Goal: Information Seeking & Learning: Learn about a topic

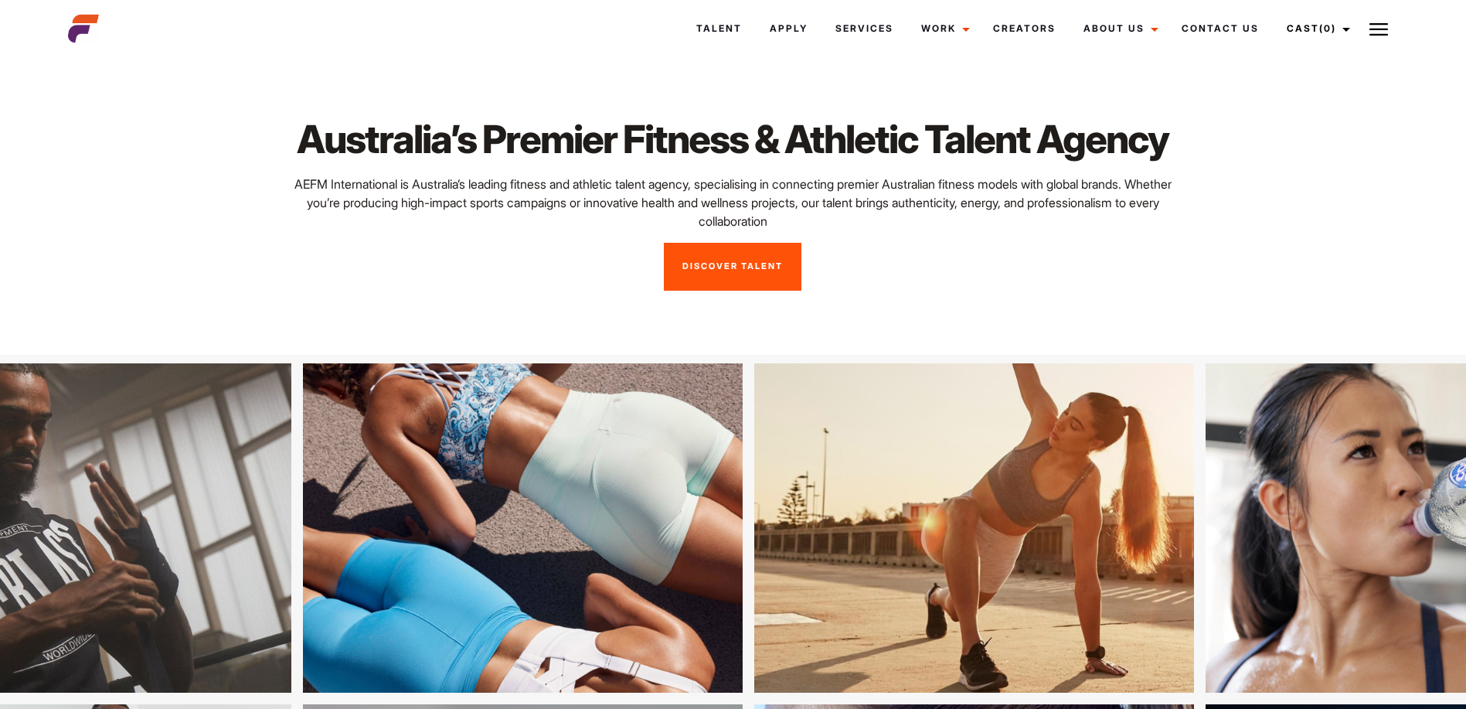
click at [733, 268] on link "Discover Talent" at bounding box center [733, 267] width 138 height 48
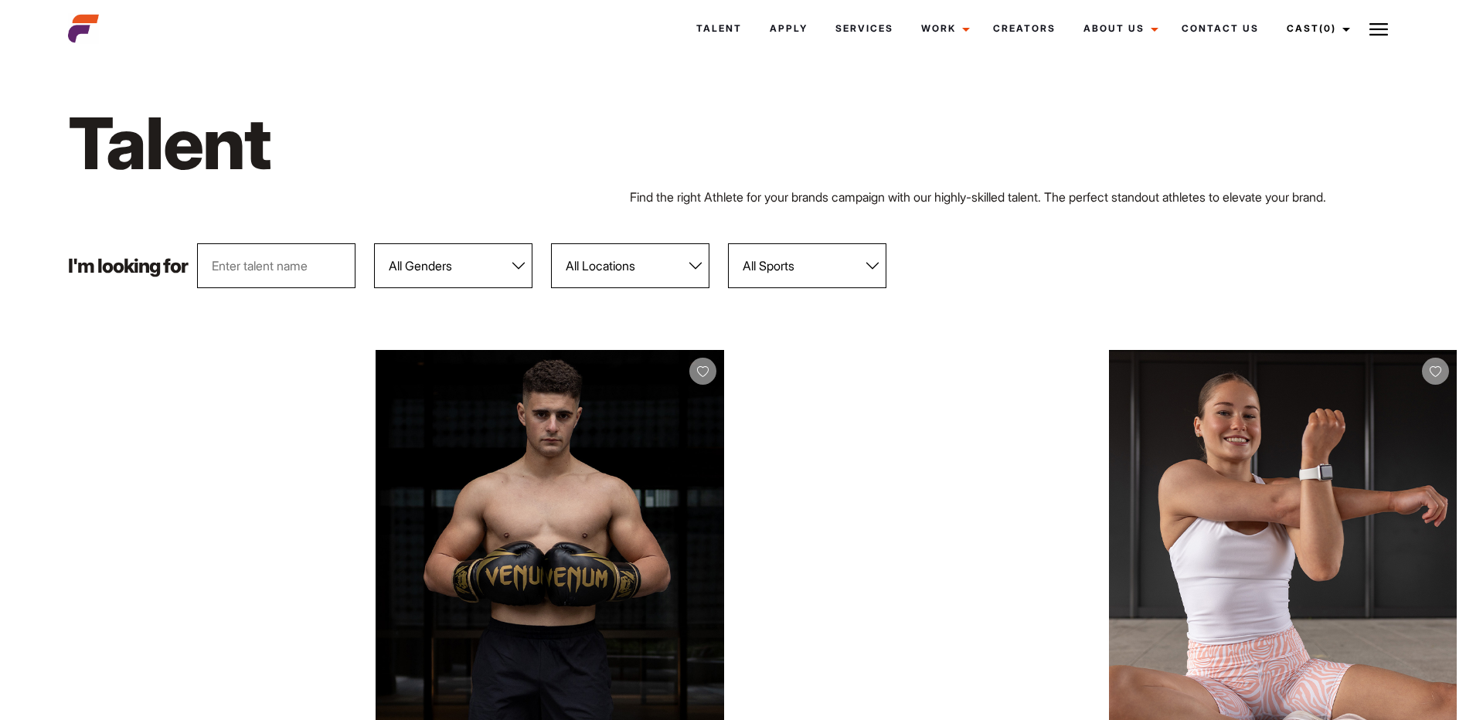
click at [517, 258] on select "All Genders Female Male" at bounding box center [453, 265] width 158 height 45
click at [875, 262] on select "All Sports 100 Meter Butterfly Acrobatics Aerial awareness Aerobics AFL Aflw Am…" at bounding box center [807, 265] width 158 height 45
select select "79"
click at [729, 243] on select "All Sports 100 Meter Butterfly Acrobatics Aerial awareness Aerobics AFL Aflw Am…" at bounding box center [807, 265] width 158 height 45
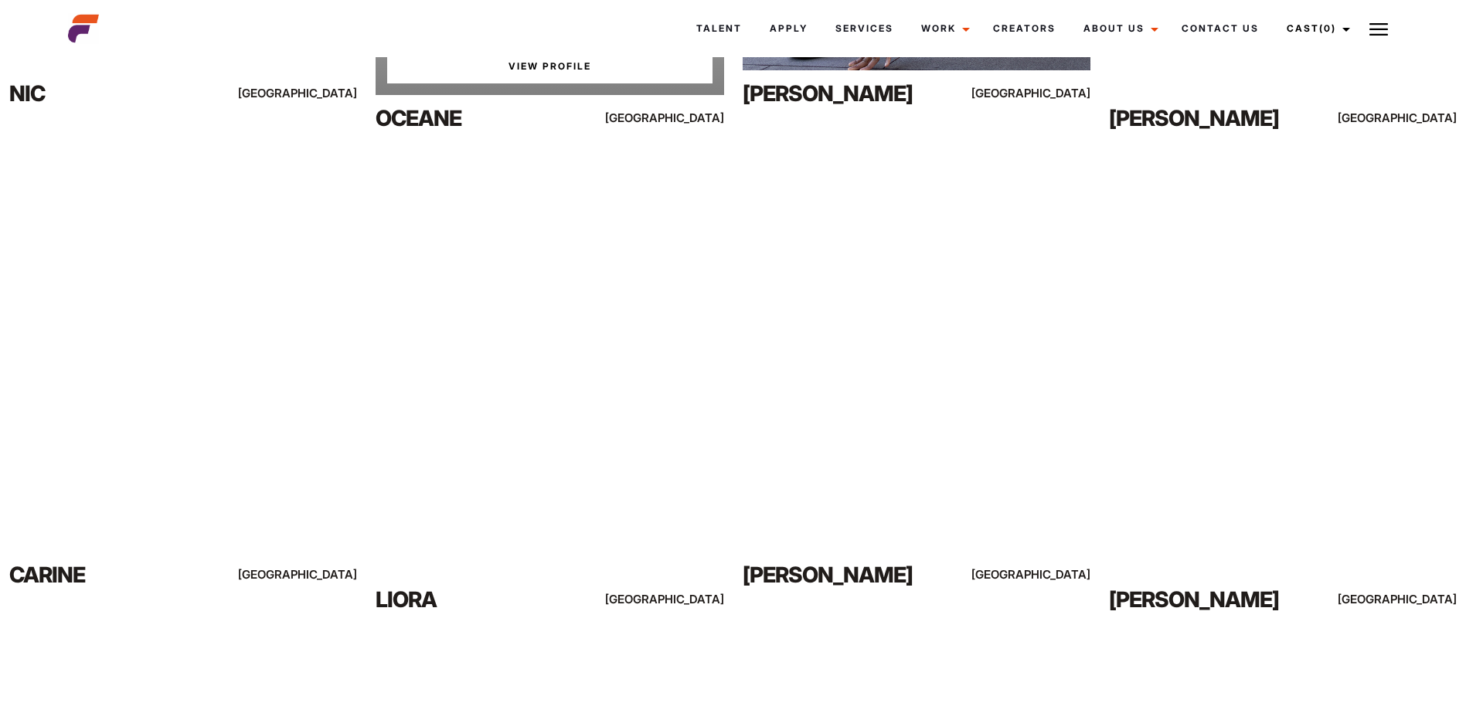
scroll to position [696, 0]
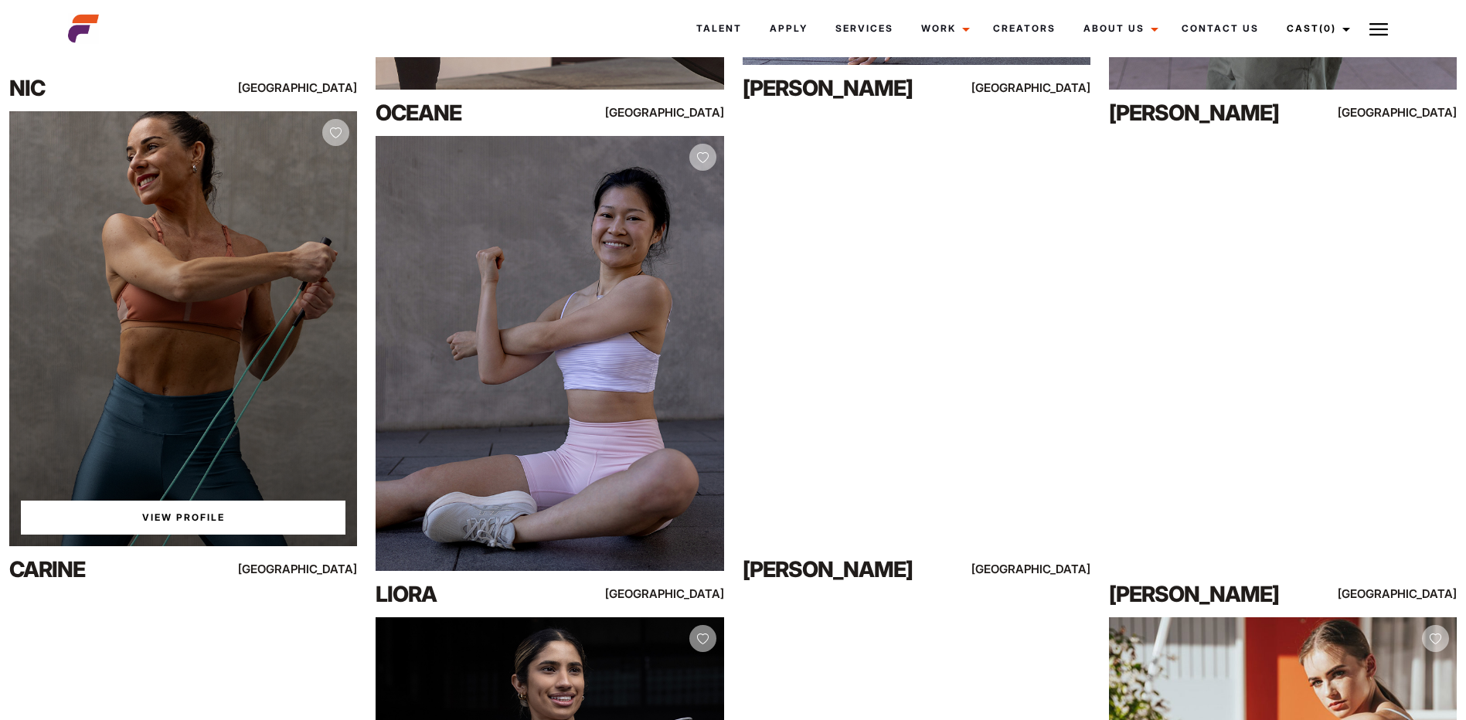
click at [240, 358] on div "View Profile" at bounding box center [183, 328] width 348 height 435
click at [224, 520] on link "View Profile" at bounding box center [183, 518] width 325 height 34
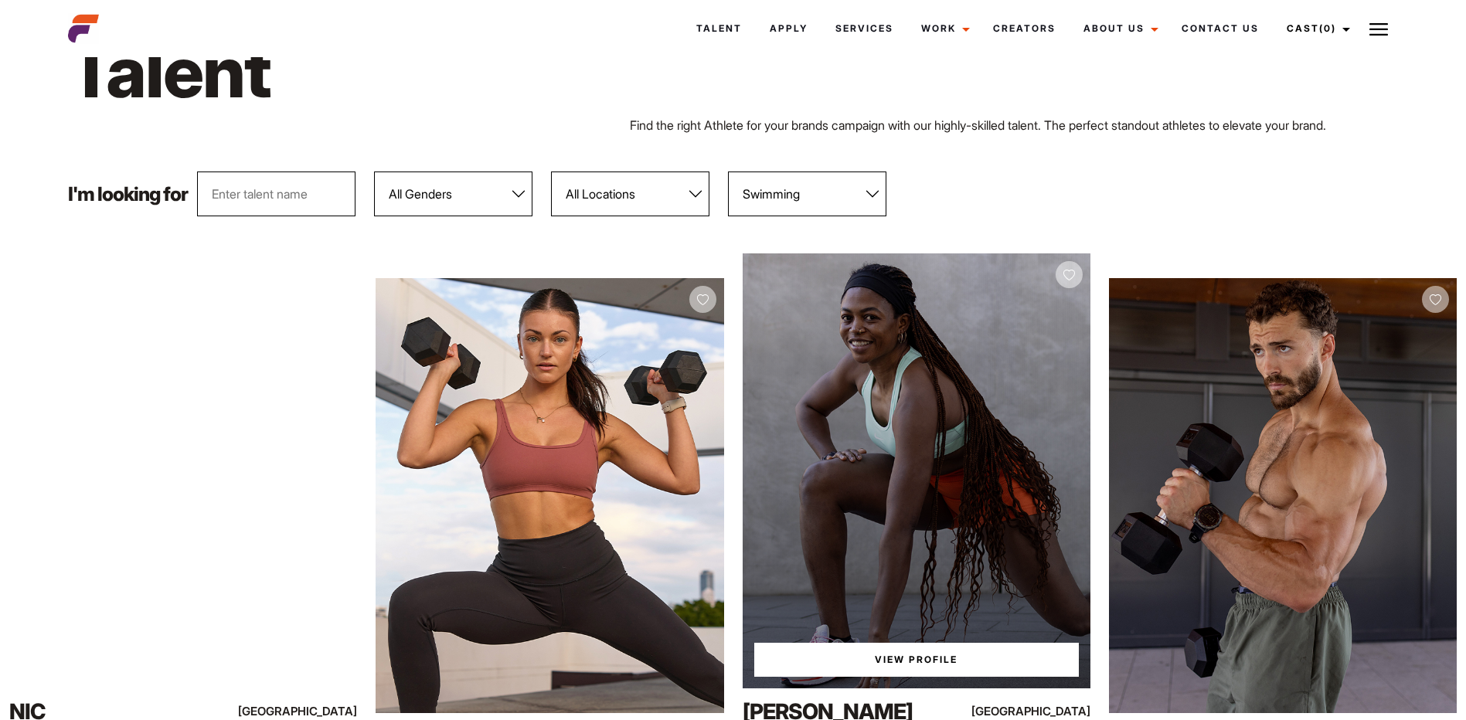
scroll to position [0, 0]
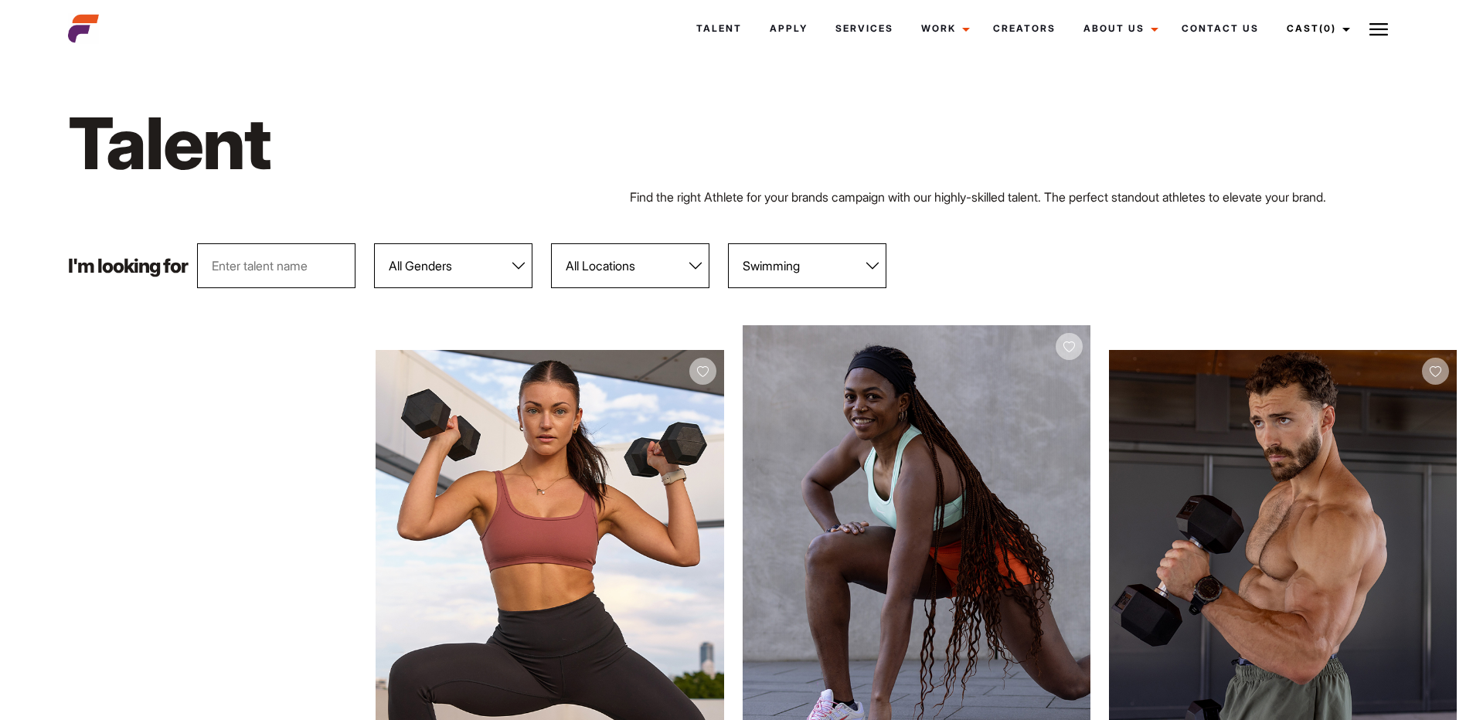
click at [687, 258] on select "All Locations Adelaide Brisbane Darwin Gold Coast Melbourne Perth Sunshine Coas…" at bounding box center [630, 265] width 158 height 45
select select "122"
click at [552, 243] on select "All Locations Adelaide Brisbane Darwin Gold Coast Melbourne Perth Sunshine Coas…" at bounding box center [630, 265] width 158 height 45
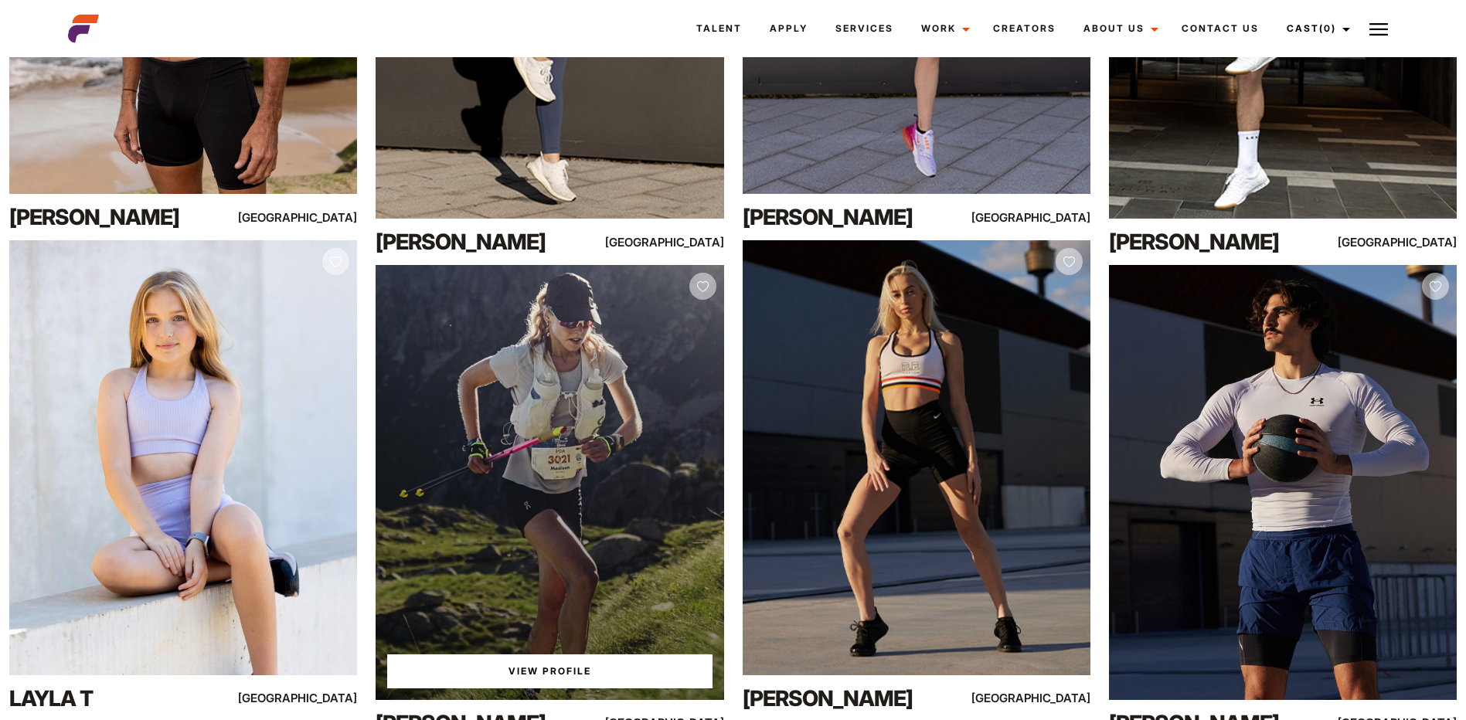
scroll to position [2628, 0]
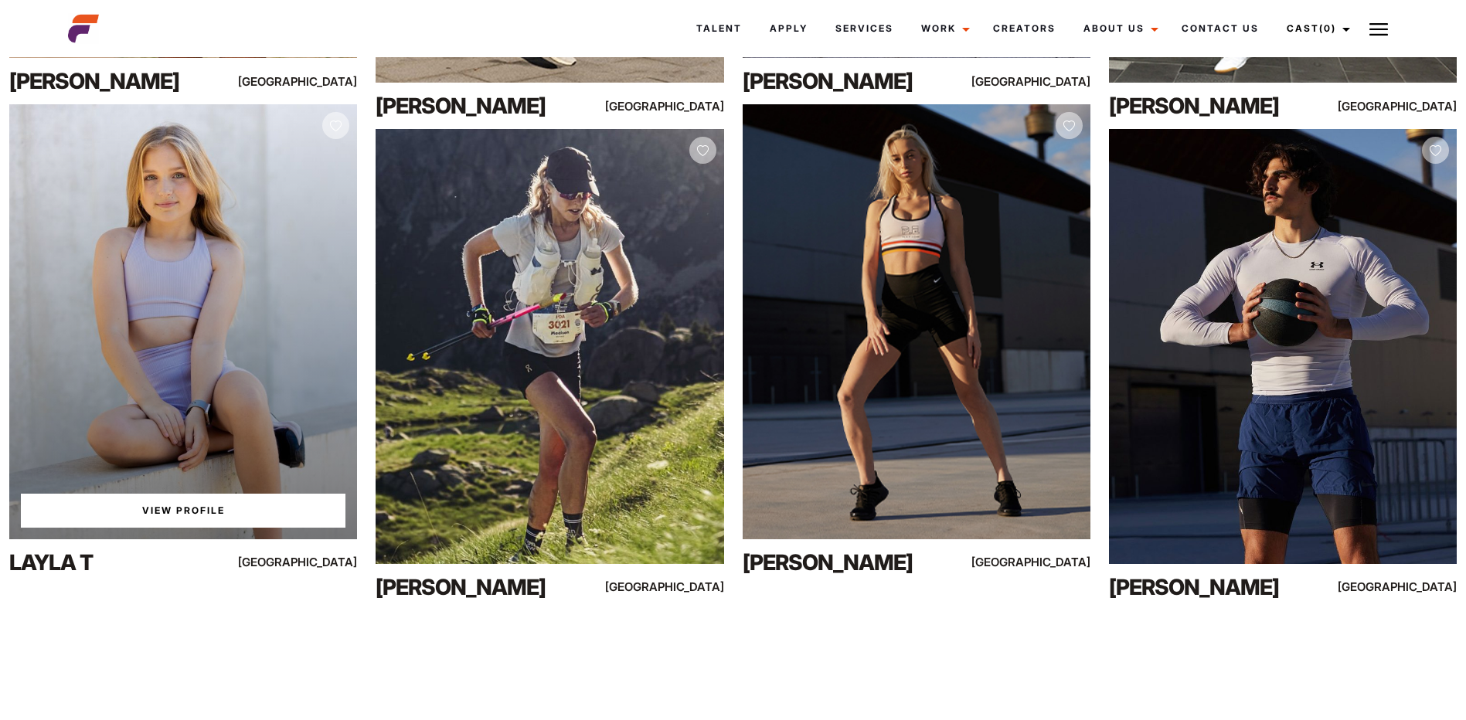
click at [308, 372] on div "View Profile" at bounding box center [183, 321] width 348 height 435
click at [227, 512] on link "View Profile" at bounding box center [183, 511] width 325 height 34
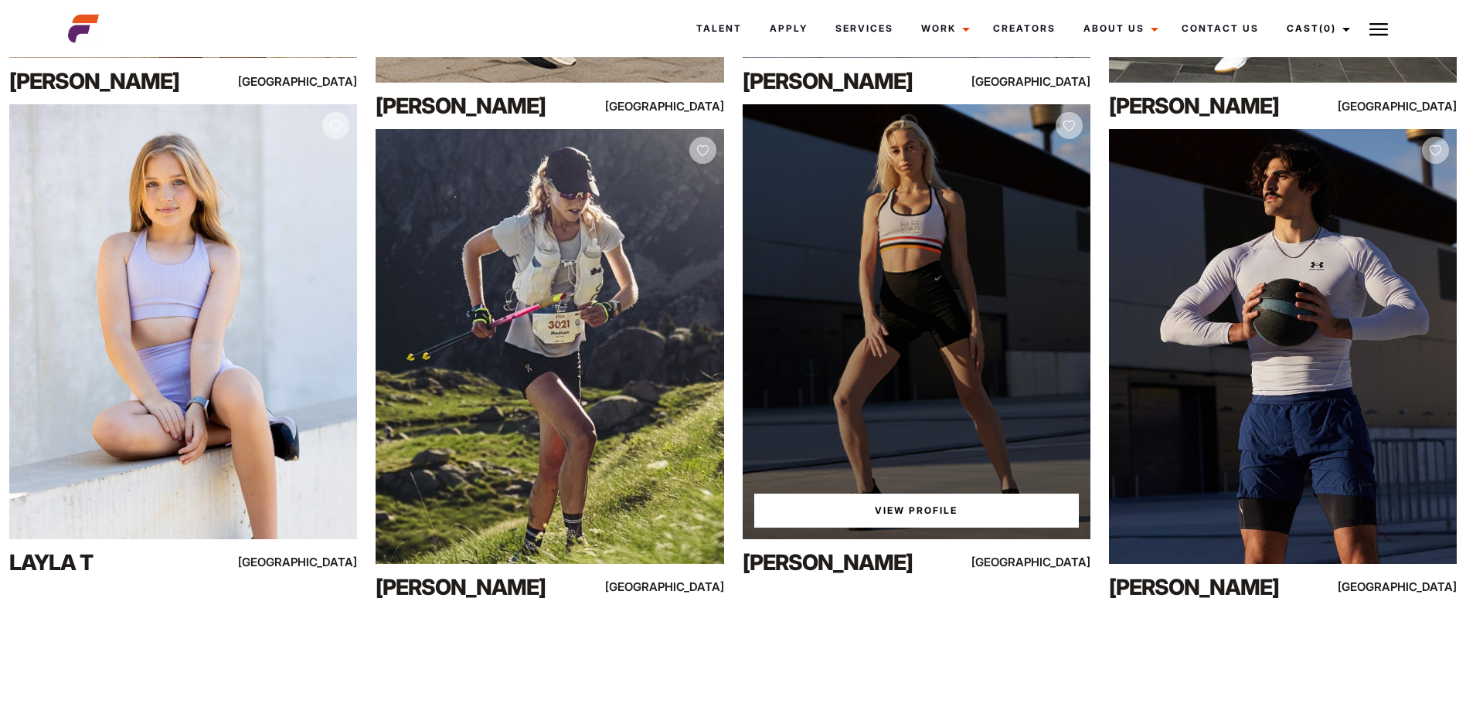
click at [959, 509] on link "View Profile" at bounding box center [916, 511] width 325 height 34
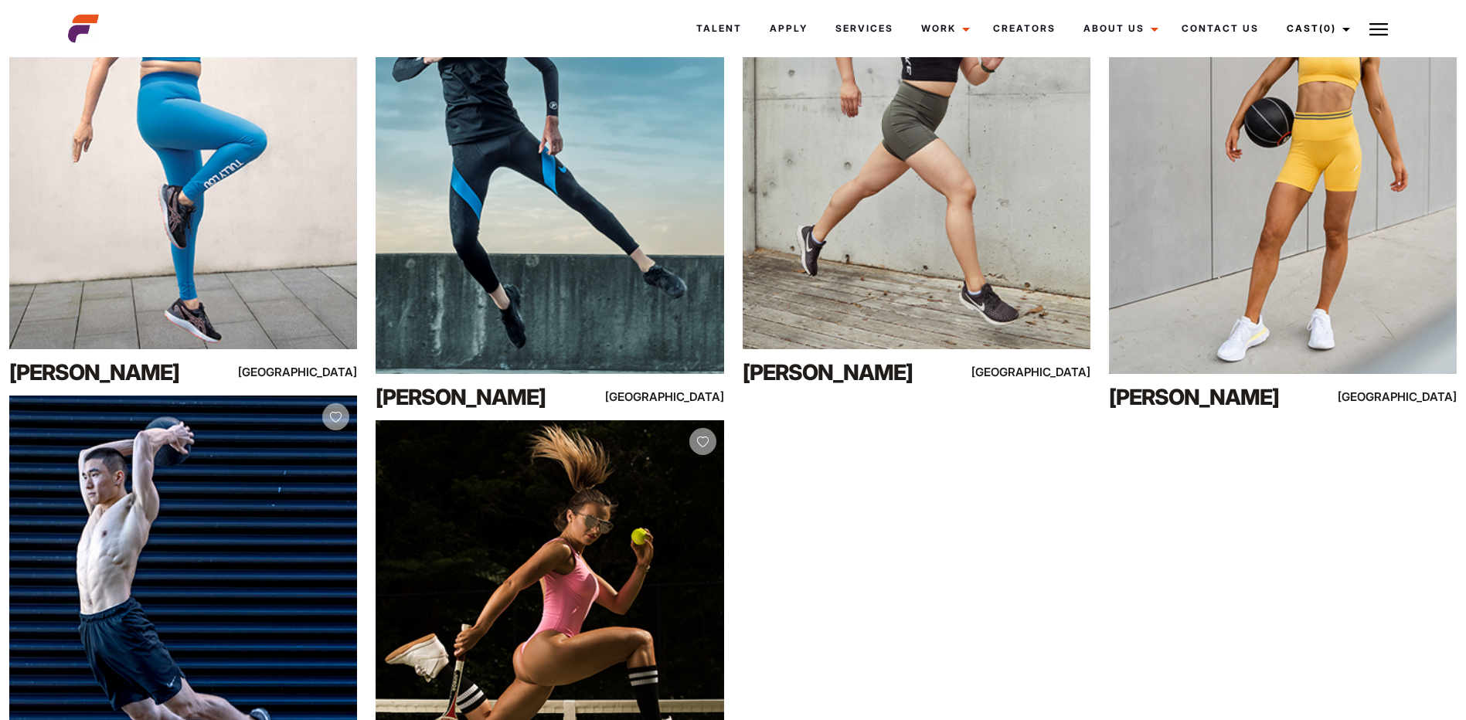
scroll to position [3092, 0]
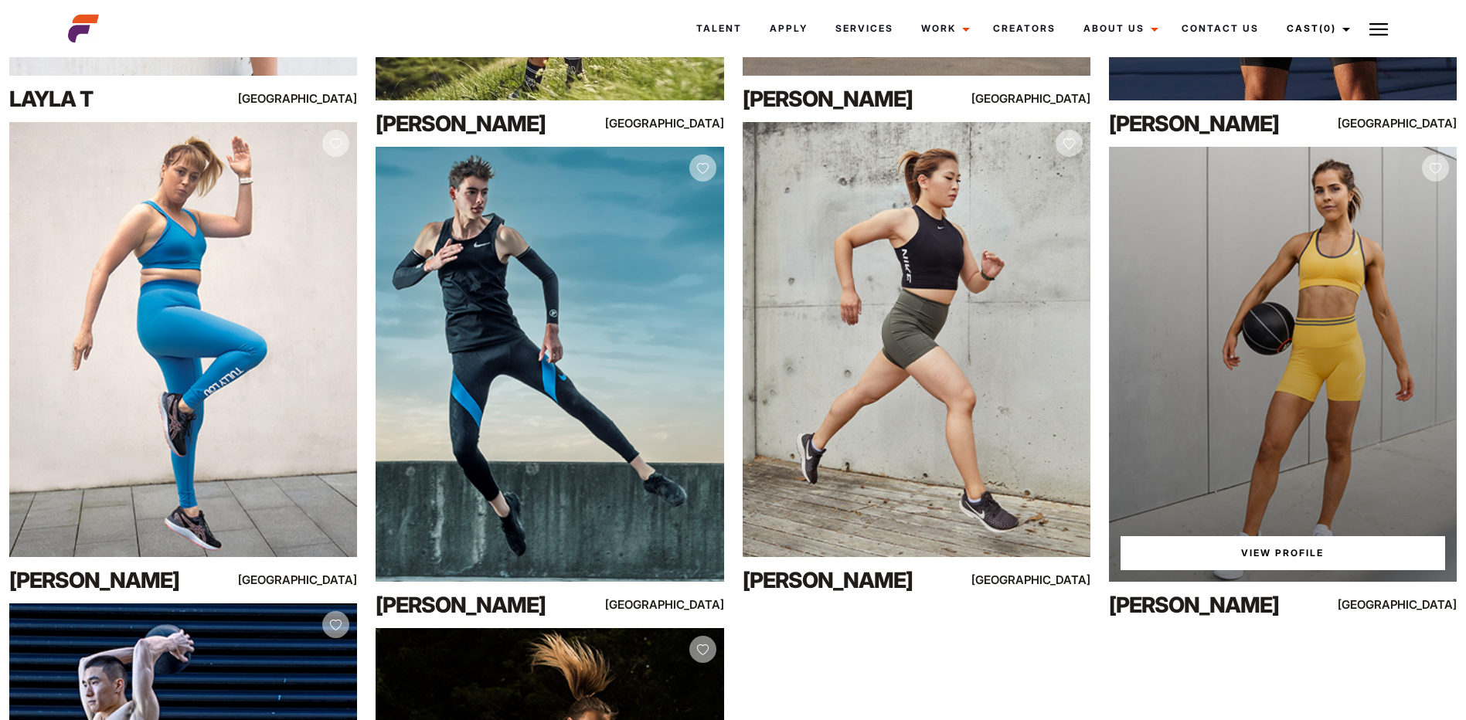
click at [1322, 403] on div "View Profile" at bounding box center [1283, 364] width 348 height 435
click at [1352, 545] on link "View Profile" at bounding box center [1283, 553] width 325 height 34
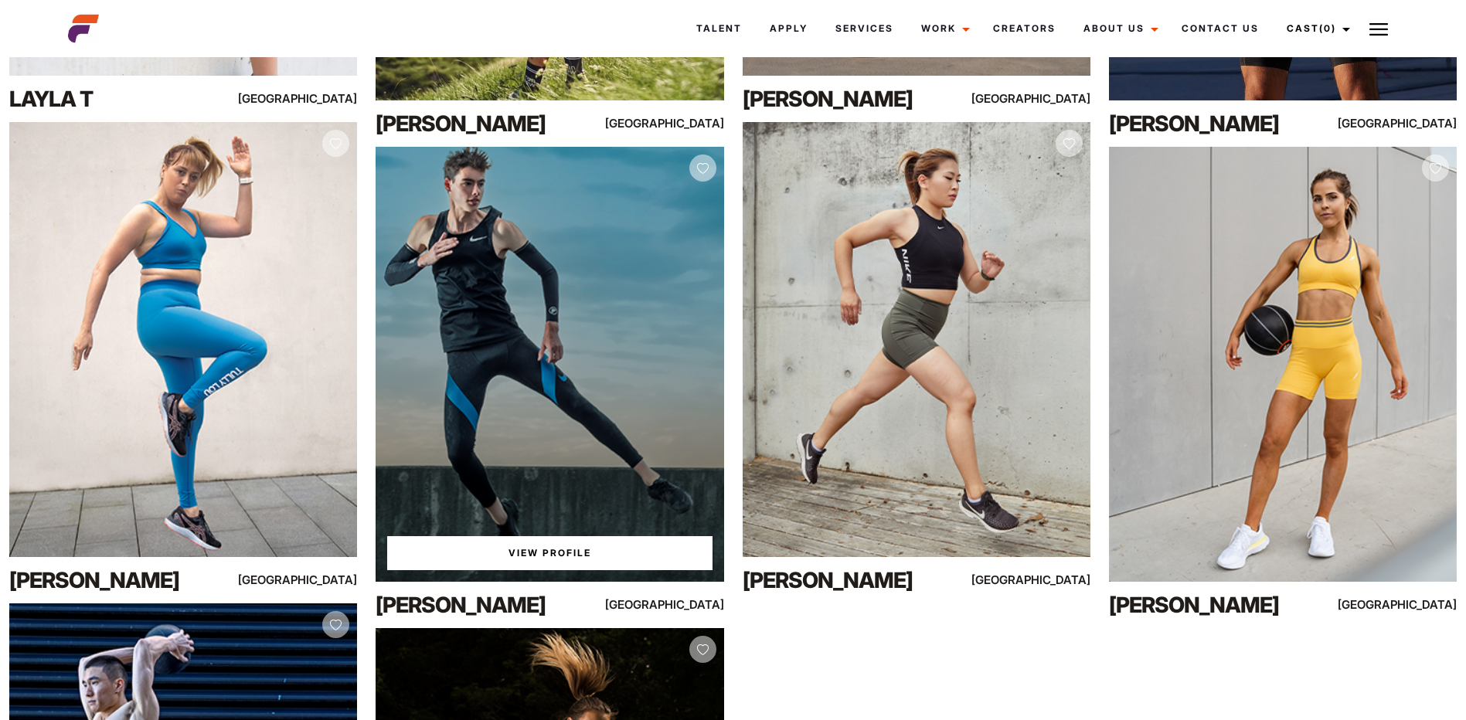
click at [575, 361] on div "View Profile" at bounding box center [550, 364] width 348 height 435
click at [608, 542] on link "View Profile" at bounding box center [549, 553] width 325 height 34
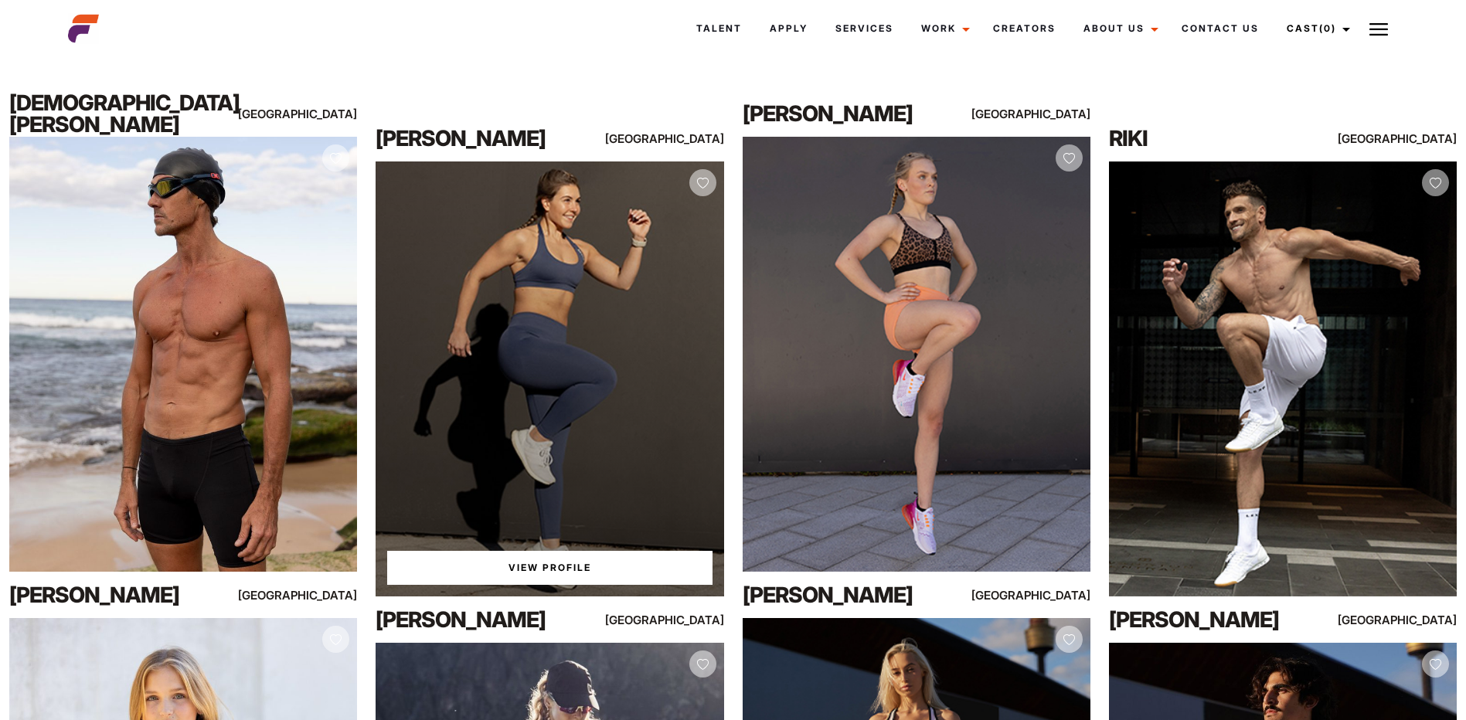
scroll to position [2087, 0]
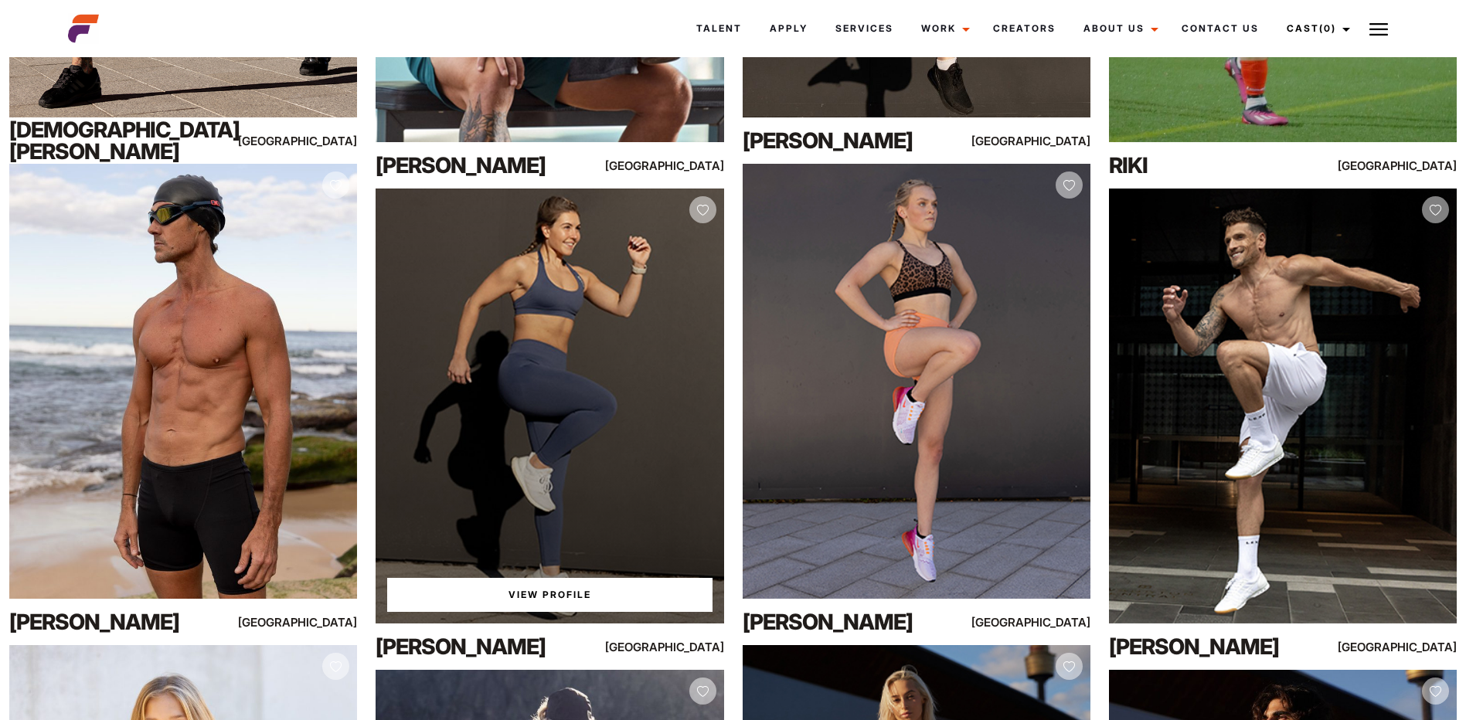
click at [601, 588] on link "View Profile" at bounding box center [549, 595] width 325 height 34
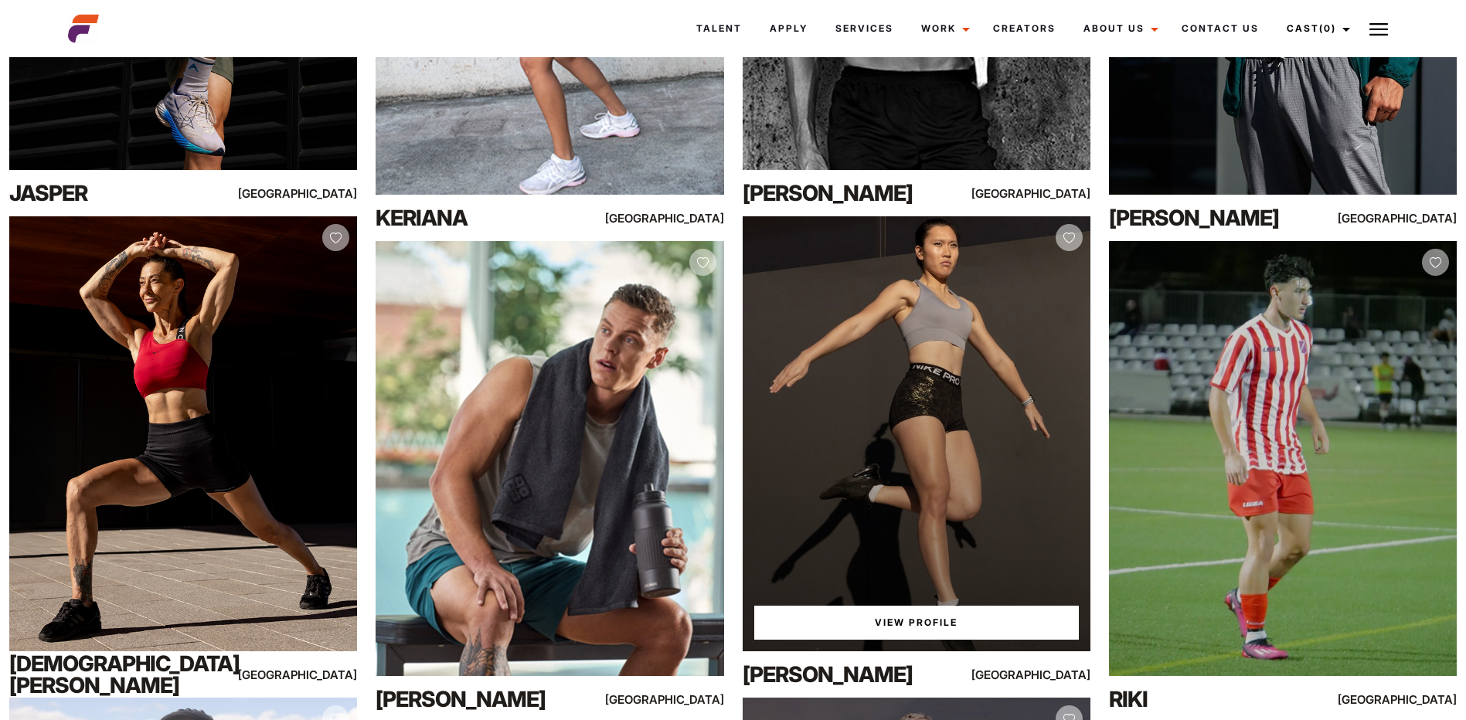
scroll to position [1546, 0]
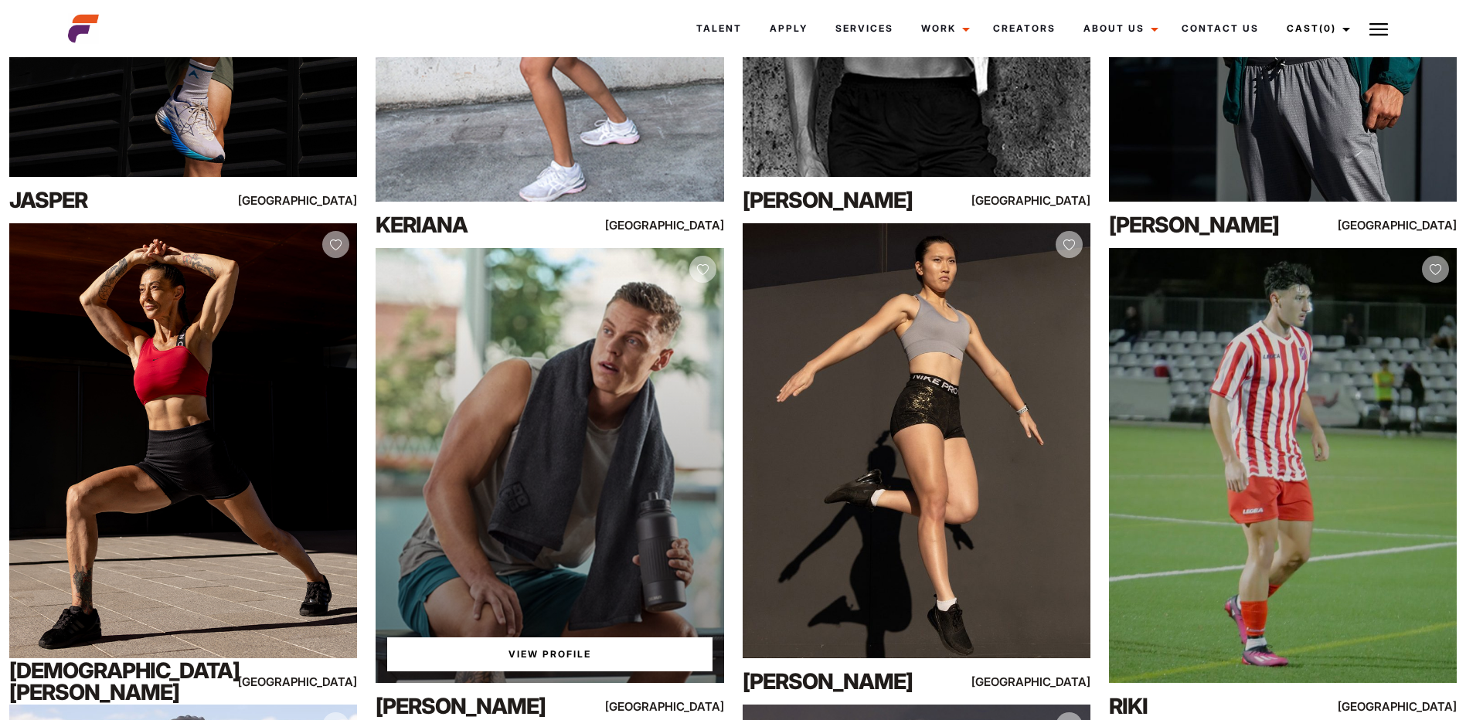
click at [563, 444] on div "View Profile" at bounding box center [550, 465] width 348 height 435
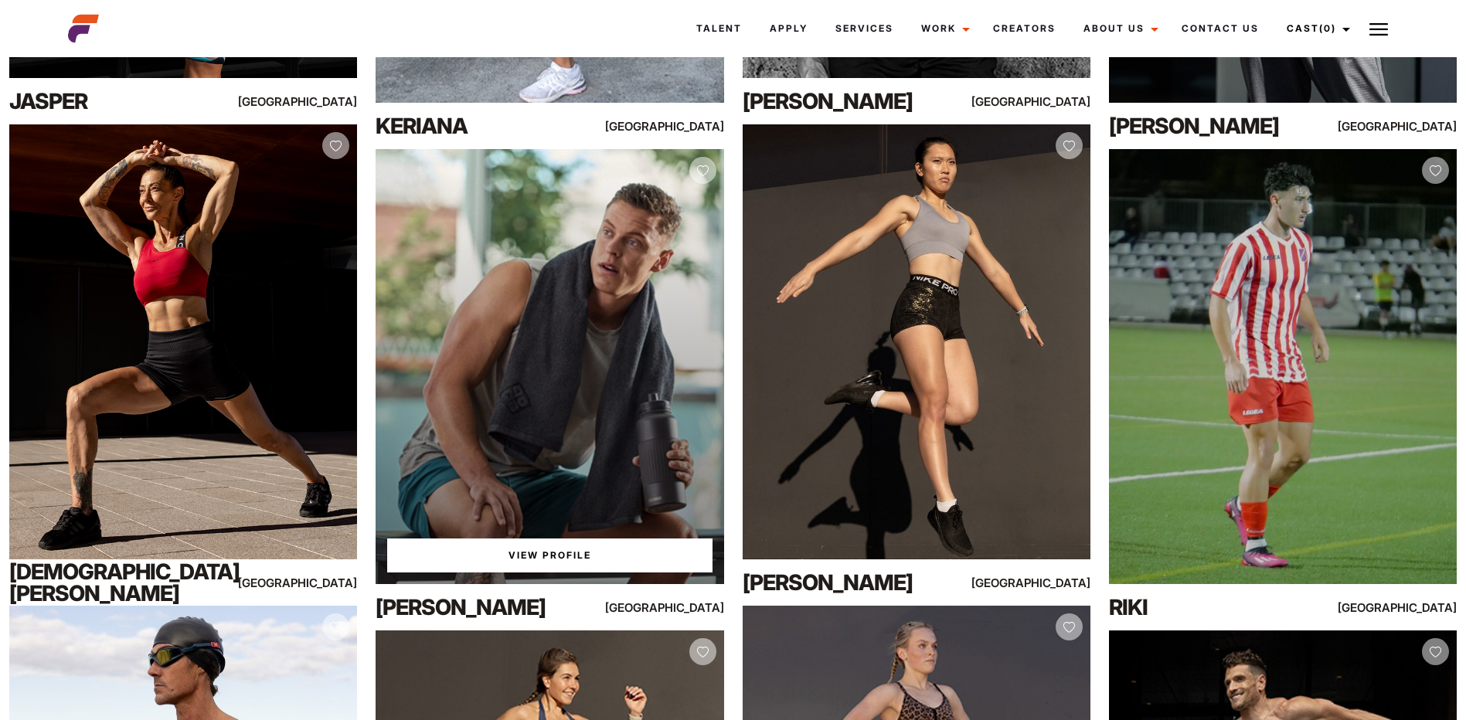
scroll to position [1778, 0]
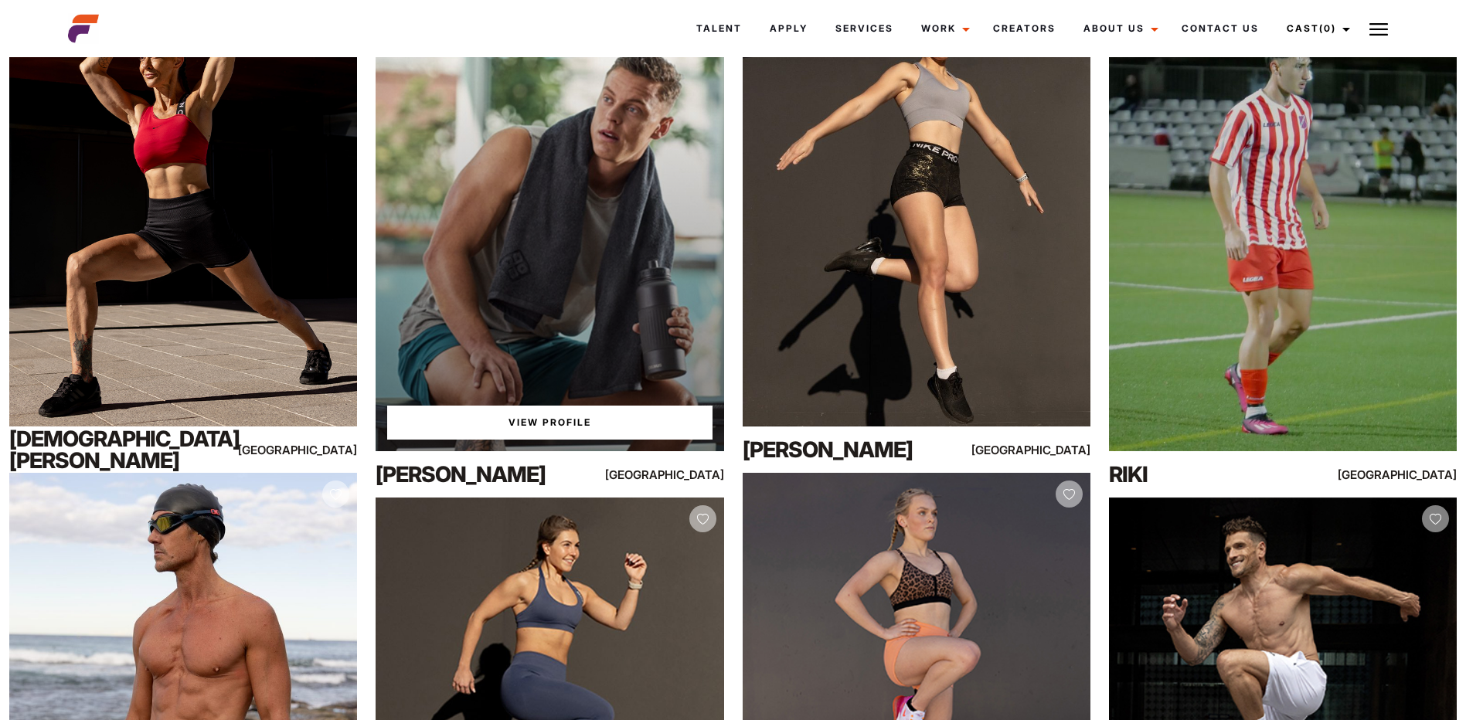
click at [604, 425] on link "View Profile" at bounding box center [549, 423] width 325 height 34
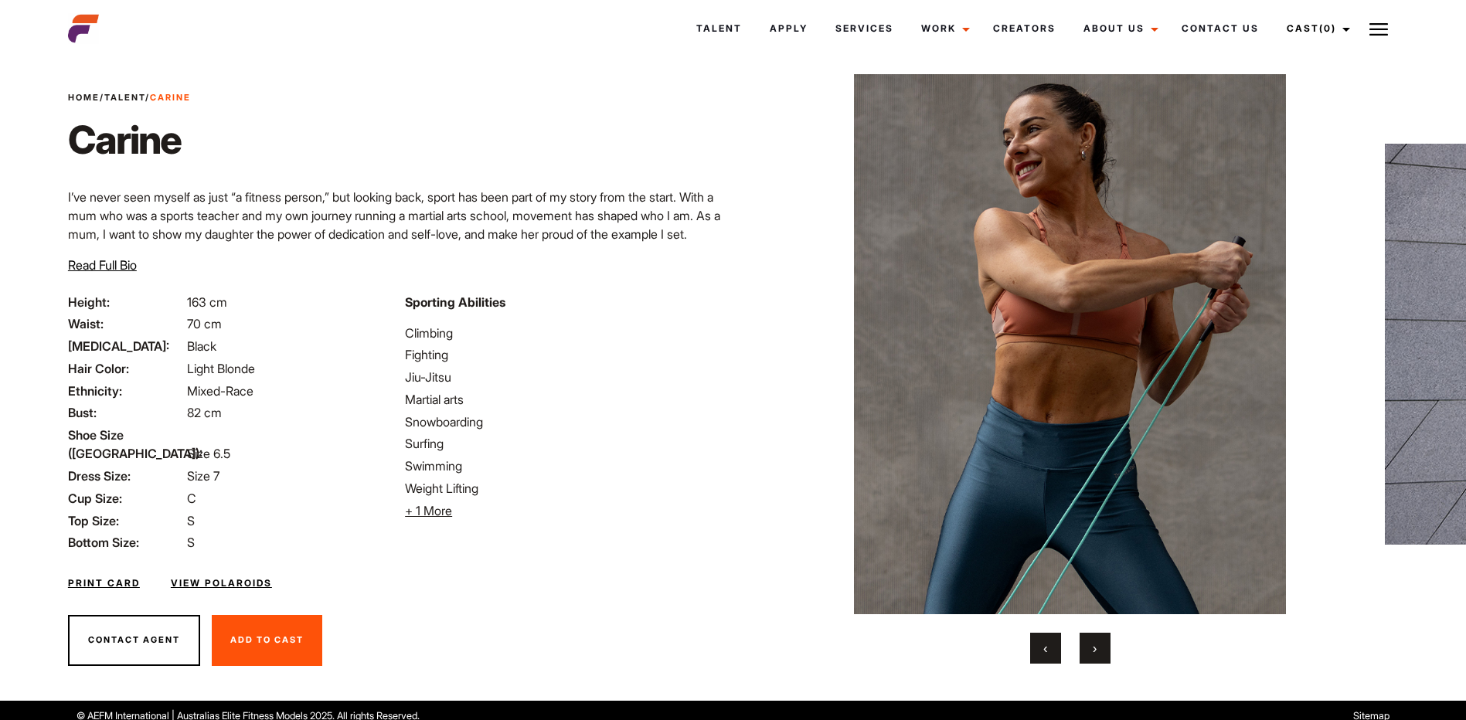
scroll to position [37, 0]
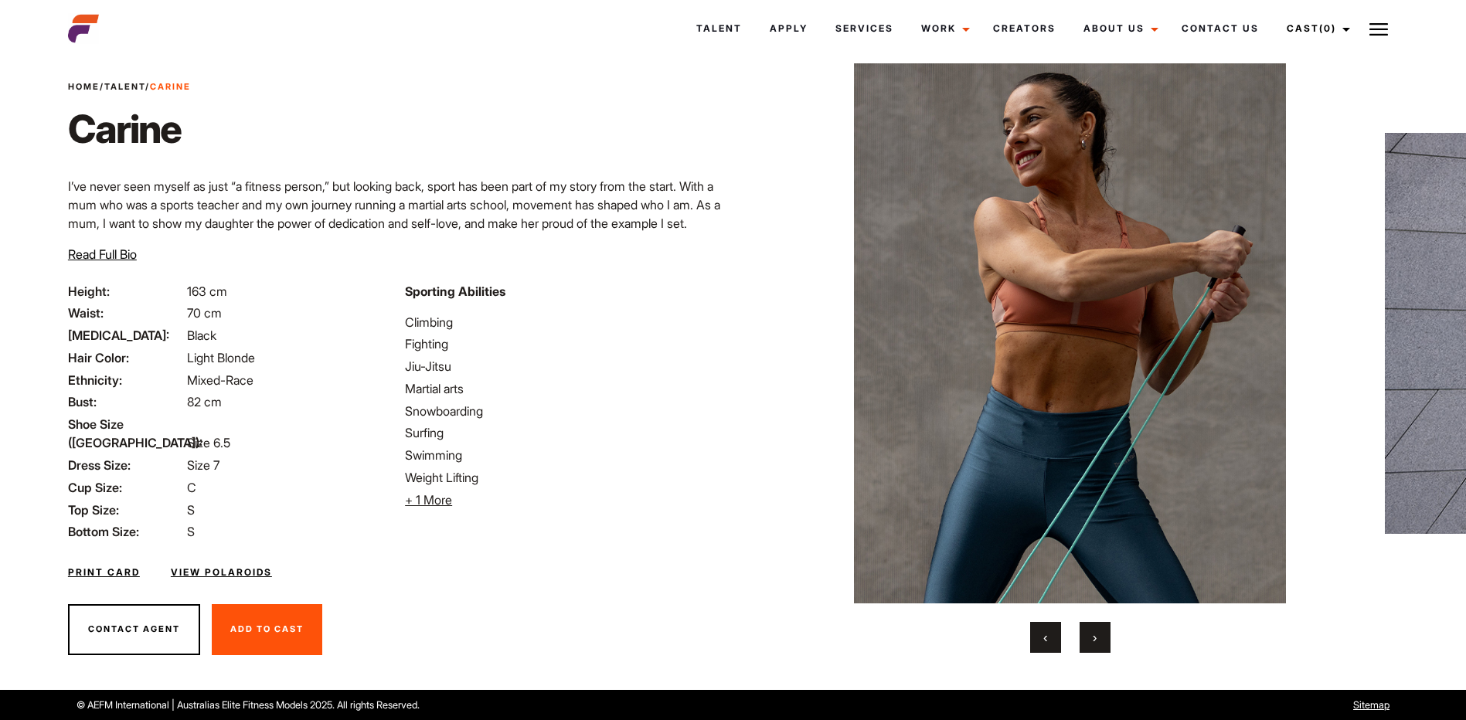
click at [1094, 632] on span "›" at bounding box center [1095, 637] width 4 height 15
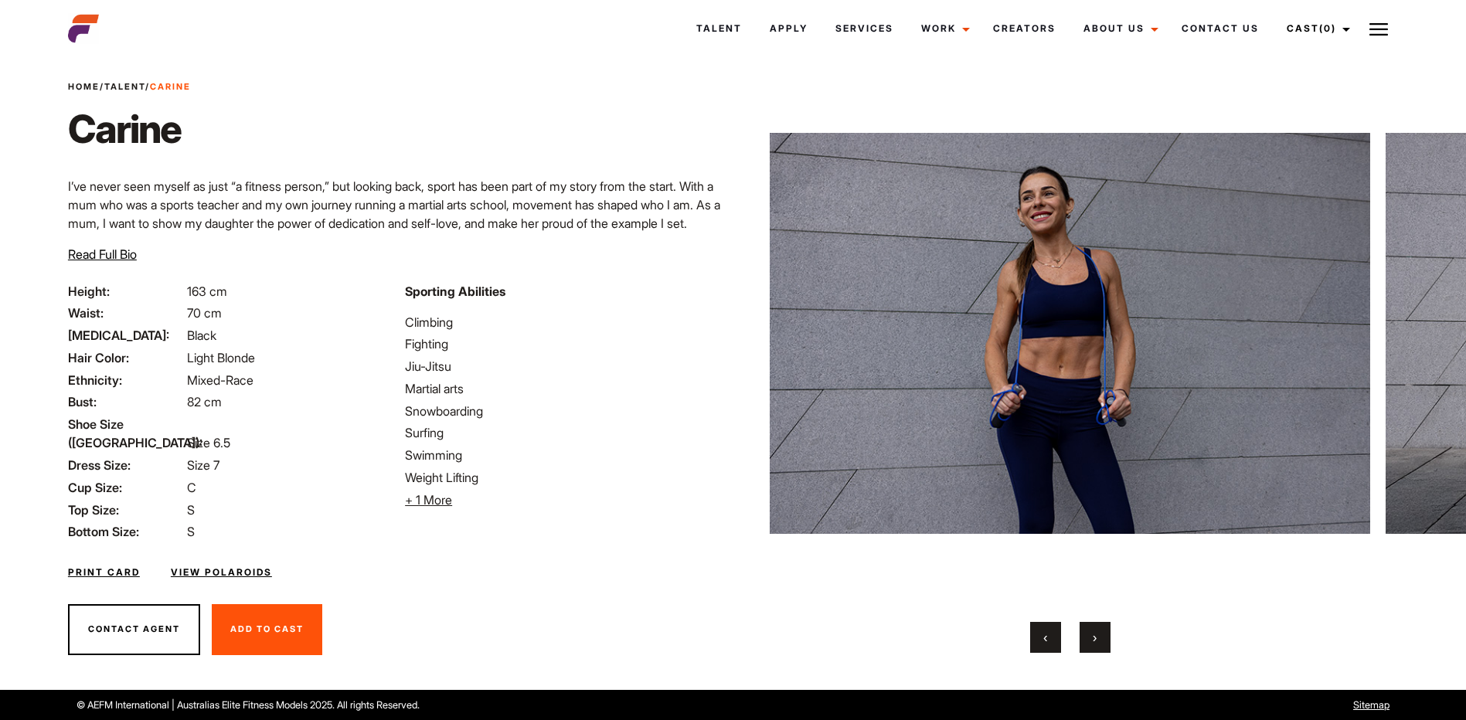
click at [1094, 632] on span "›" at bounding box center [1095, 637] width 4 height 15
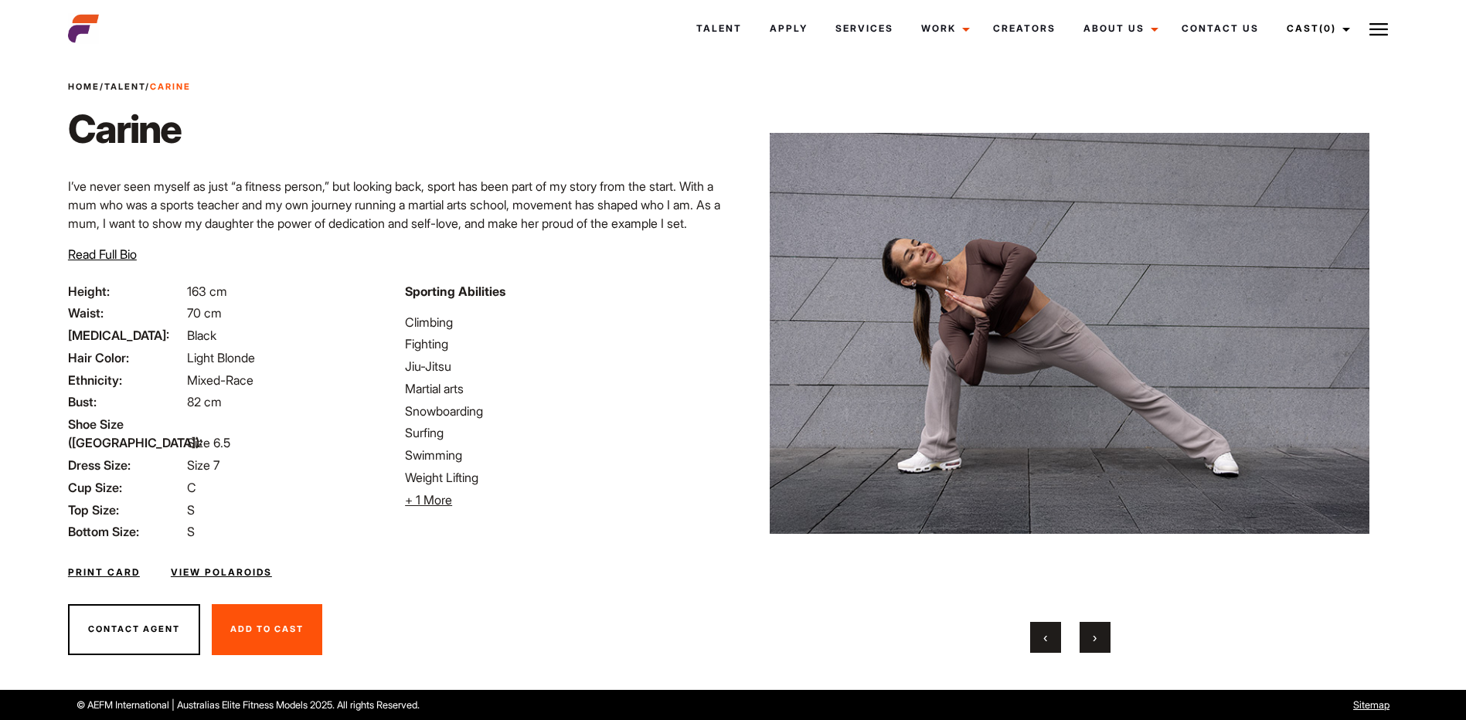
click at [1094, 632] on span "›" at bounding box center [1095, 637] width 4 height 15
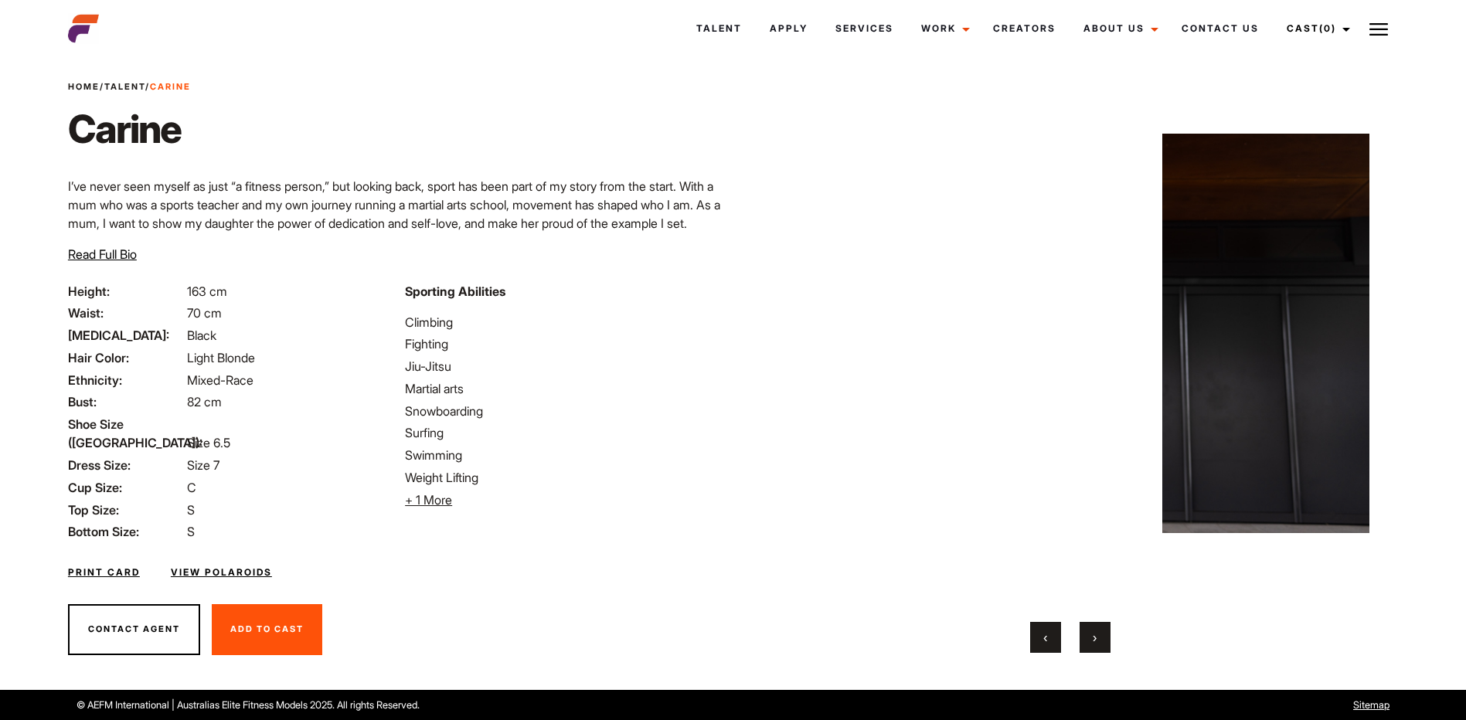
click at [1094, 632] on span "›" at bounding box center [1095, 637] width 4 height 15
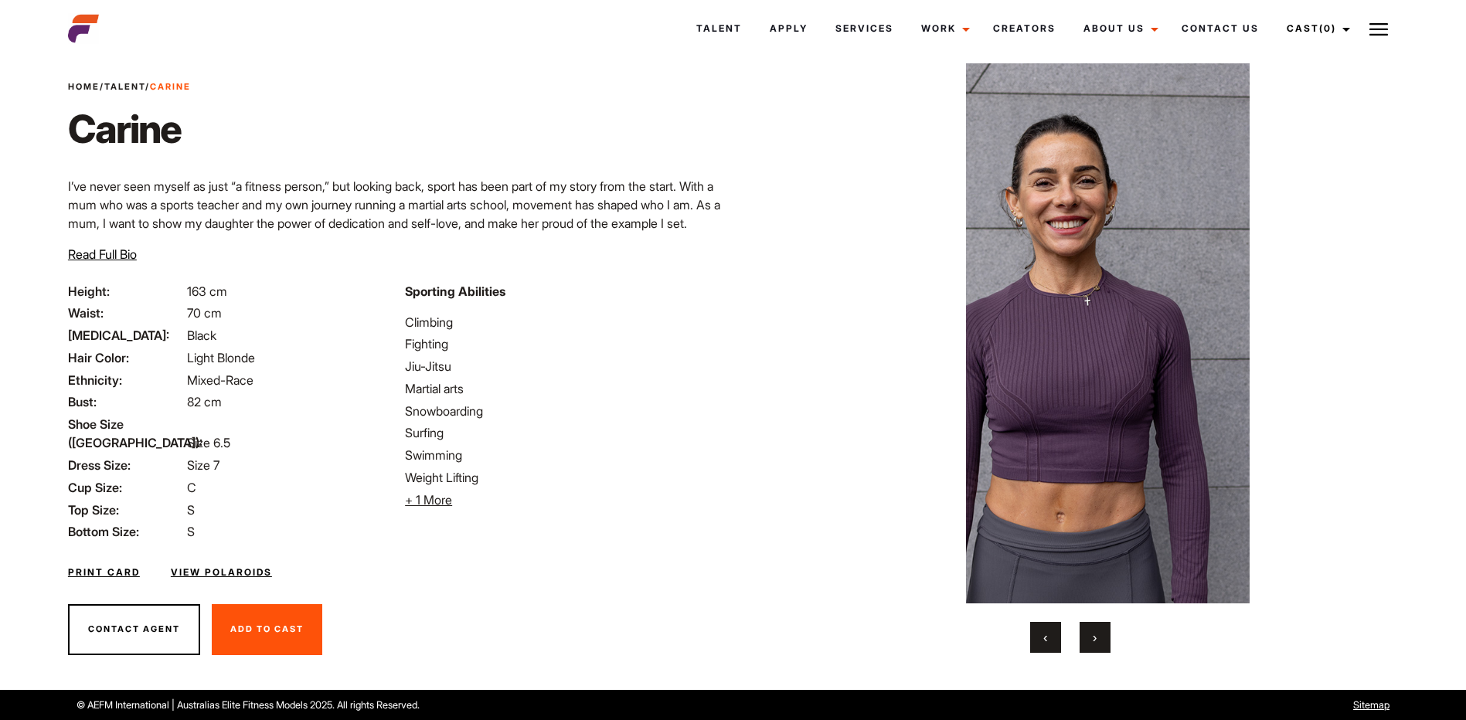
click at [1094, 632] on span "›" at bounding box center [1095, 637] width 4 height 15
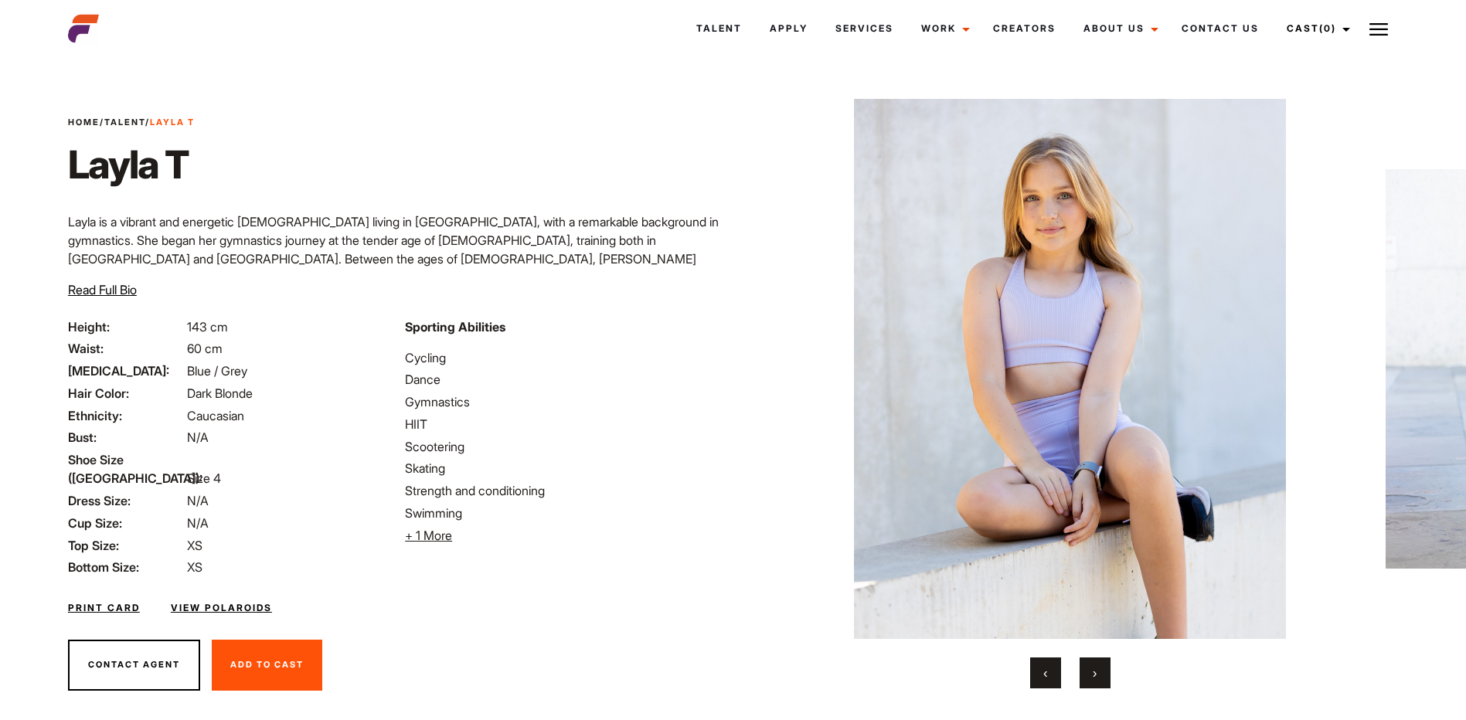
click at [1094, 674] on span "›" at bounding box center [1095, 673] width 4 height 15
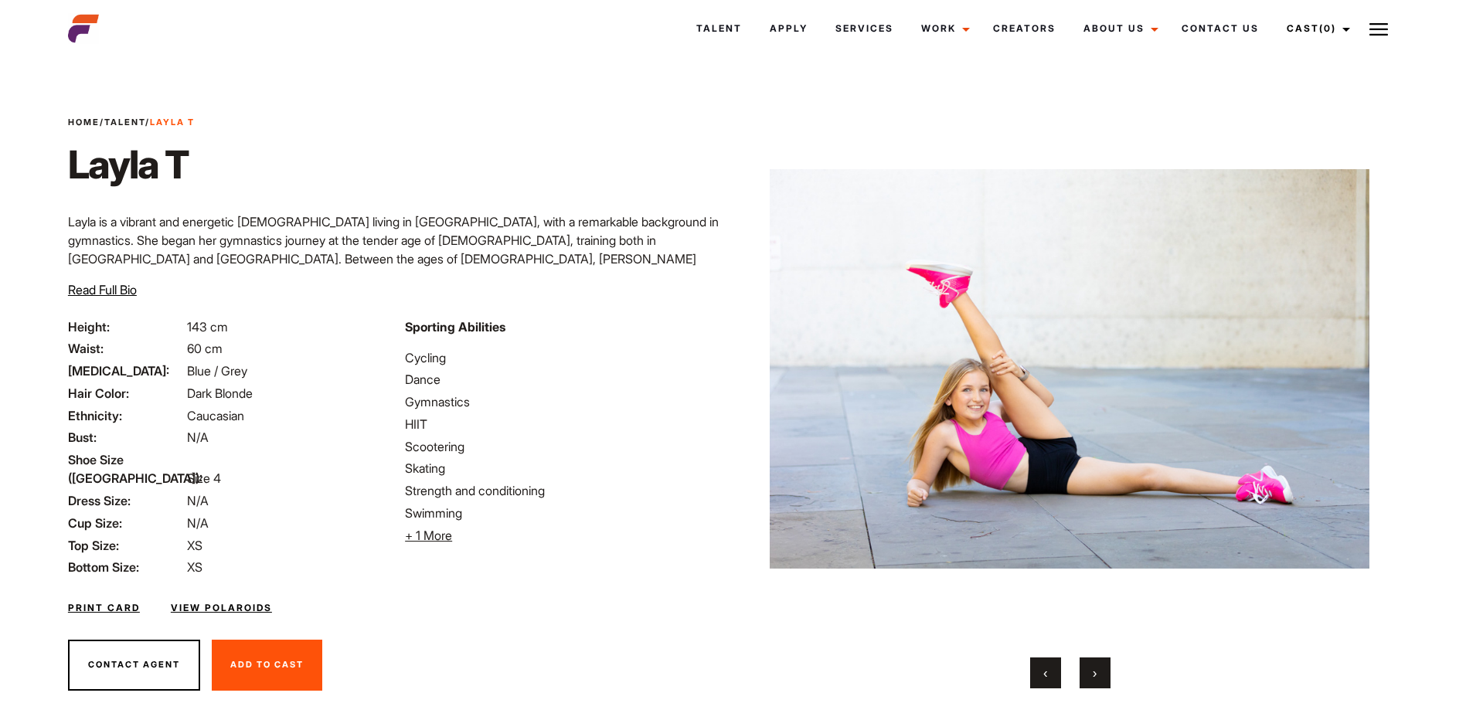
click at [1094, 674] on span "›" at bounding box center [1095, 673] width 4 height 15
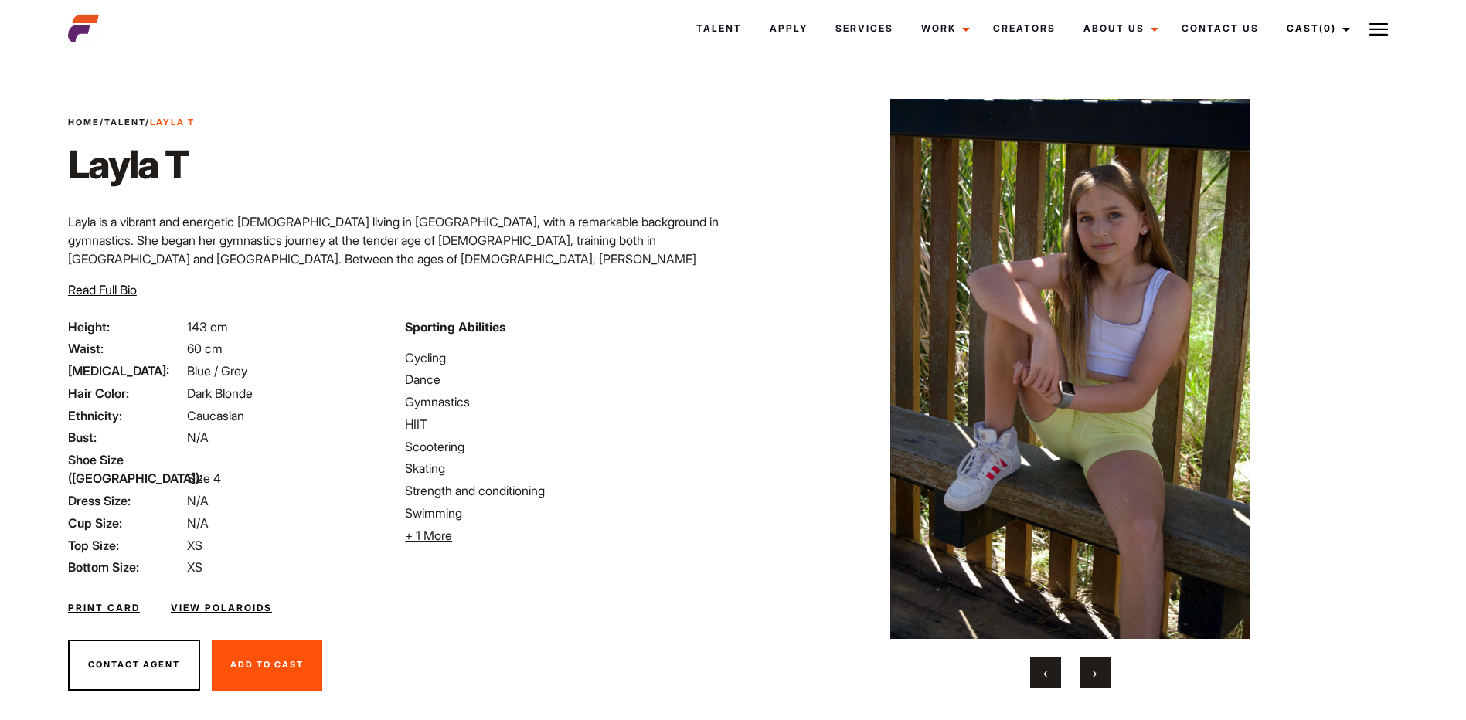
click at [1095, 674] on span "›" at bounding box center [1095, 673] width 4 height 15
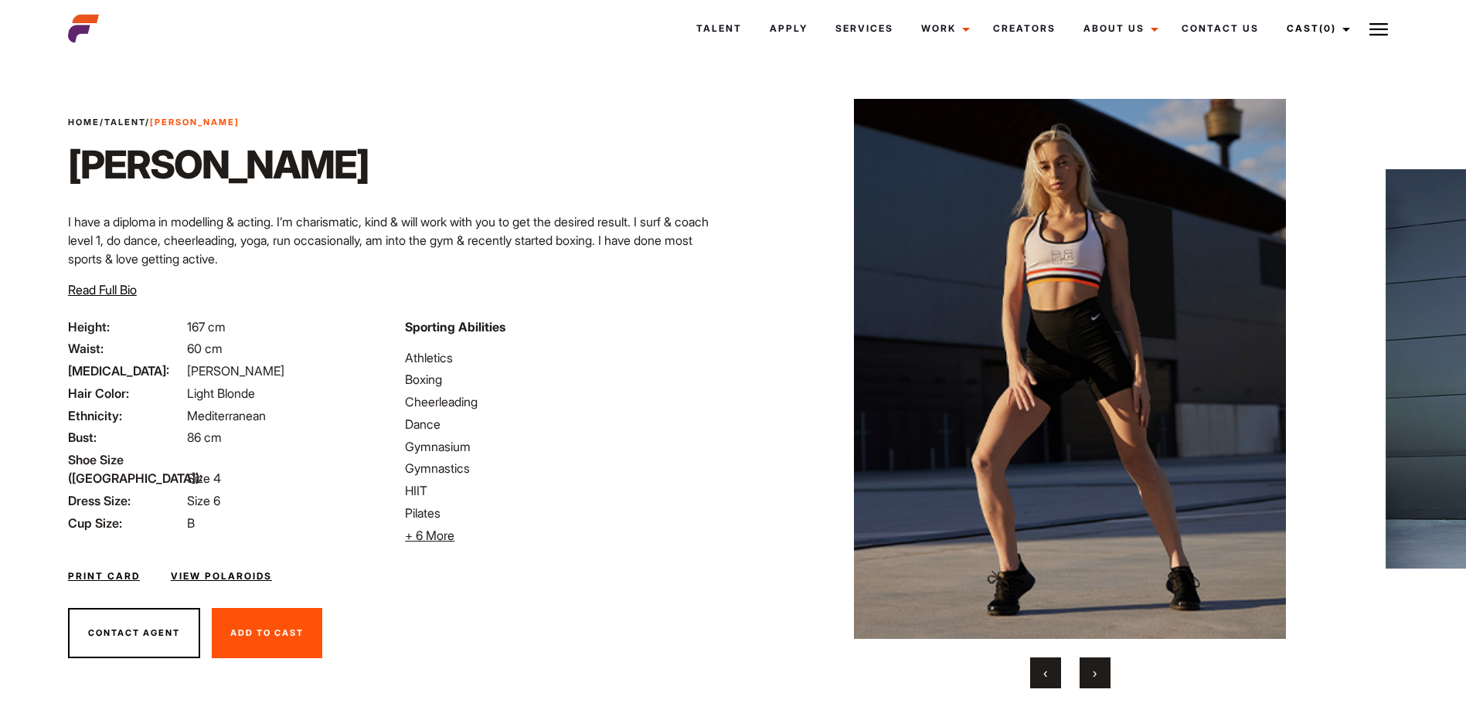
click at [436, 534] on span "+ 6 More" at bounding box center [429, 535] width 49 height 15
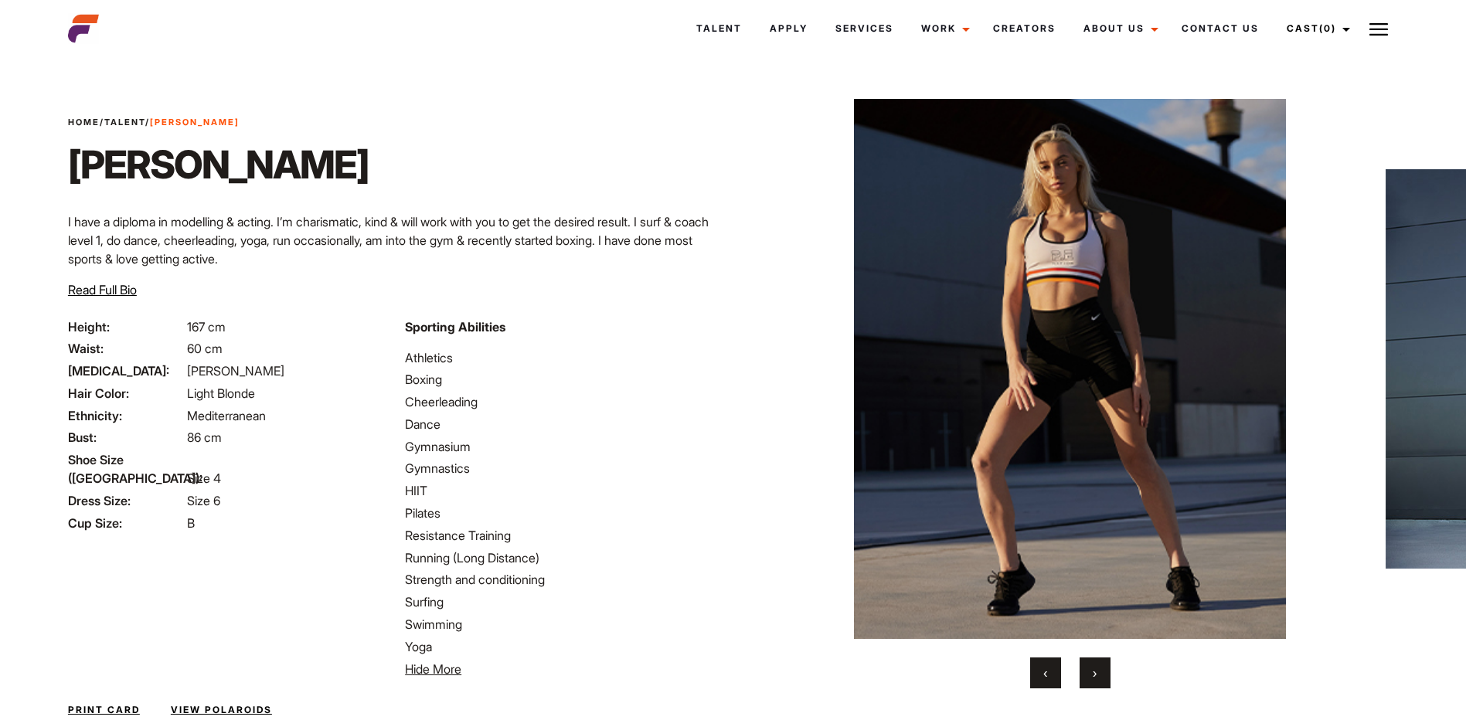
click at [1104, 669] on button "›" at bounding box center [1095, 673] width 31 height 31
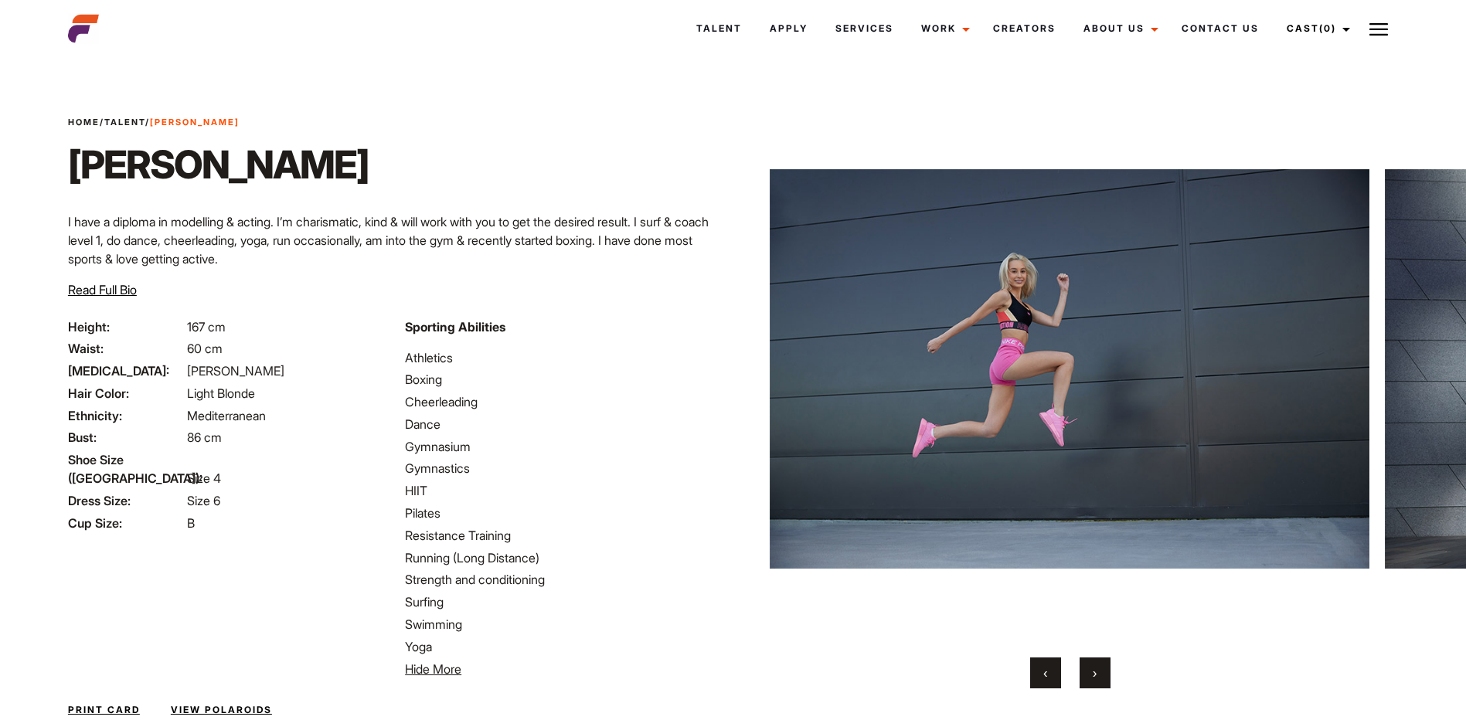
click at [1104, 669] on button "›" at bounding box center [1095, 673] width 31 height 31
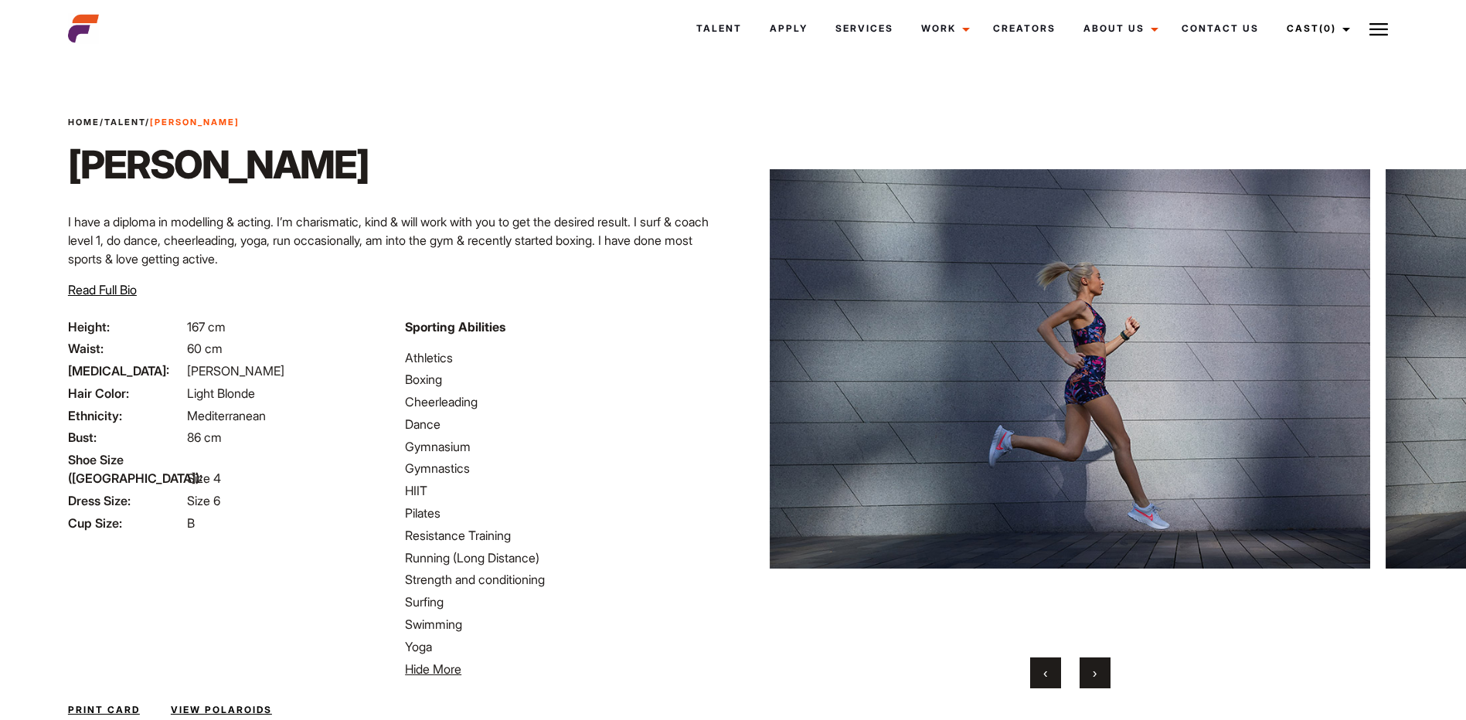
click at [1104, 669] on button "›" at bounding box center [1095, 673] width 31 height 31
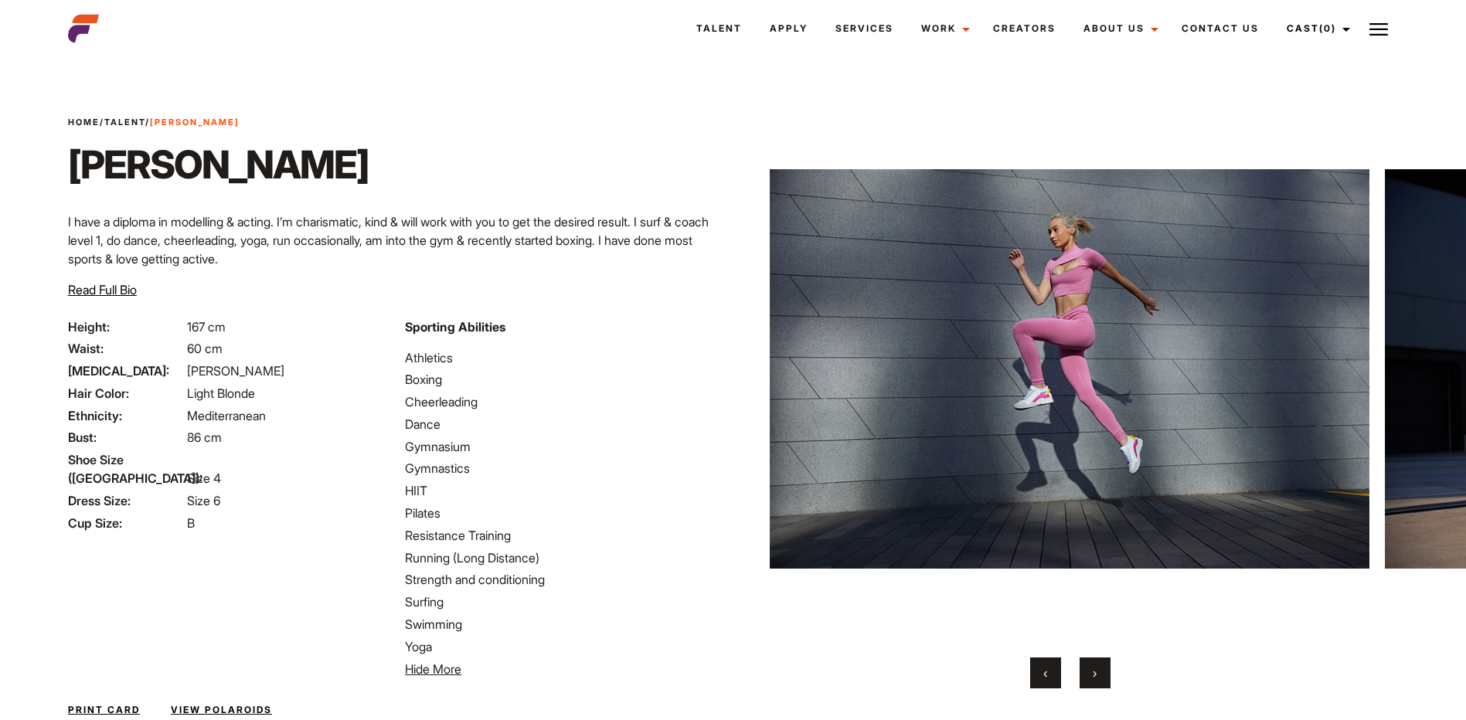
click at [1104, 669] on button "›" at bounding box center [1095, 673] width 31 height 31
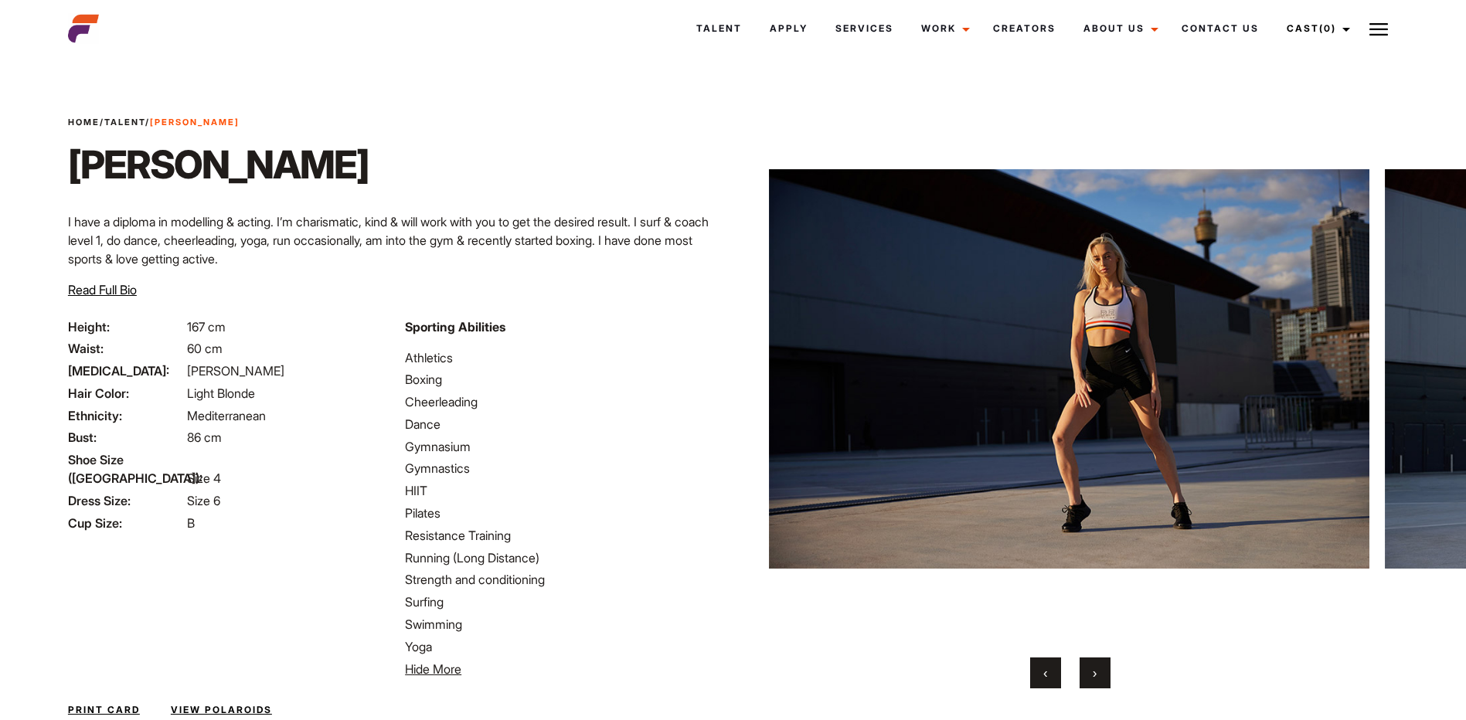
click at [1104, 669] on button "›" at bounding box center [1095, 673] width 31 height 31
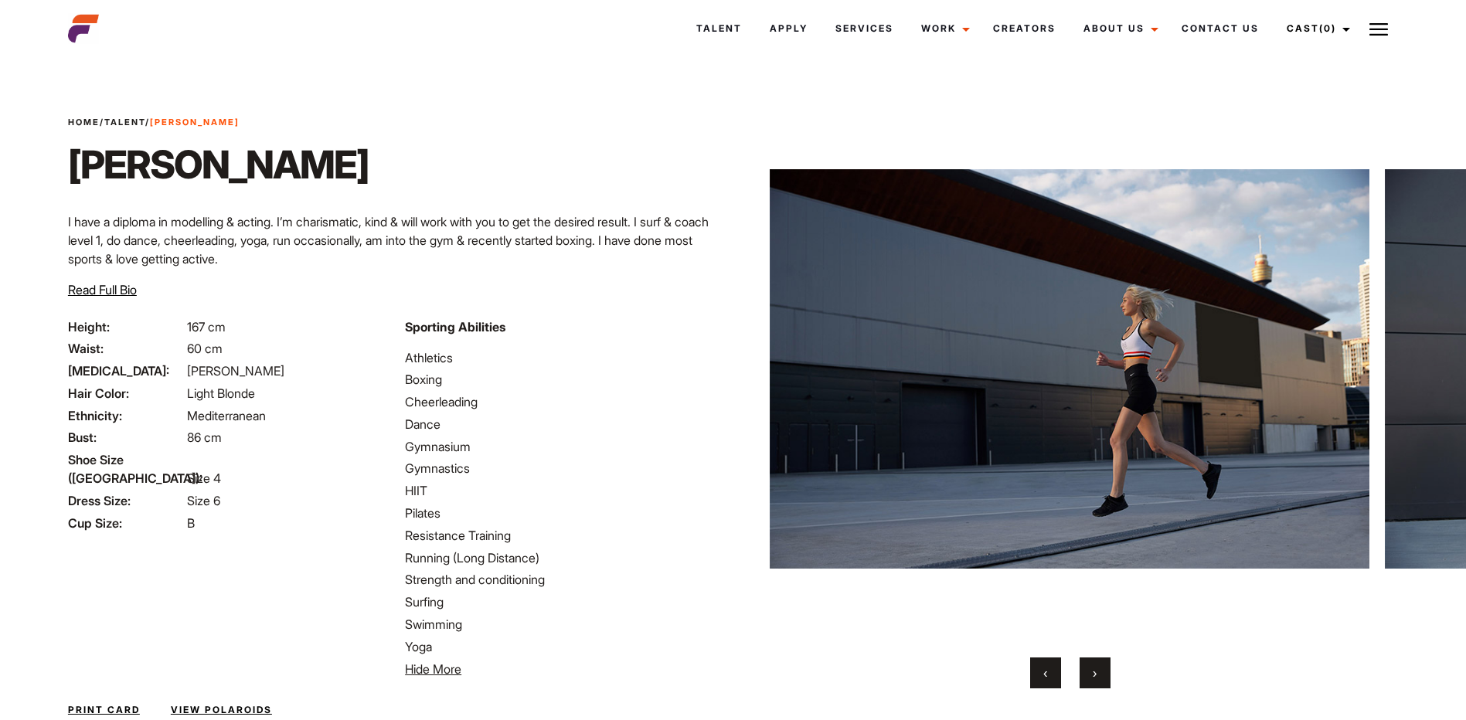
click at [1104, 669] on button "›" at bounding box center [1095, 673] width 31 height 31
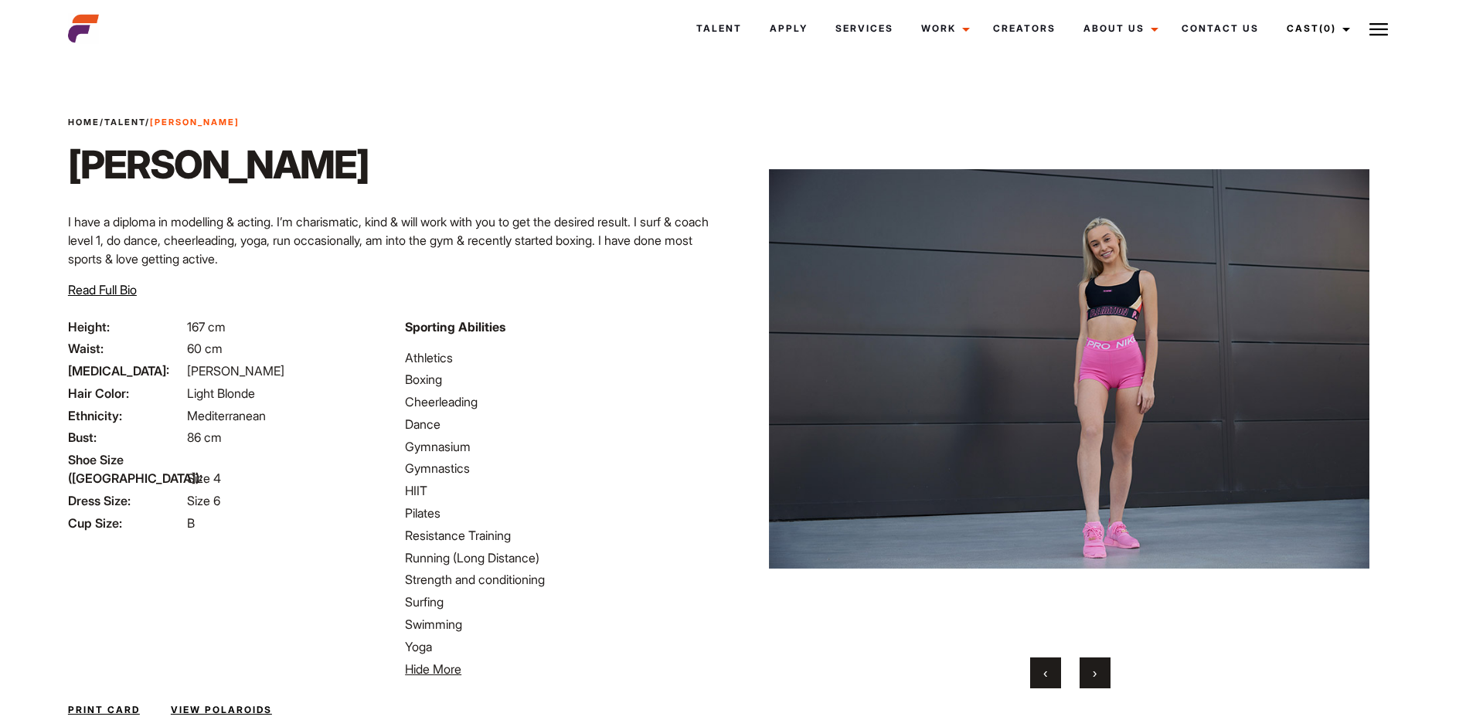
click at [1104, 669] on button "›" at bounding box center [1095, 673] width 31 height 31
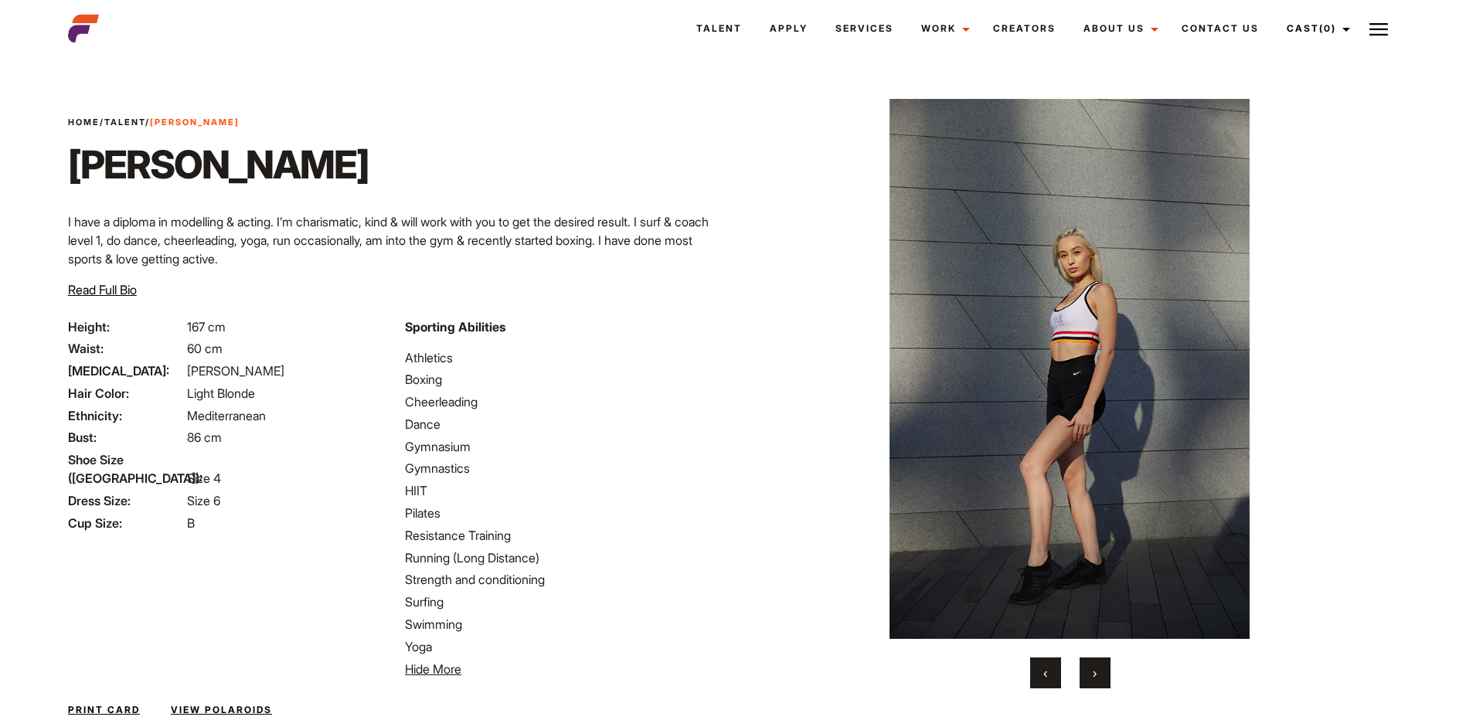
click at [1104, 669] on button "›" at bounding box center [1095, 673] width 31 height 31
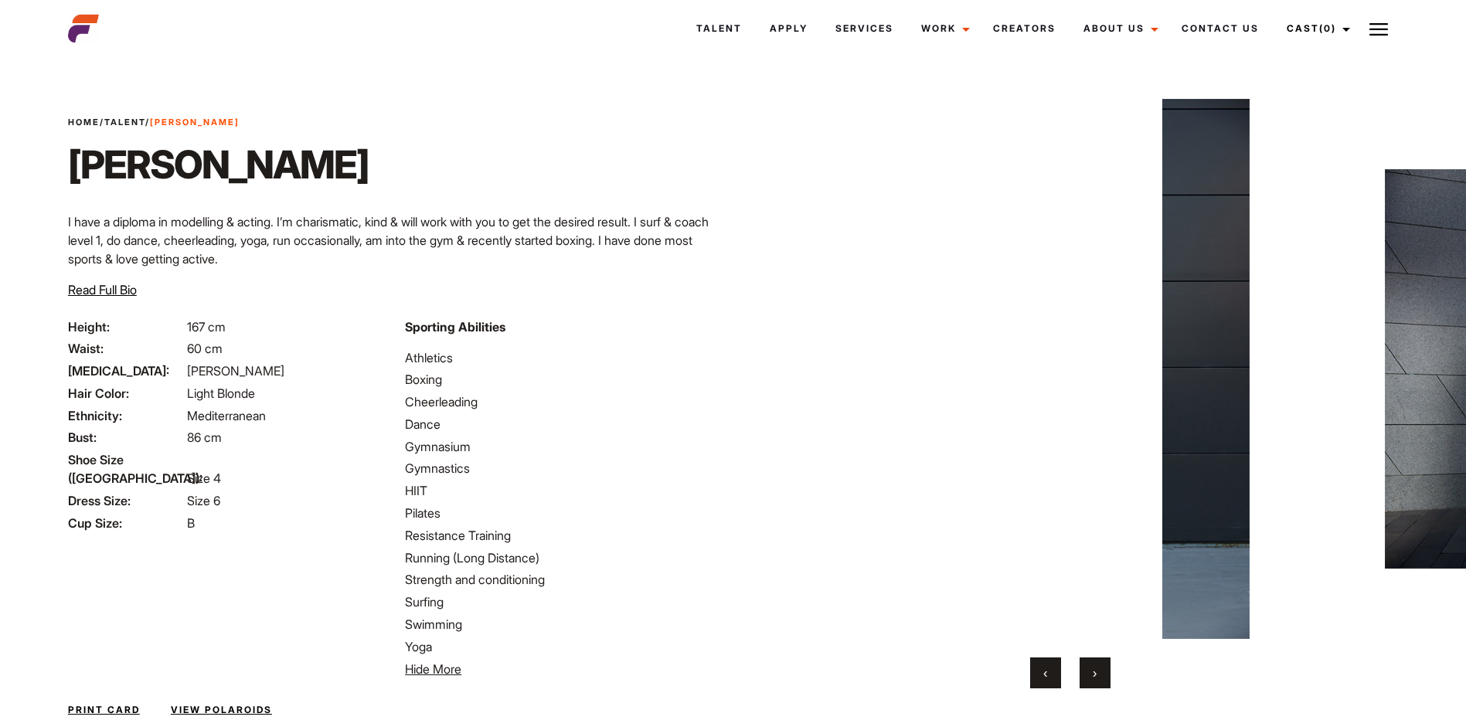
click at [1104, 669] on button "›" at bounding box center [1095, 673] width 31 height 31
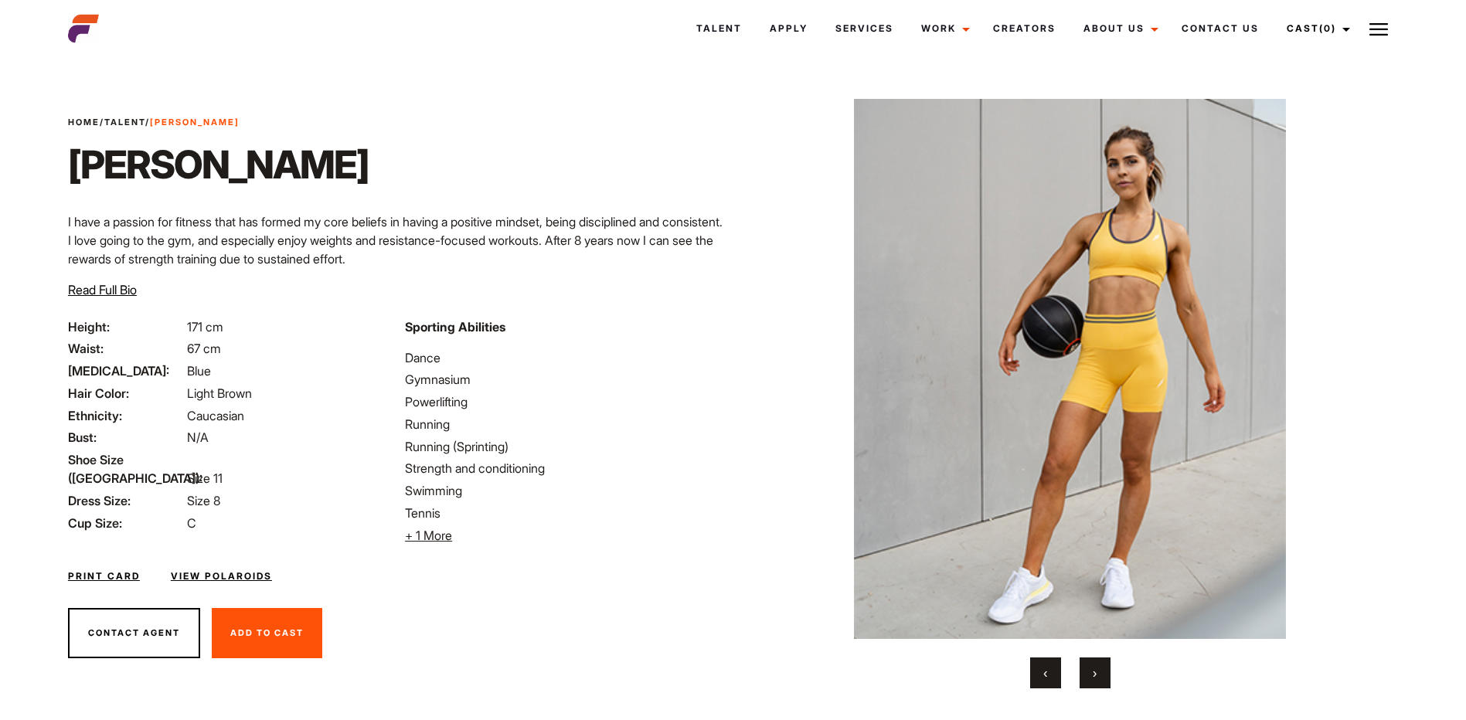
click at [1102, 669] on button "›" at bounding box center [1095, 673] width 31 height 31
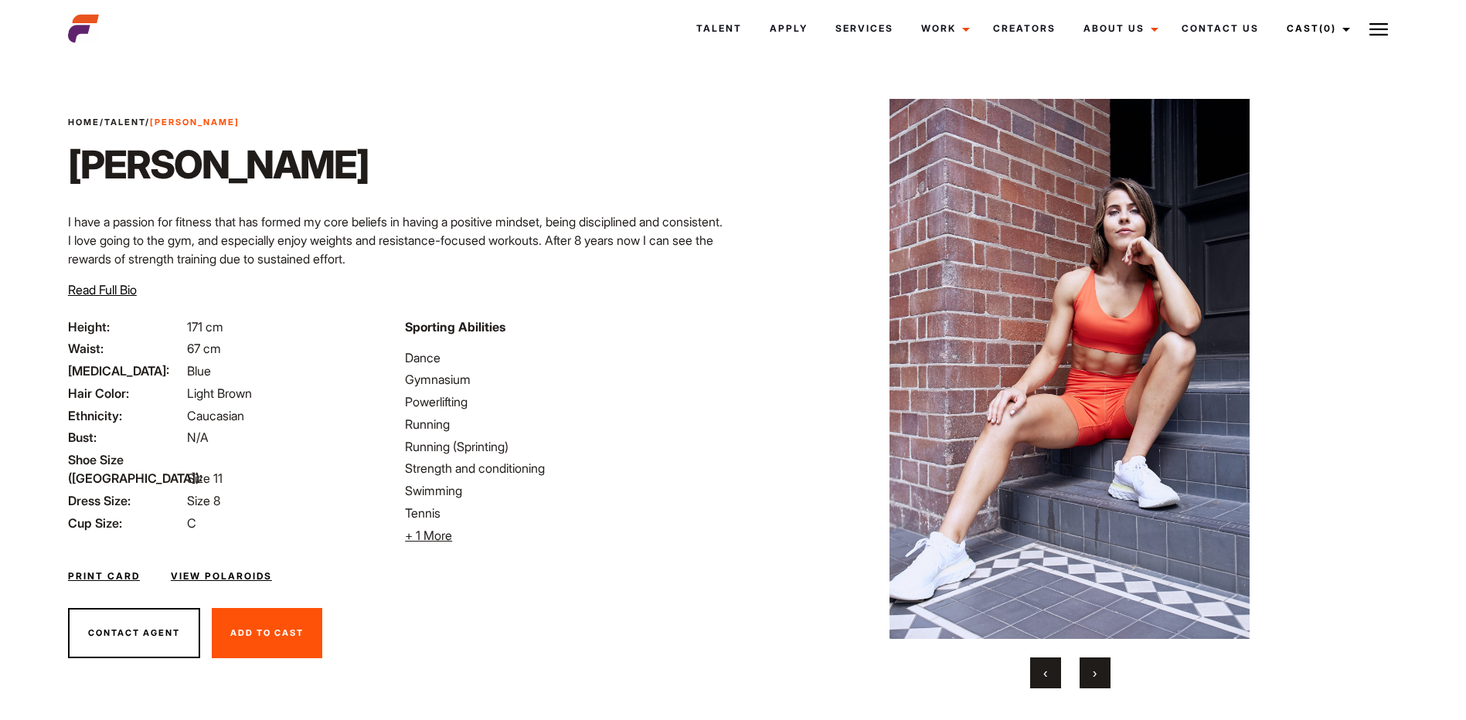
click at [1102, 669] on button "›" at bounding box center [1095, 673] width 31 height 31
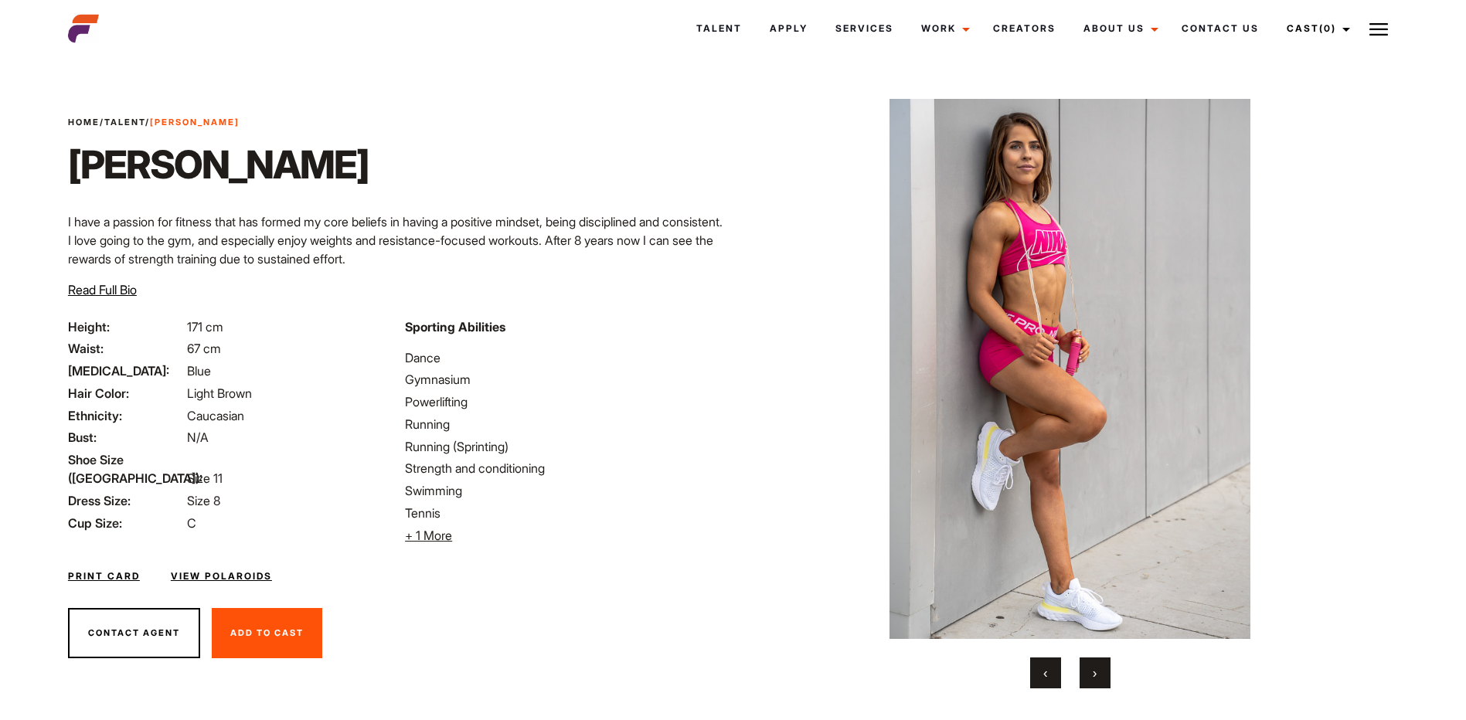
click at [1102, 669] on button "›" at bounding box center [1095, 673] width 31 height 31
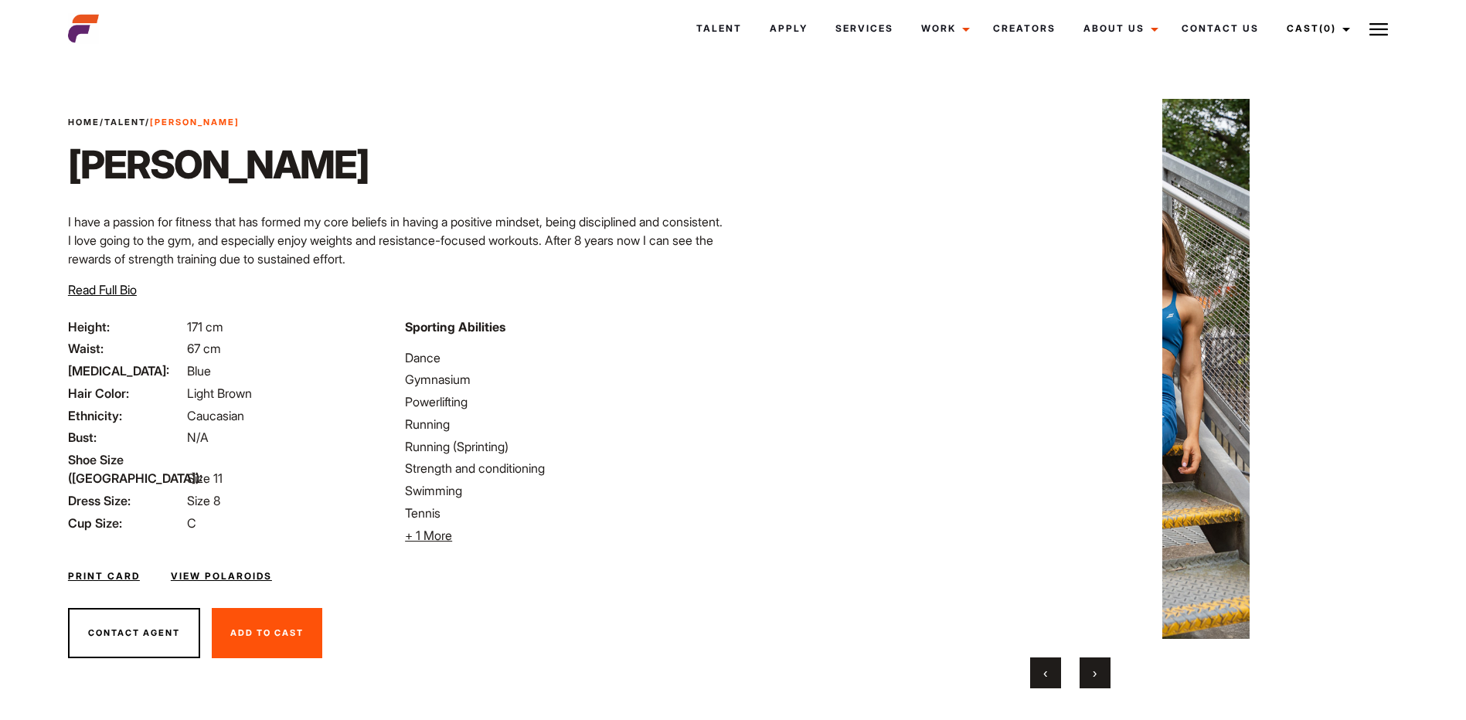
click at [1102, 669] on button "›" at bounding box center [1095, 673] width 31 height 31
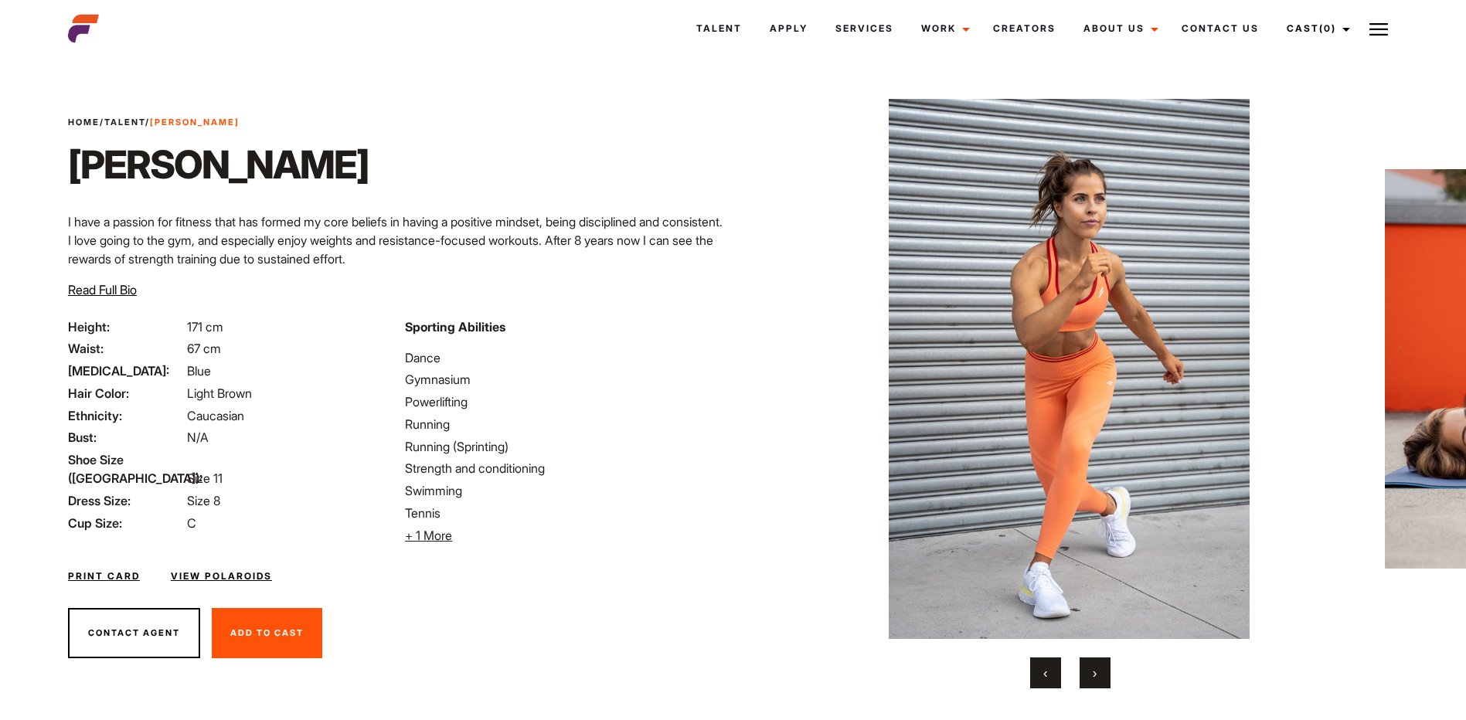
click at [1102, 669] on button "›" at bounding box center [1095, 673] width 31 height 31
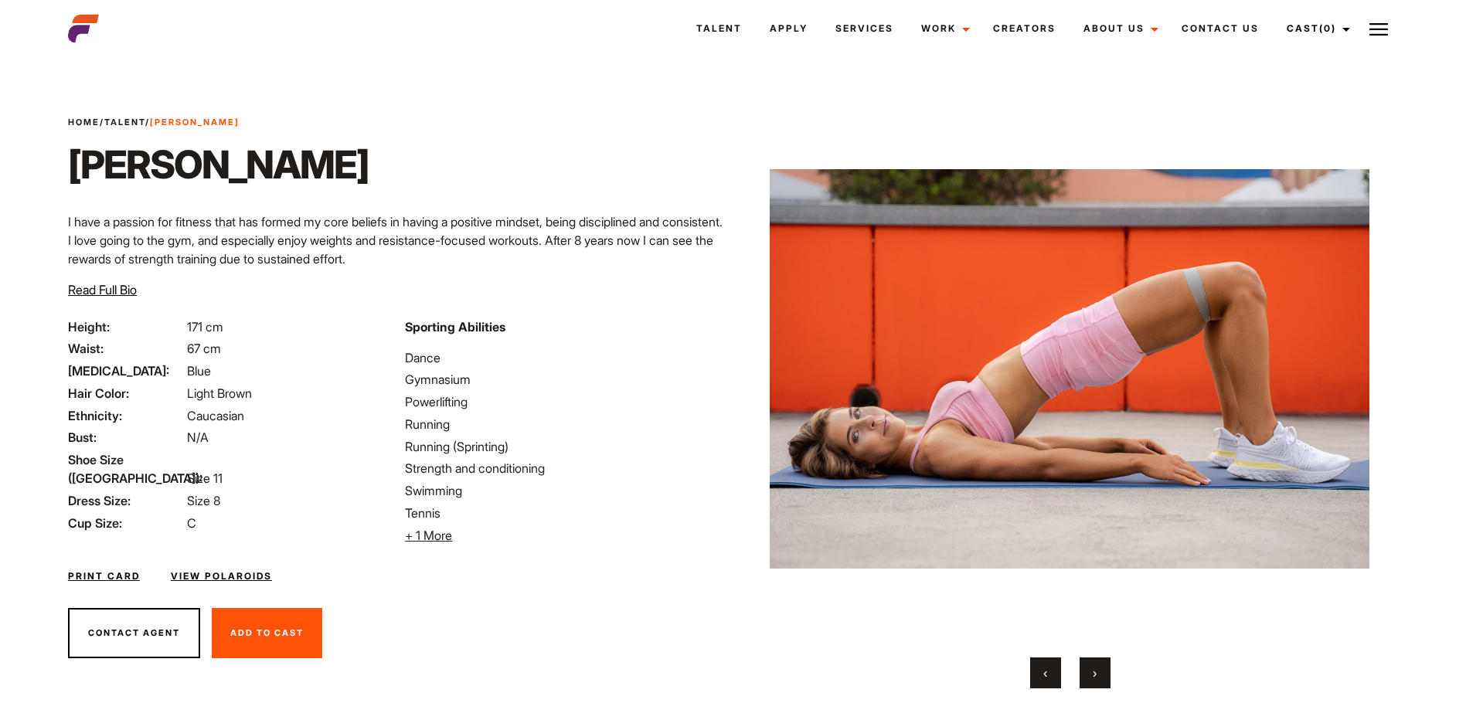
click at [1102, 669] on button "›" at bounding box center [1095, 673] width 31 height 31
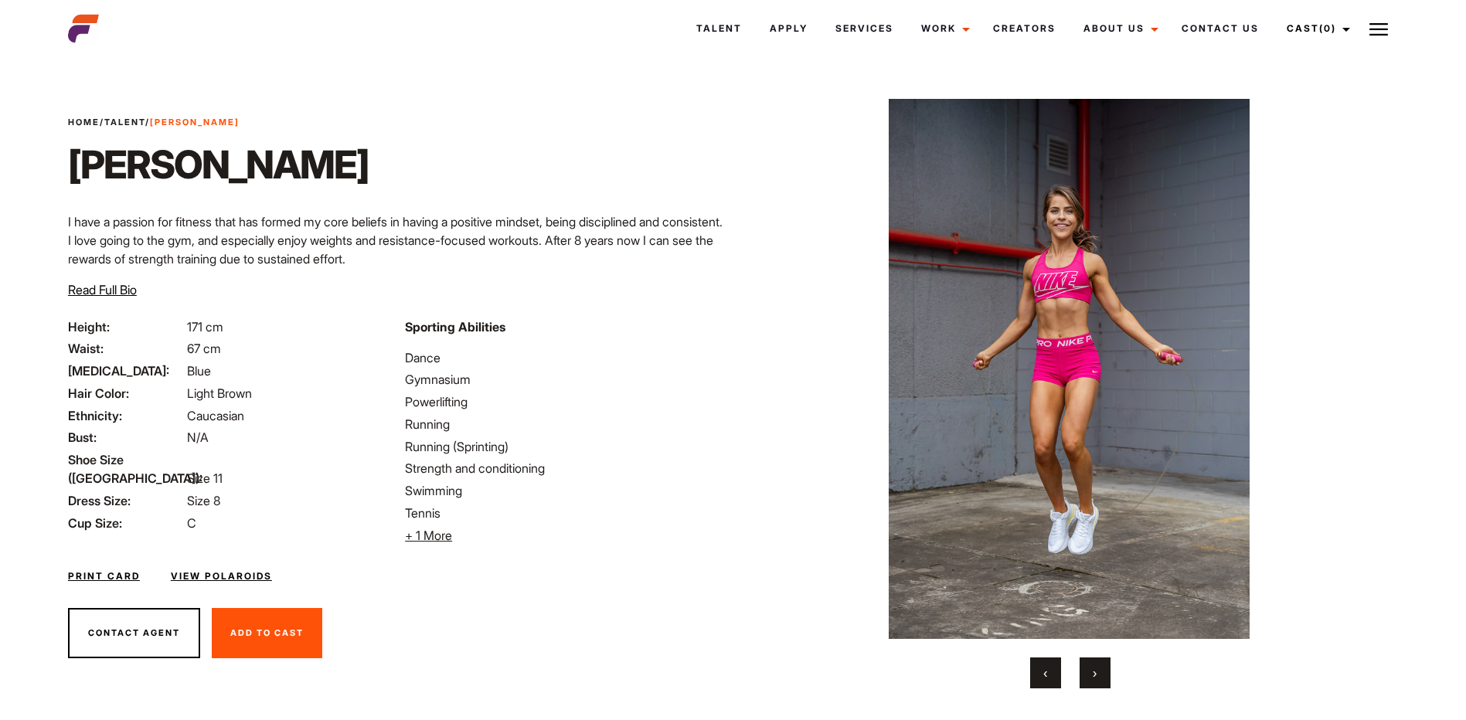
click at [1102, 669] on button "›" at bounding box center [1095, 673] width 31 height 31
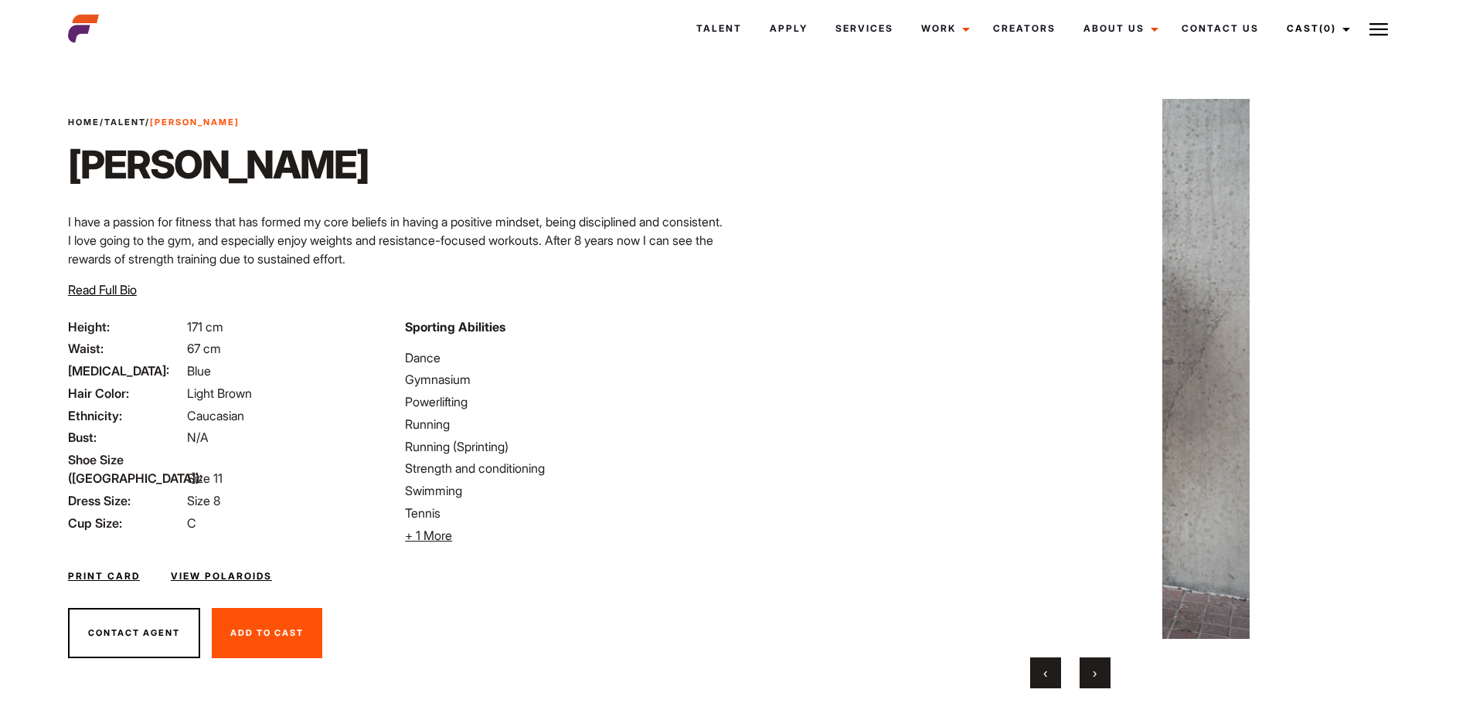
click at [1102, 669] on button "›" at bounding box center [1095, 673] width 31 height 31
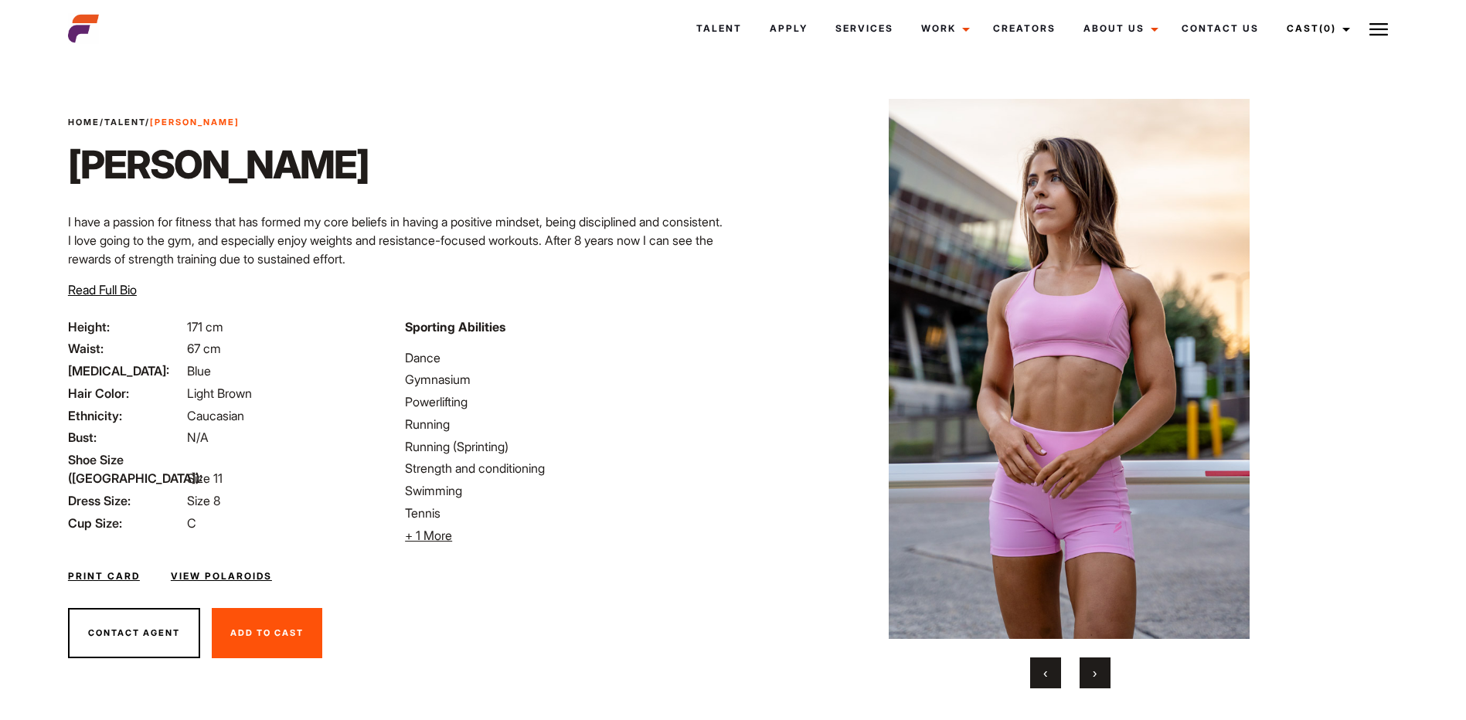
click at [1102, 669] on button "›" at bounding box center [1095, 673] width 31 height 31
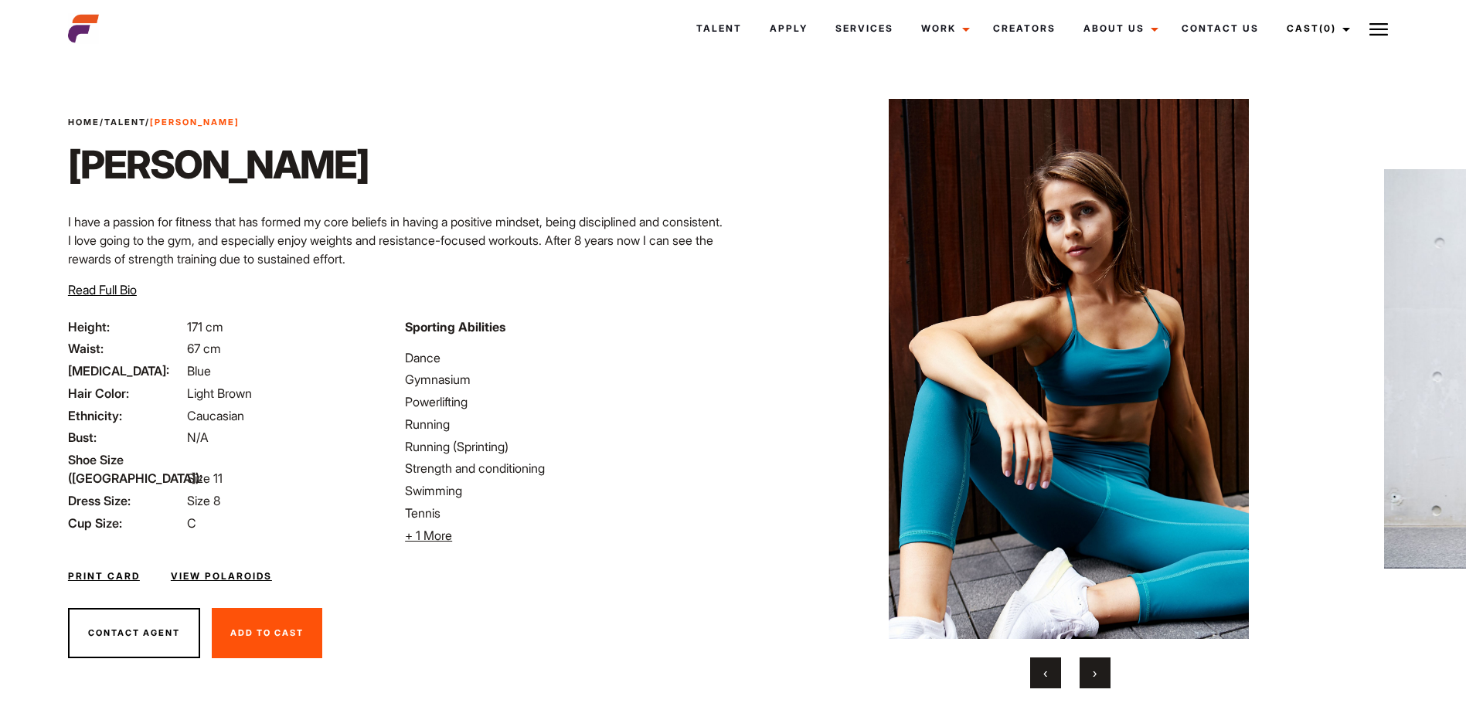
click at [1102, 669] on button "›" at bounding box center [1095, 673] width 31 height 31
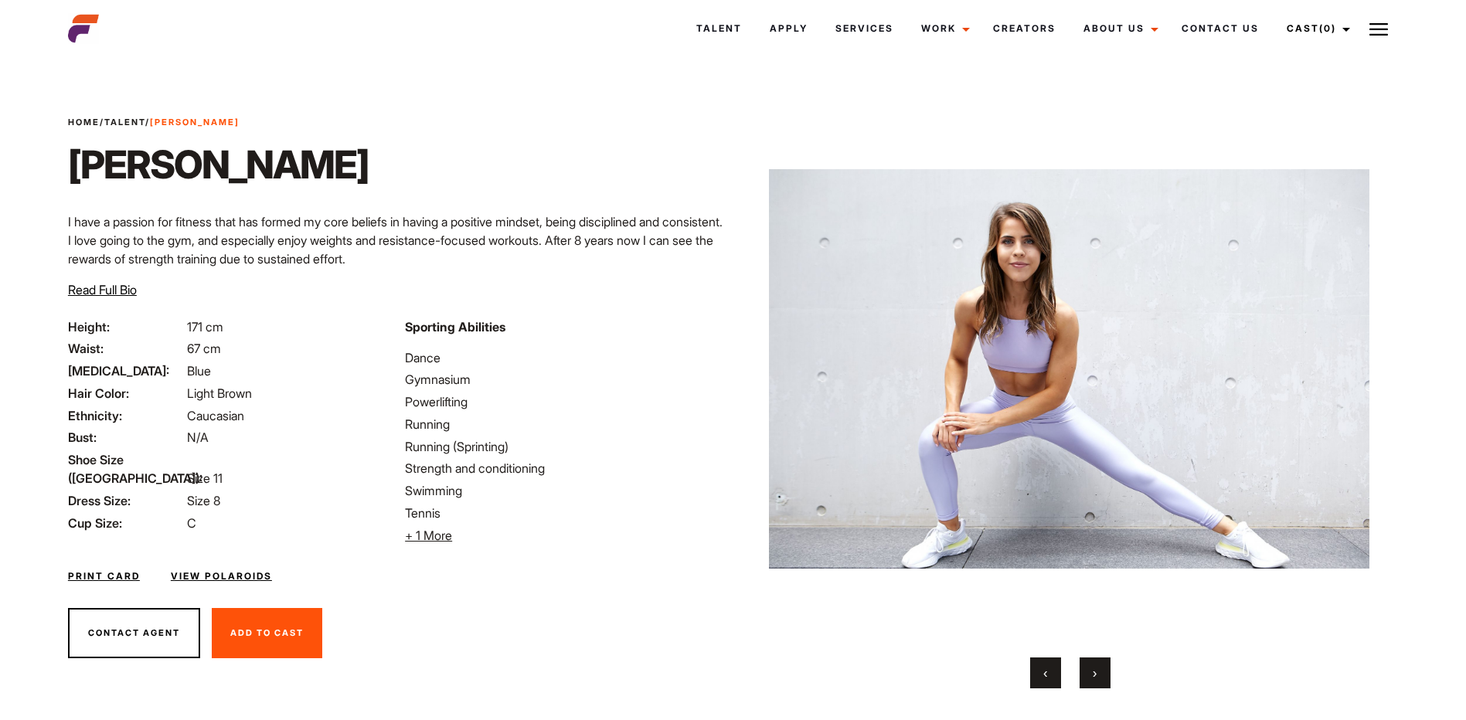
click at [1102, 669] on button "›" at bounding box center [1095, 673] width 31 height 31
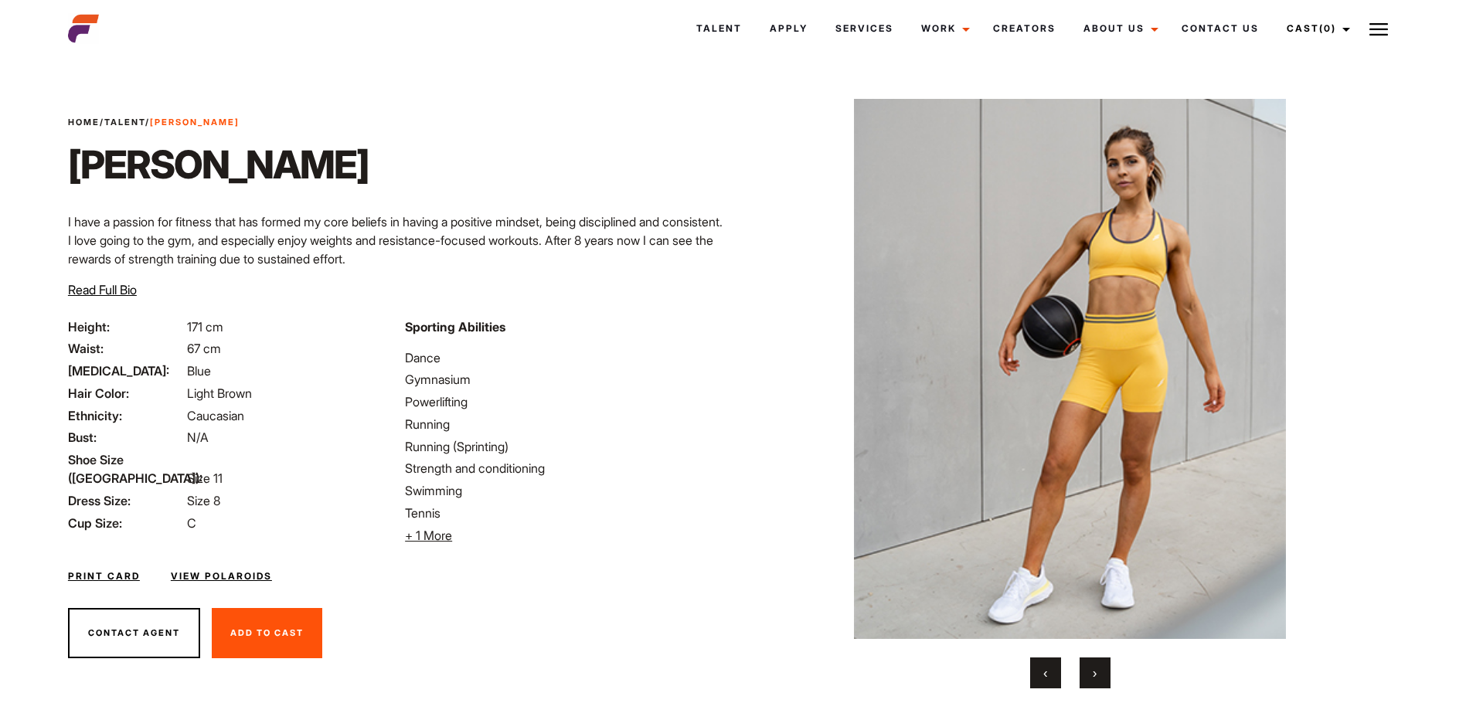
click at [1102, 669] on button "›" at bounding box center [1095, 673] width 31 height 31
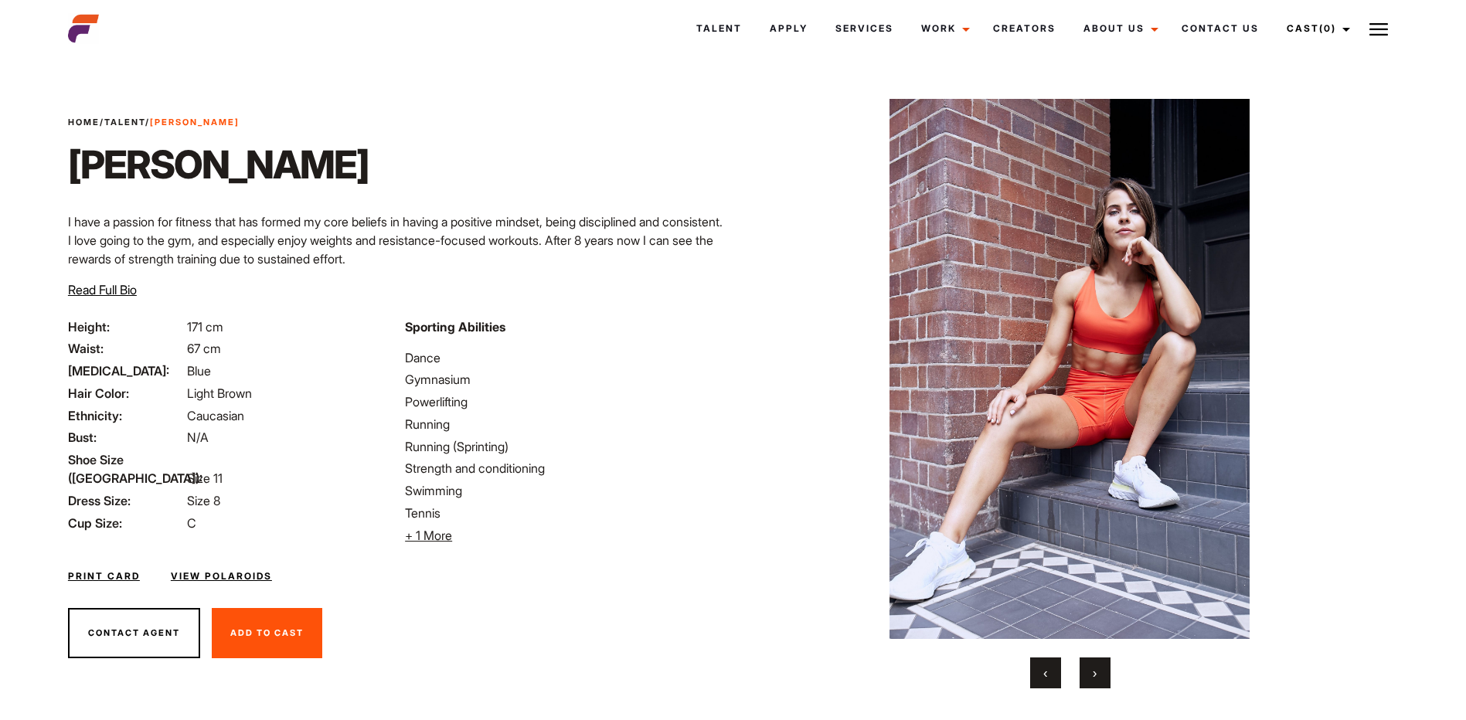
click at [1102, 669] on button "›" at bounding box center [1095, 673] width 31 height 31
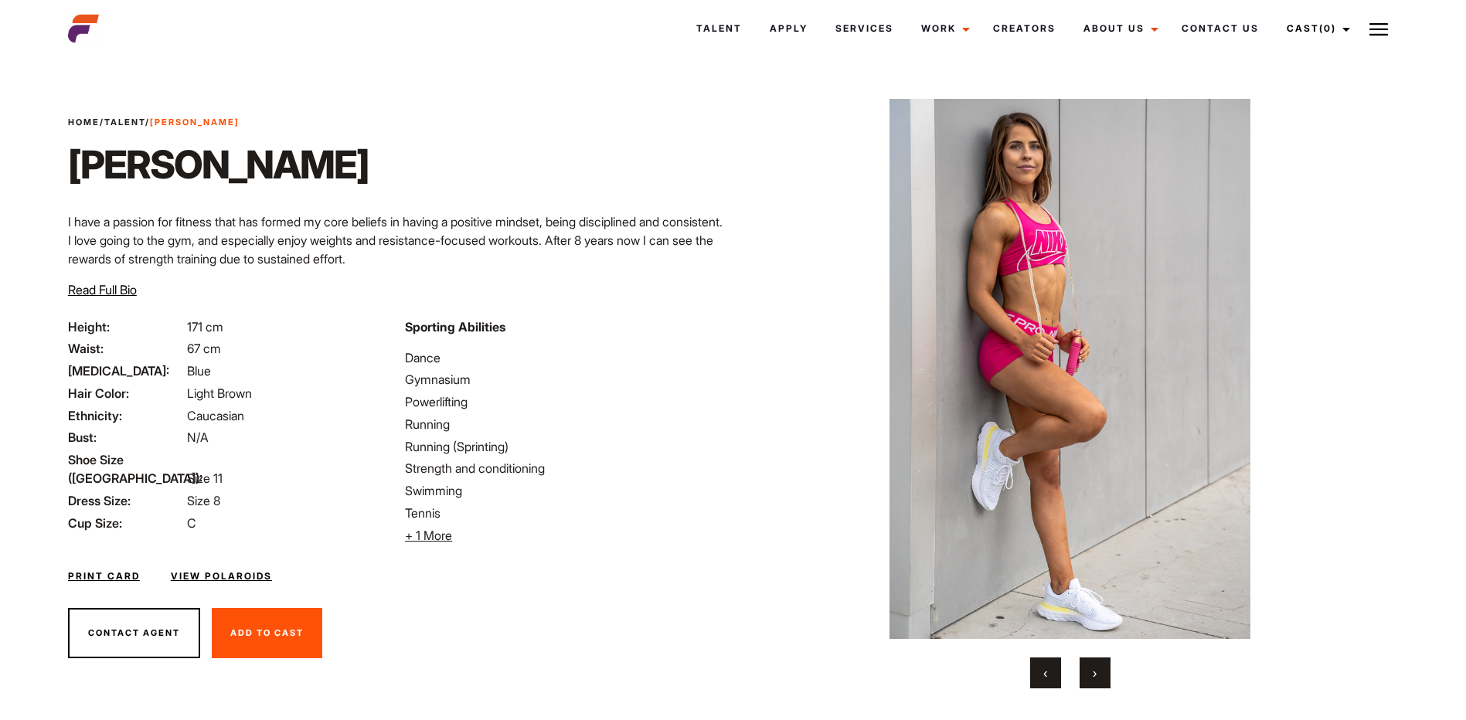
click at [1102, 669] on button "›" at bounding box center [1095, 673] width 31 height 31
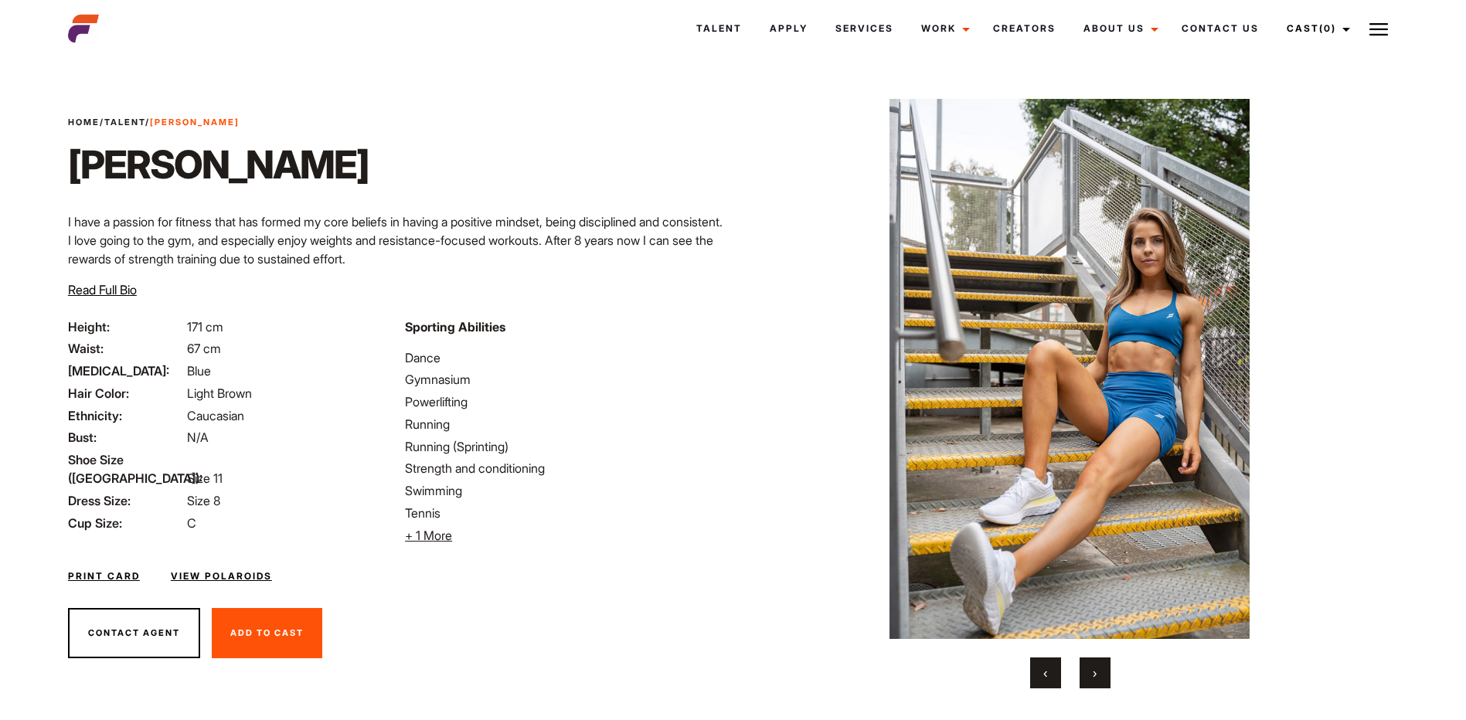
click at [1102, 669] on button "›" at bounding box center [1095, 673] width 31 height 31
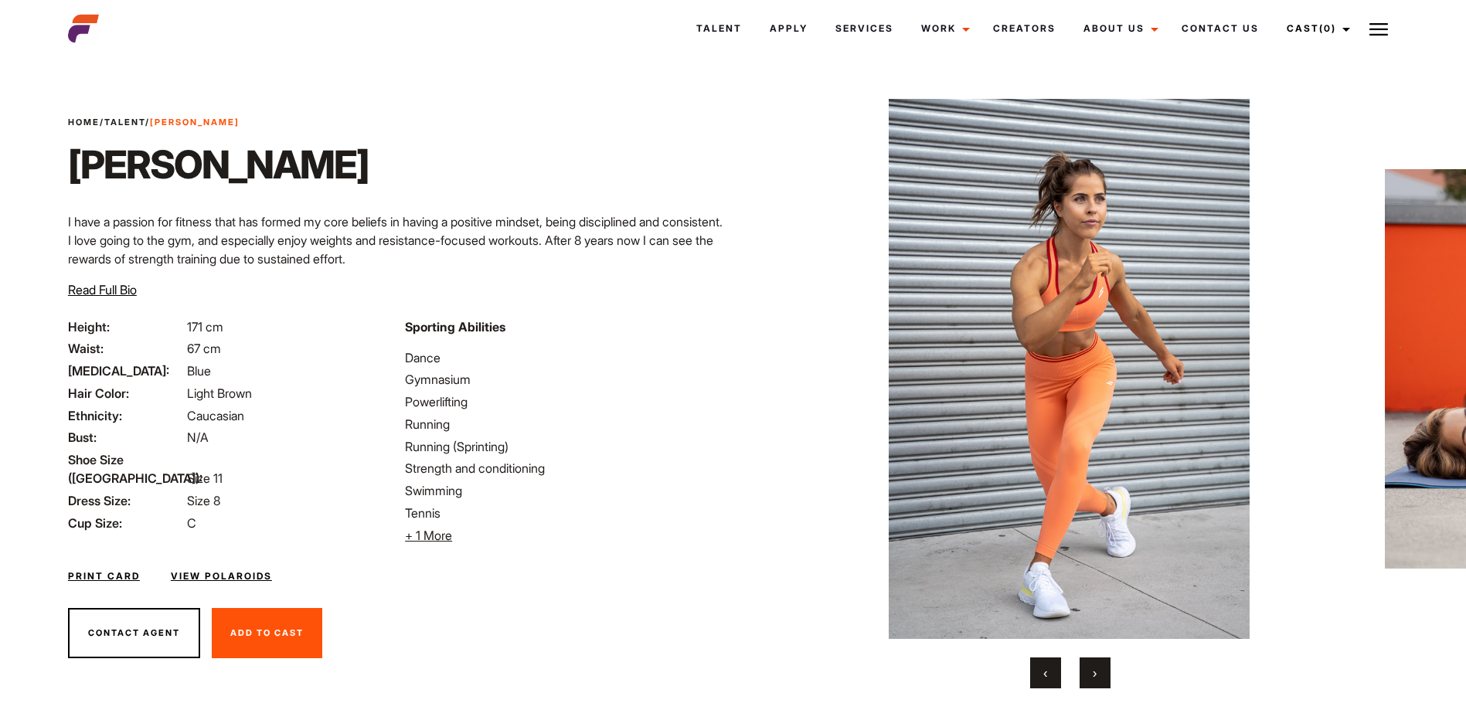
click at [1102, 669] on button "›" at bounding box center [1095, 673] width 31 height 31
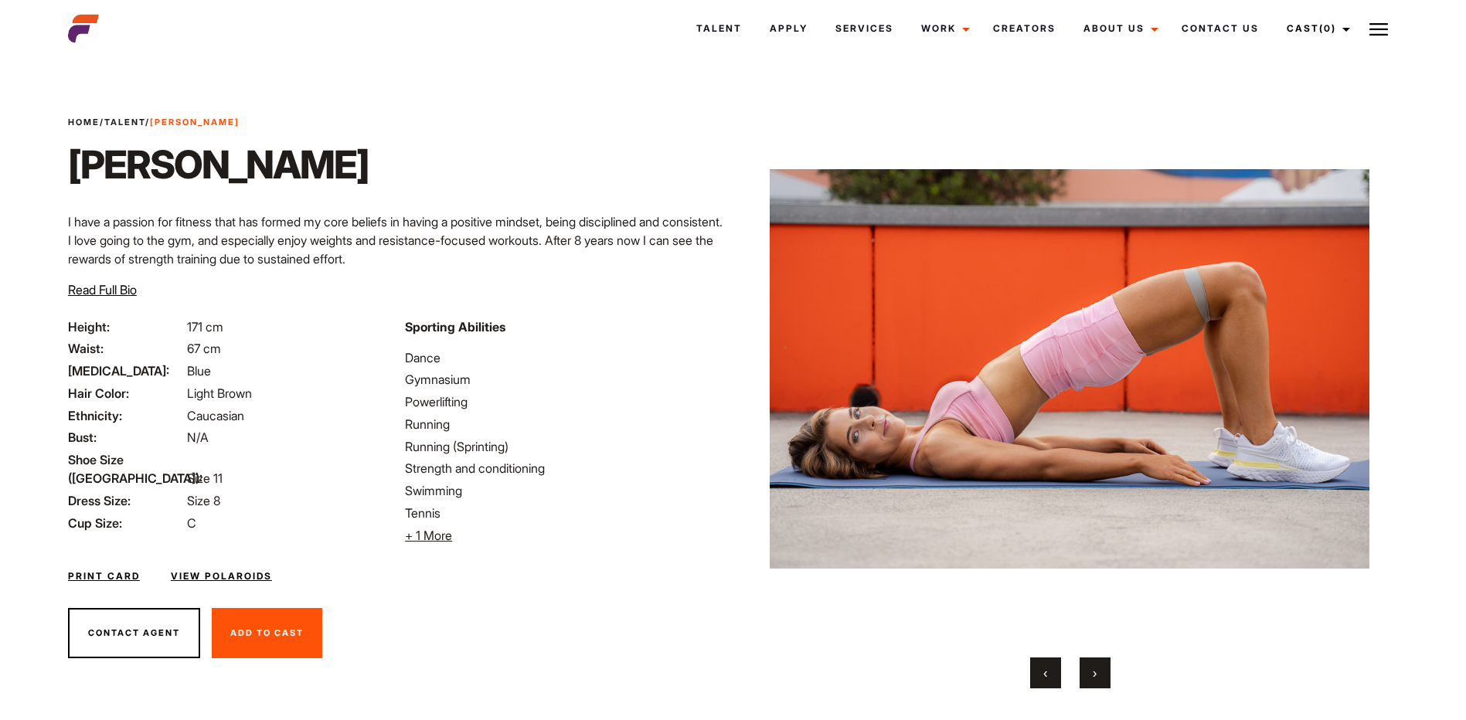
click at [1102, 669] on button "›" at bounding box center [1095, 673] width 31 height 31
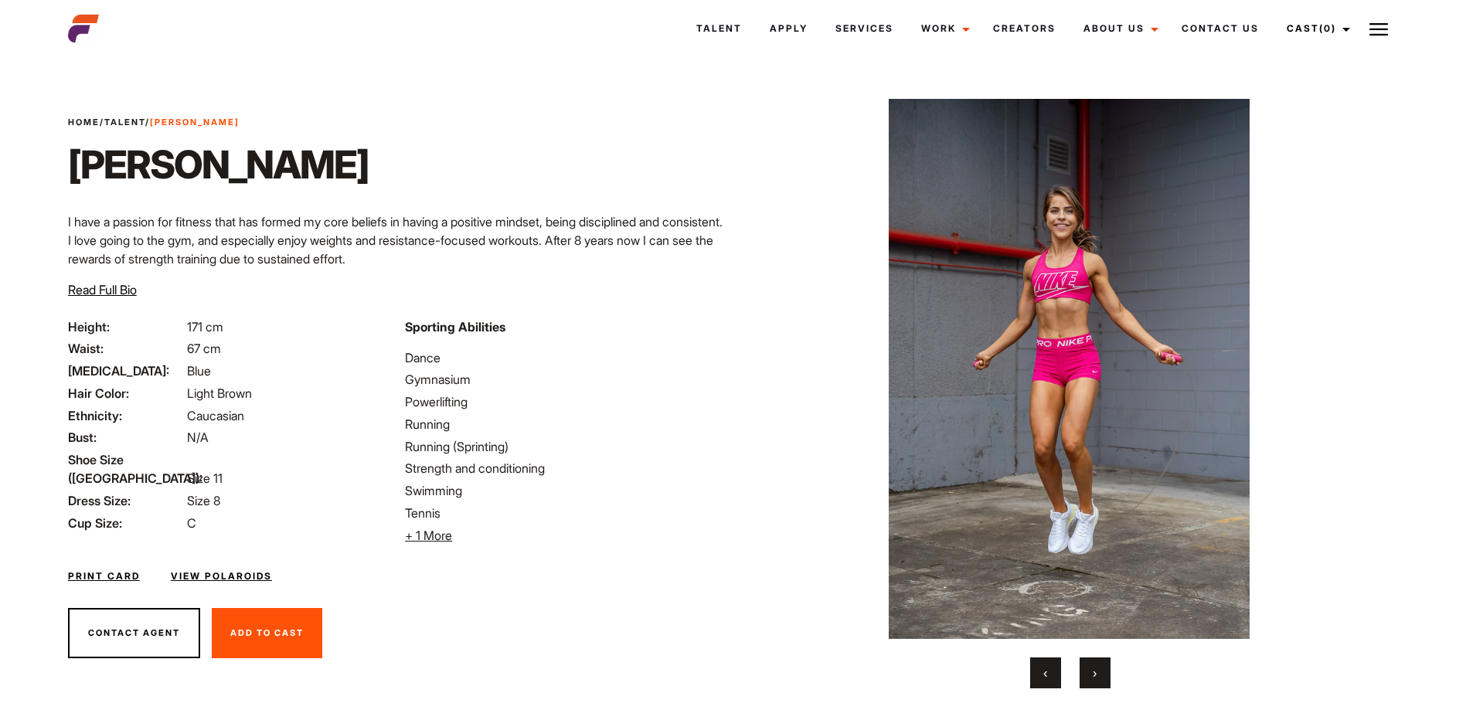
click at [1102, 669] on button "›" at bounding box center [1095, 673] width 31 height 31
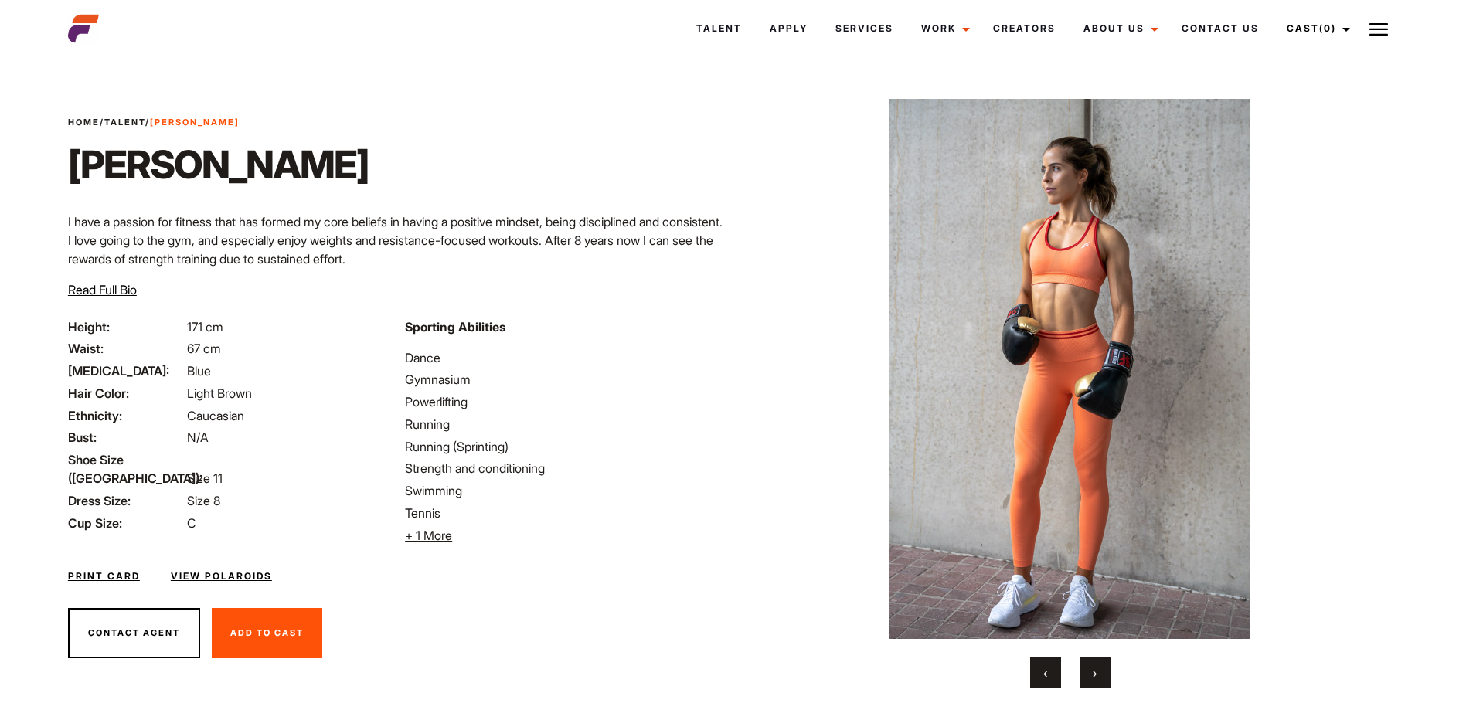
click at [1102, 669] on button "›" at bounding box center [1095, 673] width 31 height 31
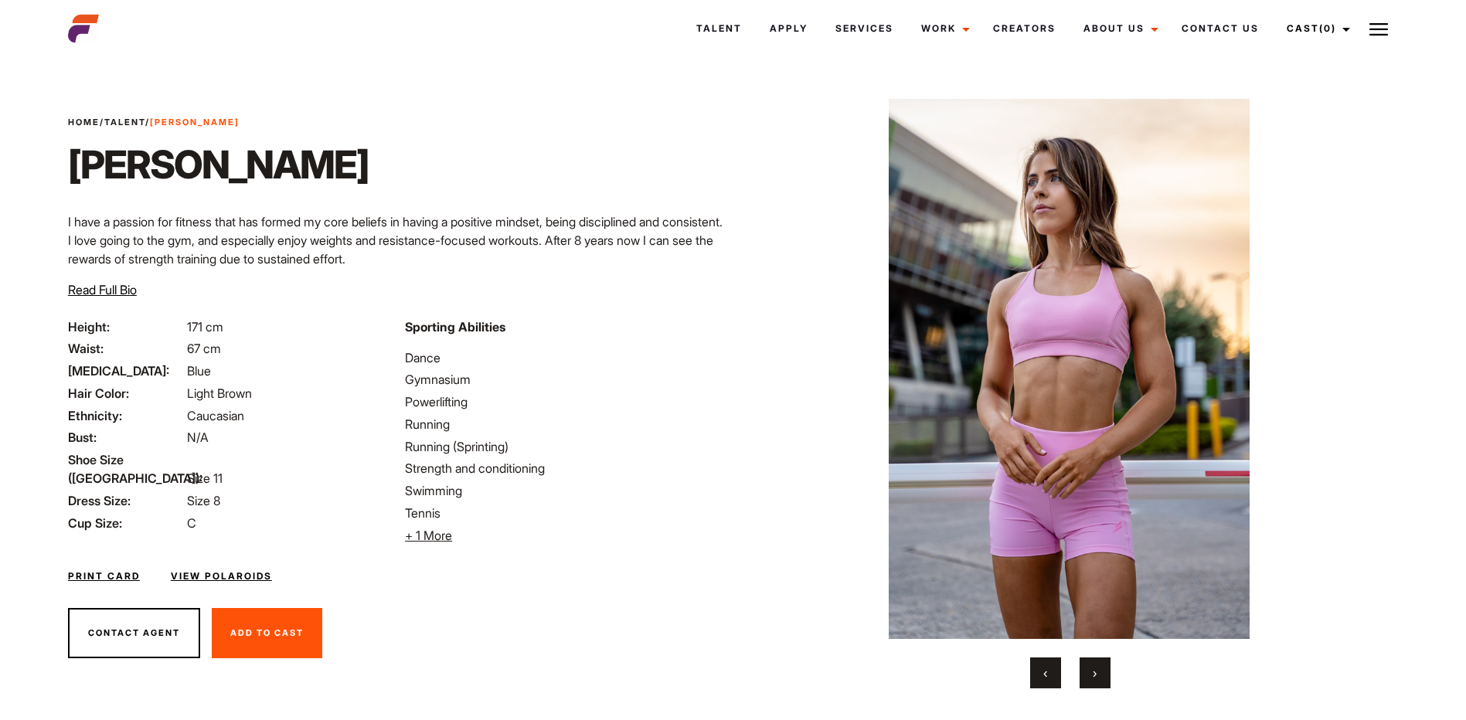
click at [1102, 669] on button "›" at bounding box center [1095, 673] width 31 height 31
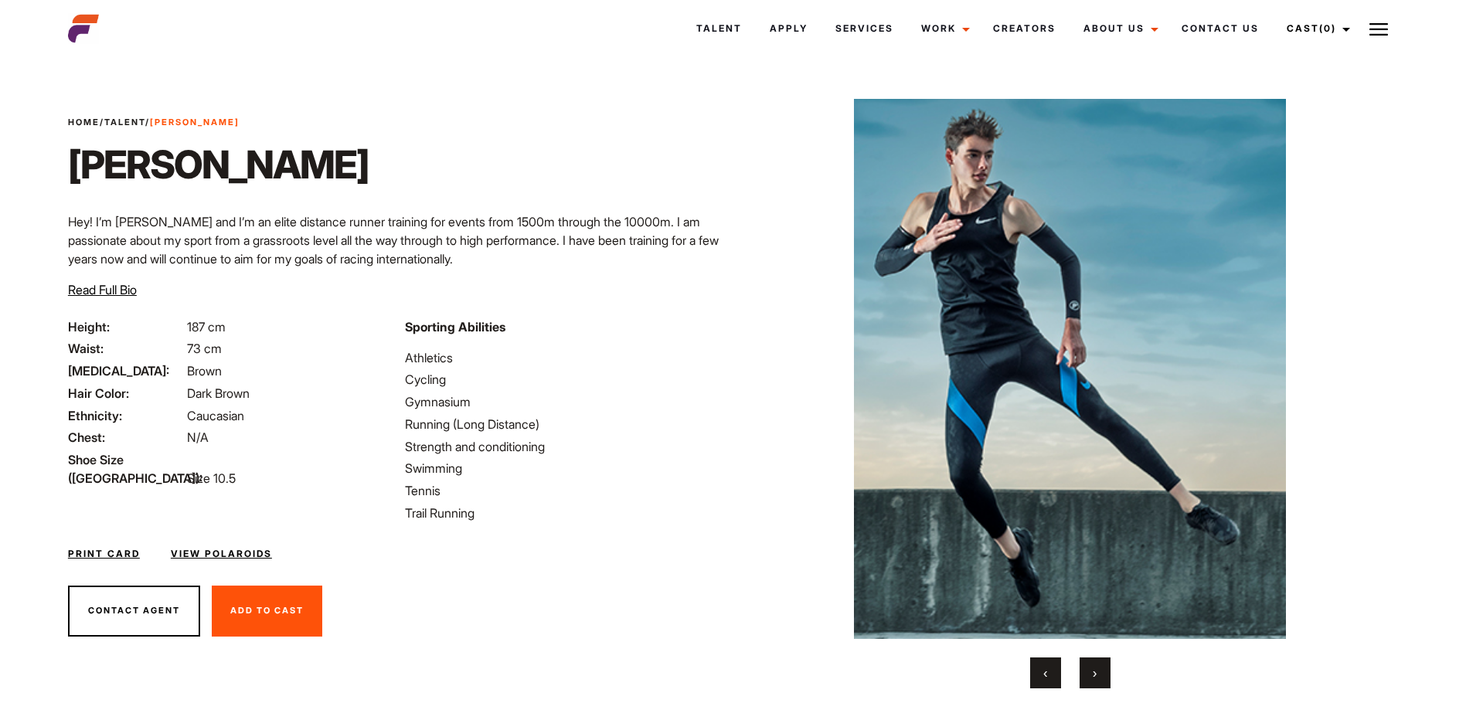
click at [1095, 673] on span "›" at bounding box center [1095, 673] width 4 height 15
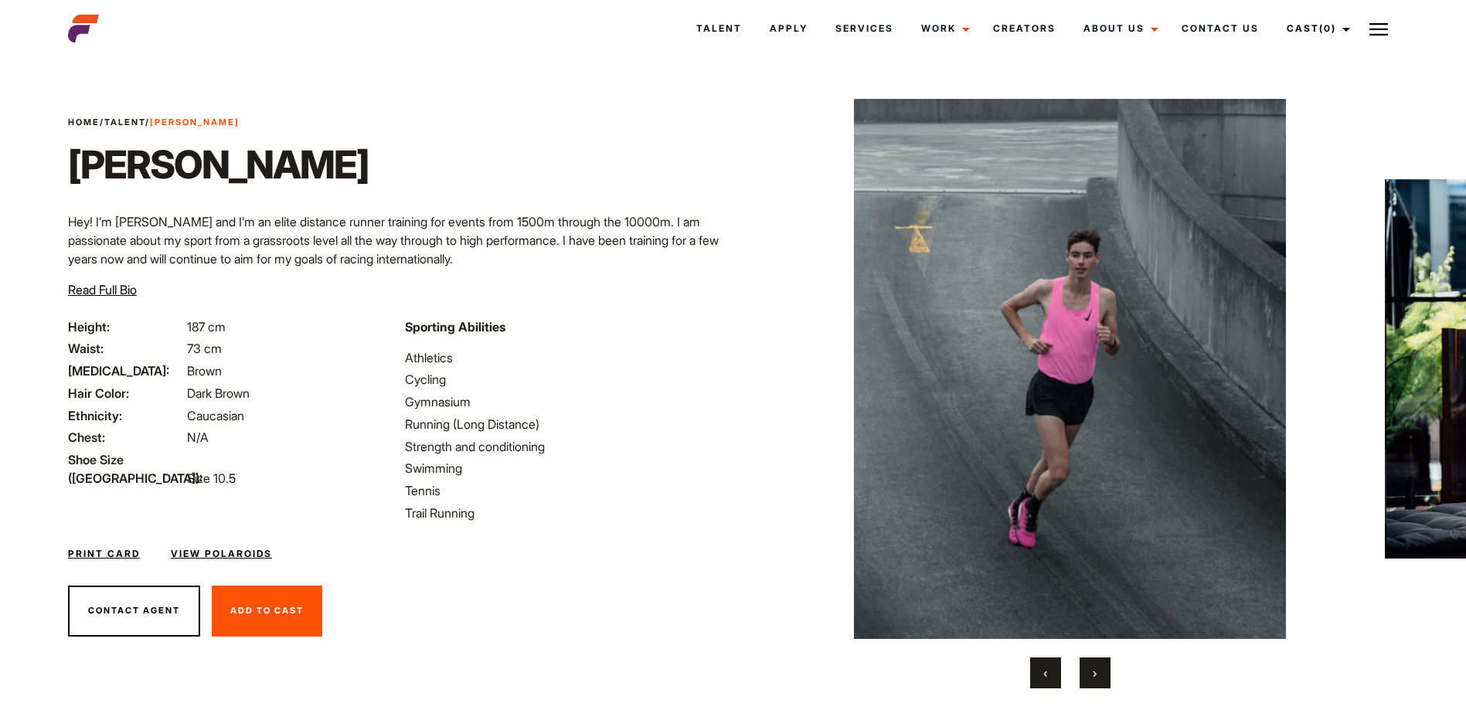
click at [1095, 673] on span "›" at bounding box center [1095, 673] width 4 height 15
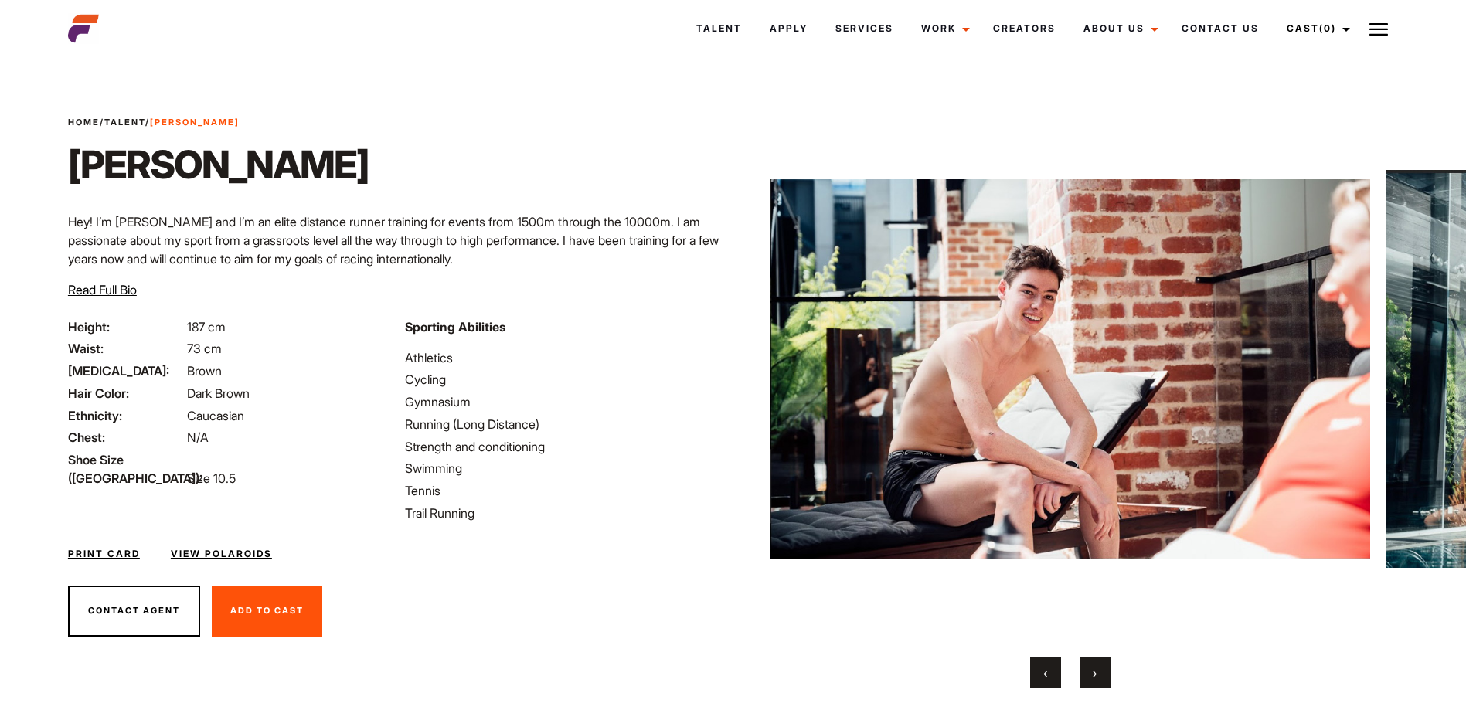
click at [1095, 673] on span "›" at bounding box center [1095, 673] width 4 height 15
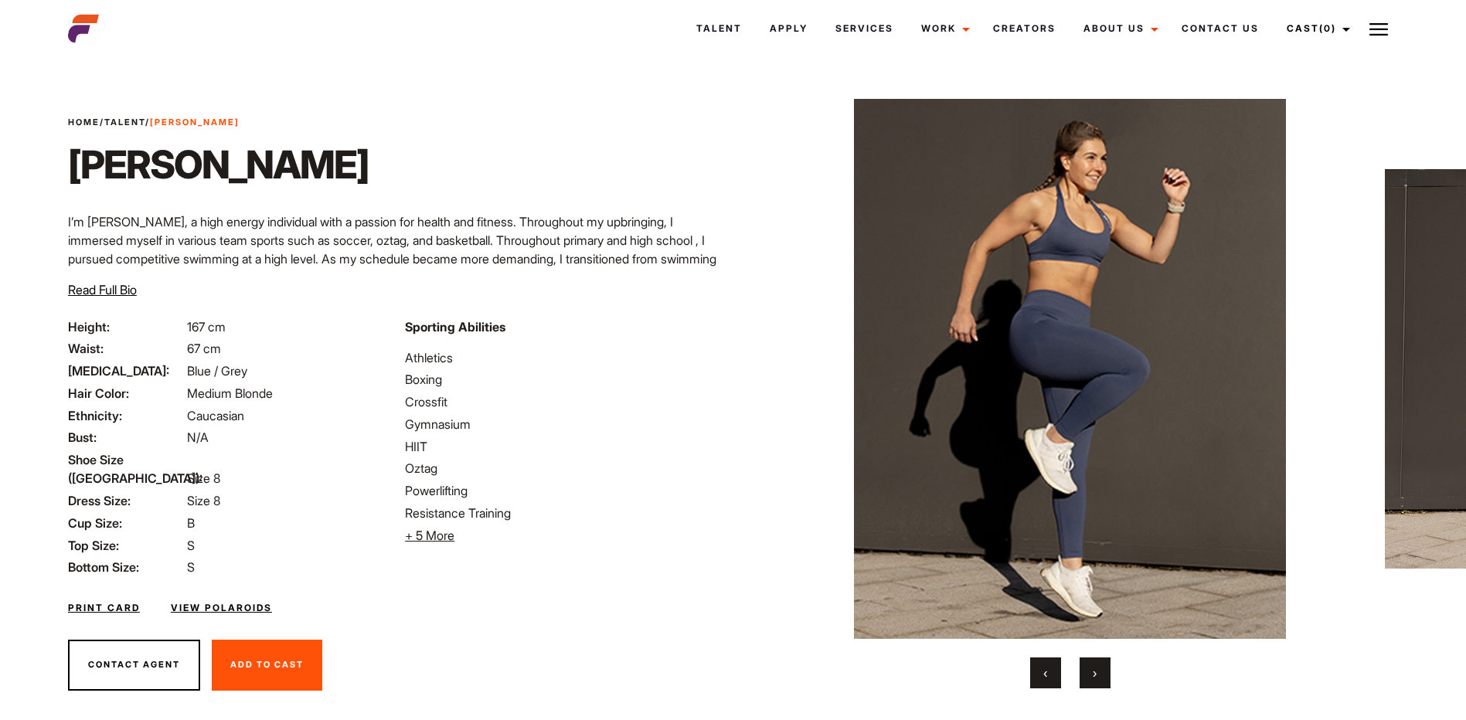
click at [1085, 673] on button "›" at bounding box center [1095, 673] width 31 height 31
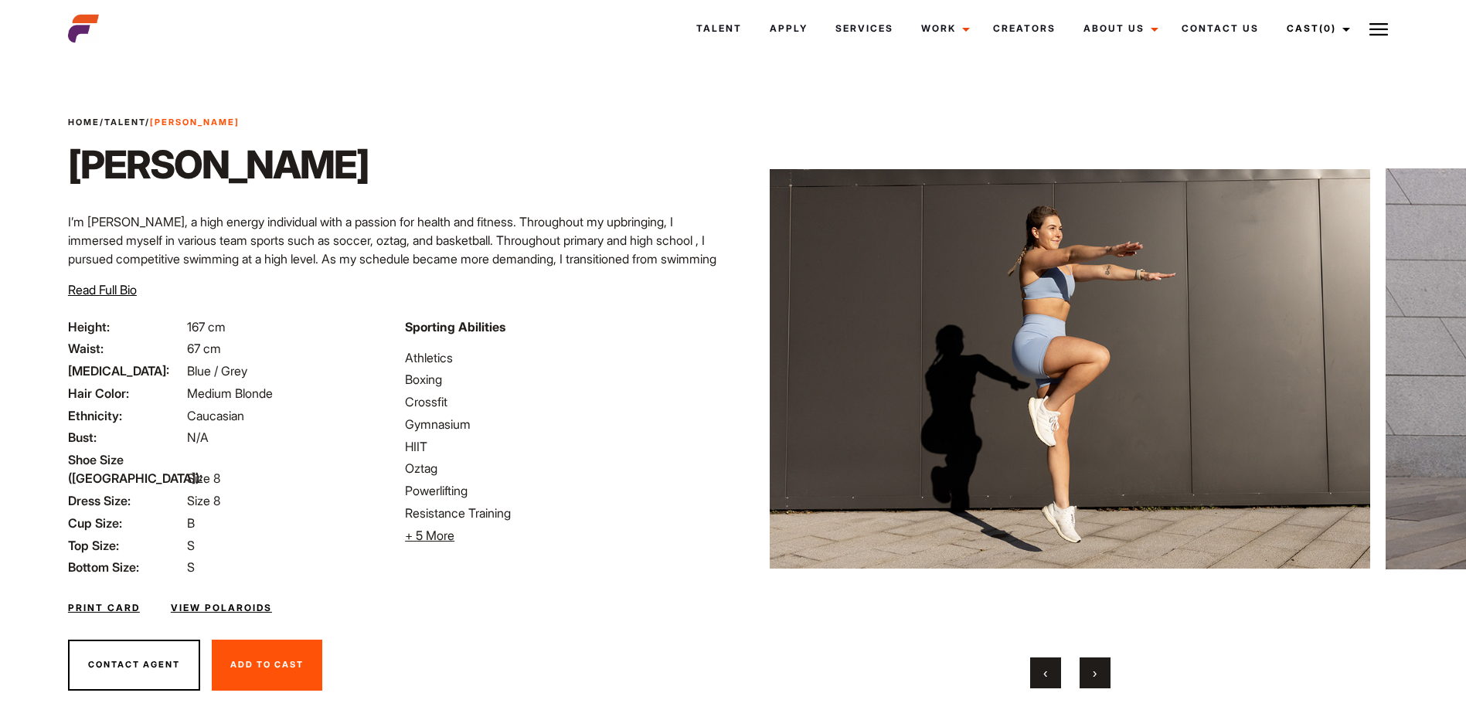
click at [1085, 673] on button "›" at bounding box center [1095, 673] width 31 height 31
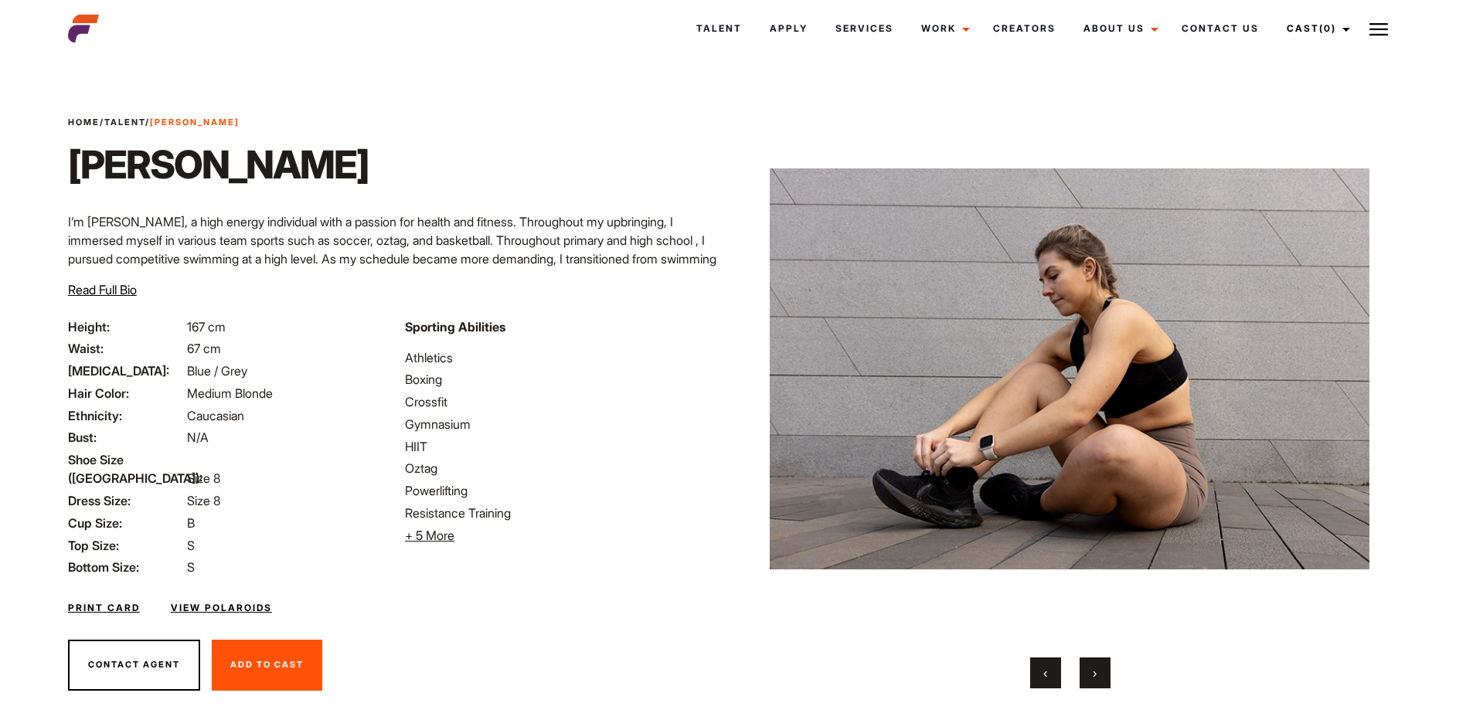
click at [1085, 673] on button "›" at bounding box center [1095, 673] width 31 height 31
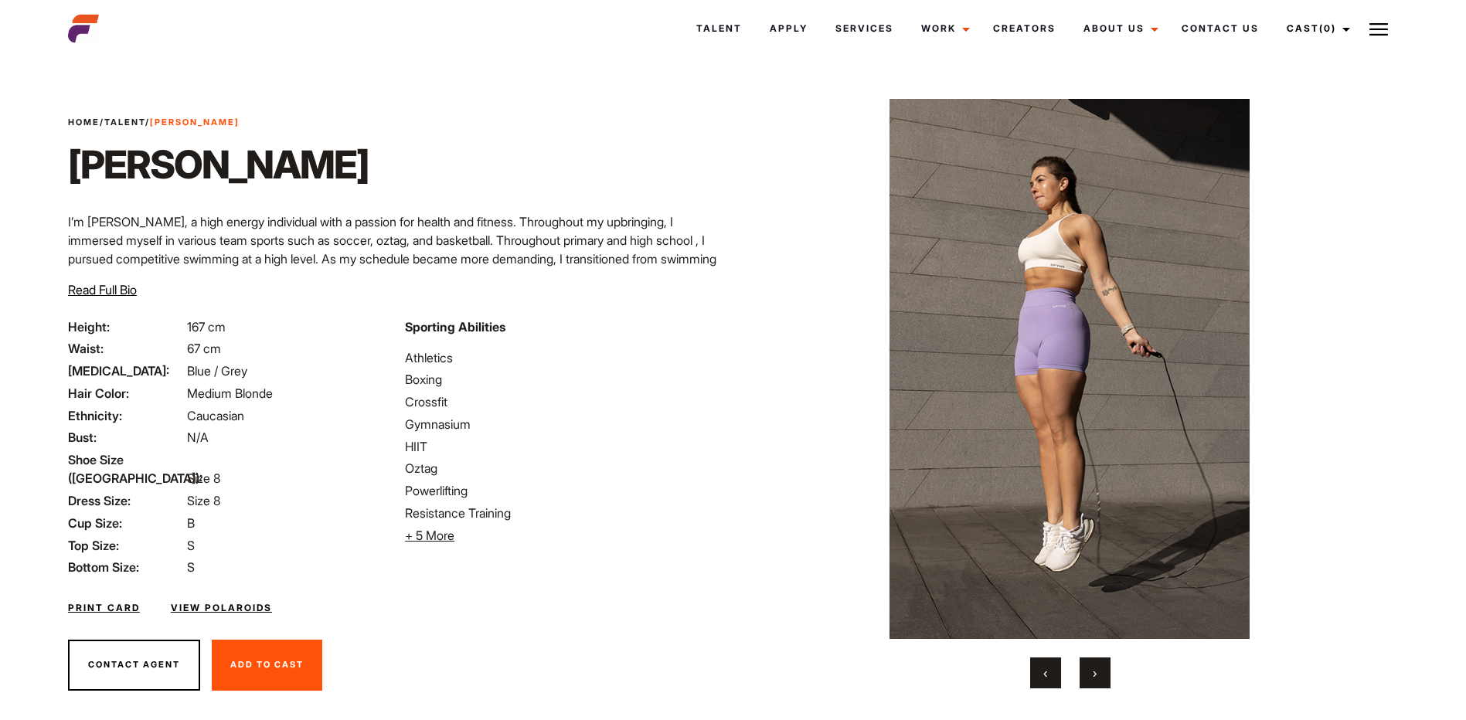
click at [1085, 673] on button "›" at bounding box center [1095, 673] width 31 height 31
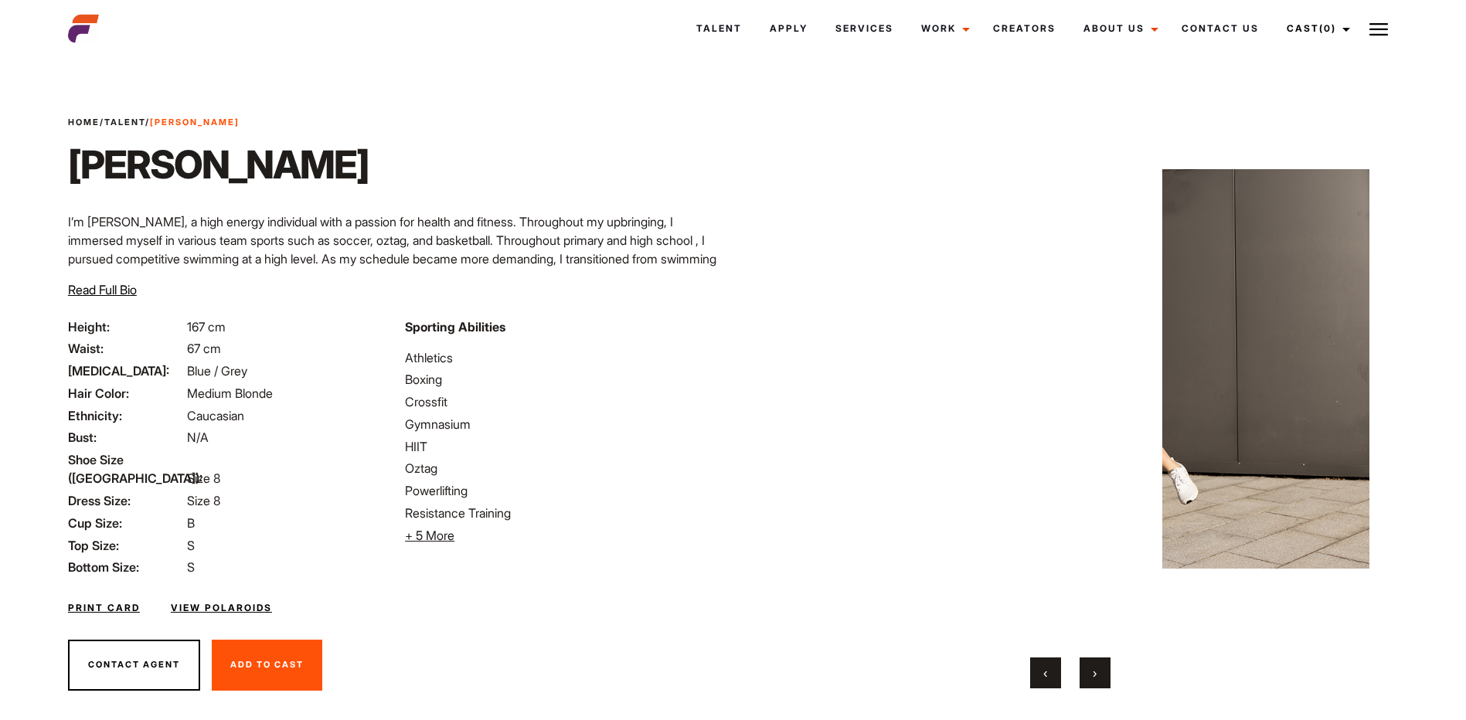
click at [1085, 673] on button "›" at bounding box center [1095, 673] width 31 height 31
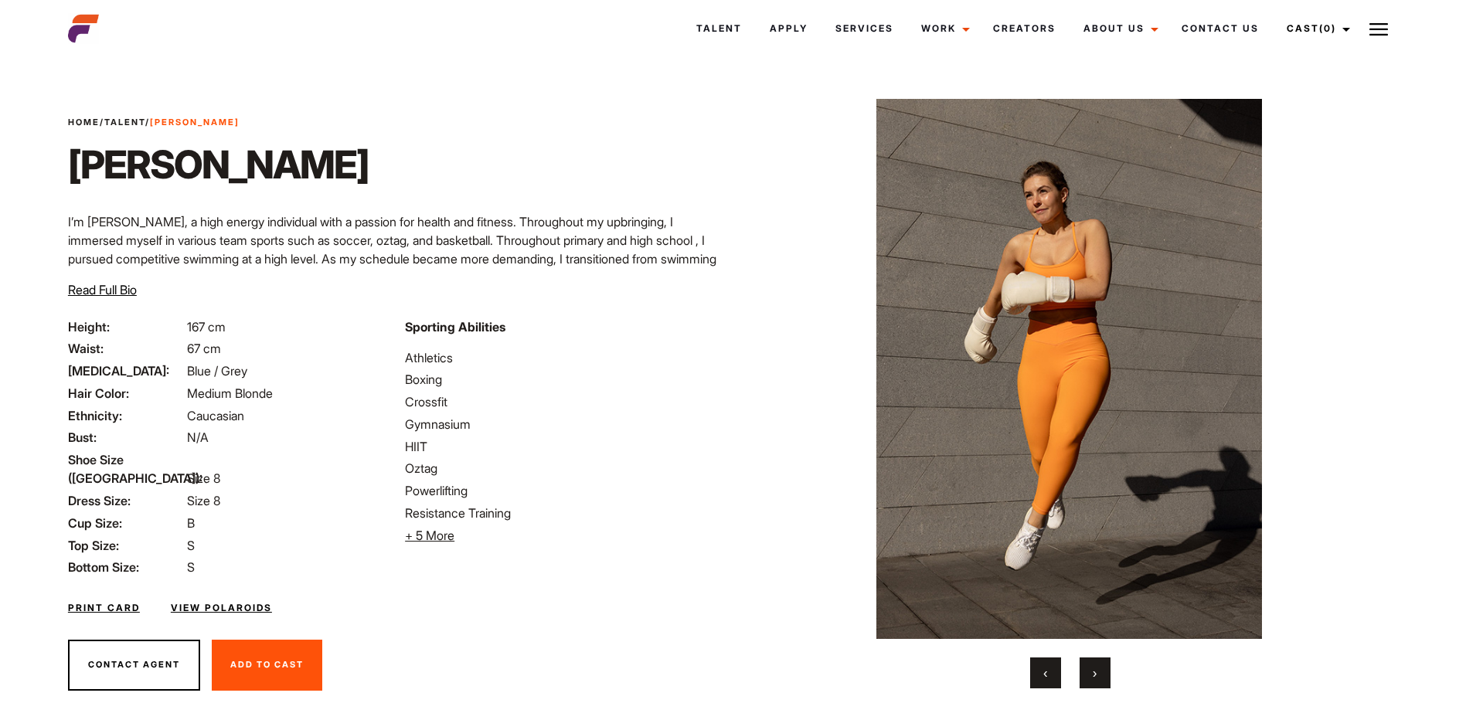
click at [1085, 673] on button "›" at bounding box center [1095, 673] width 31 height 31
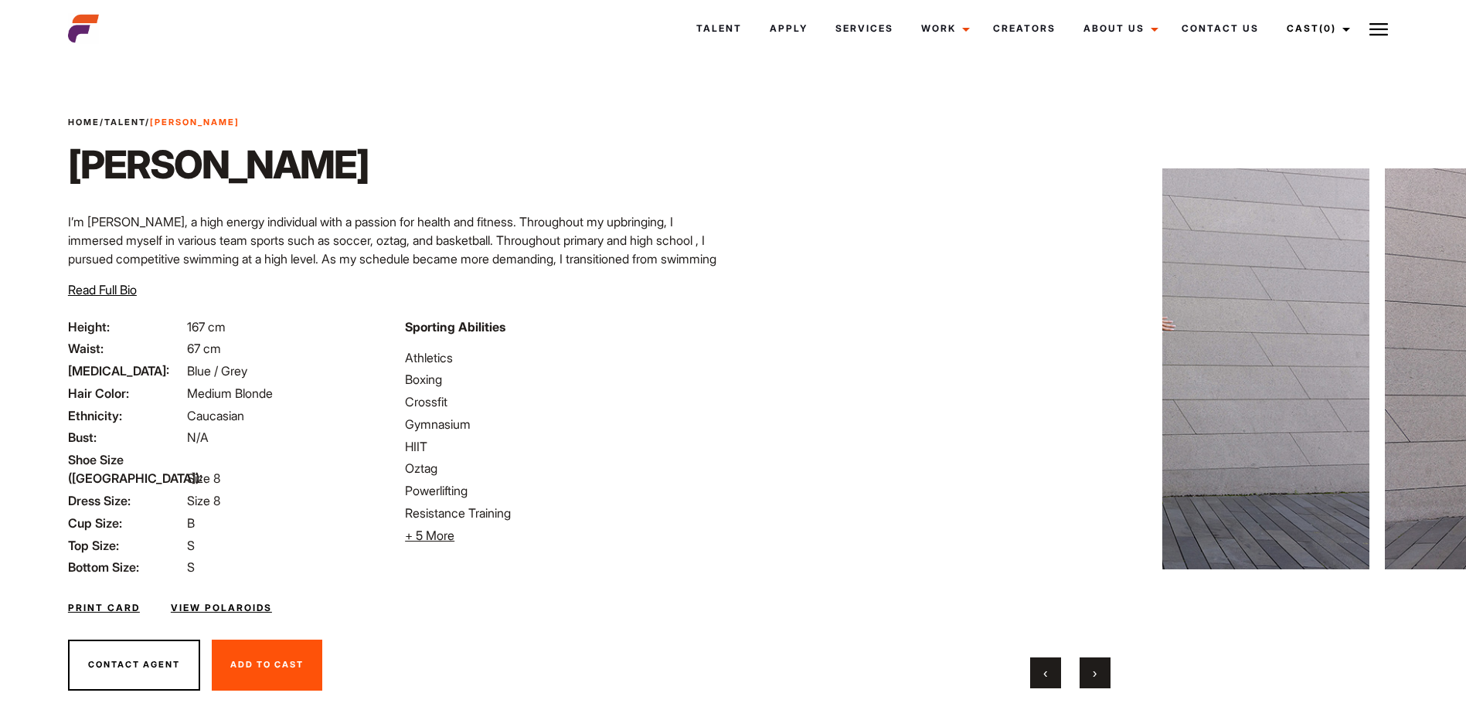
click at [1085, 673] on button "›" at bounding box center [1095, 673] width 31 height 31
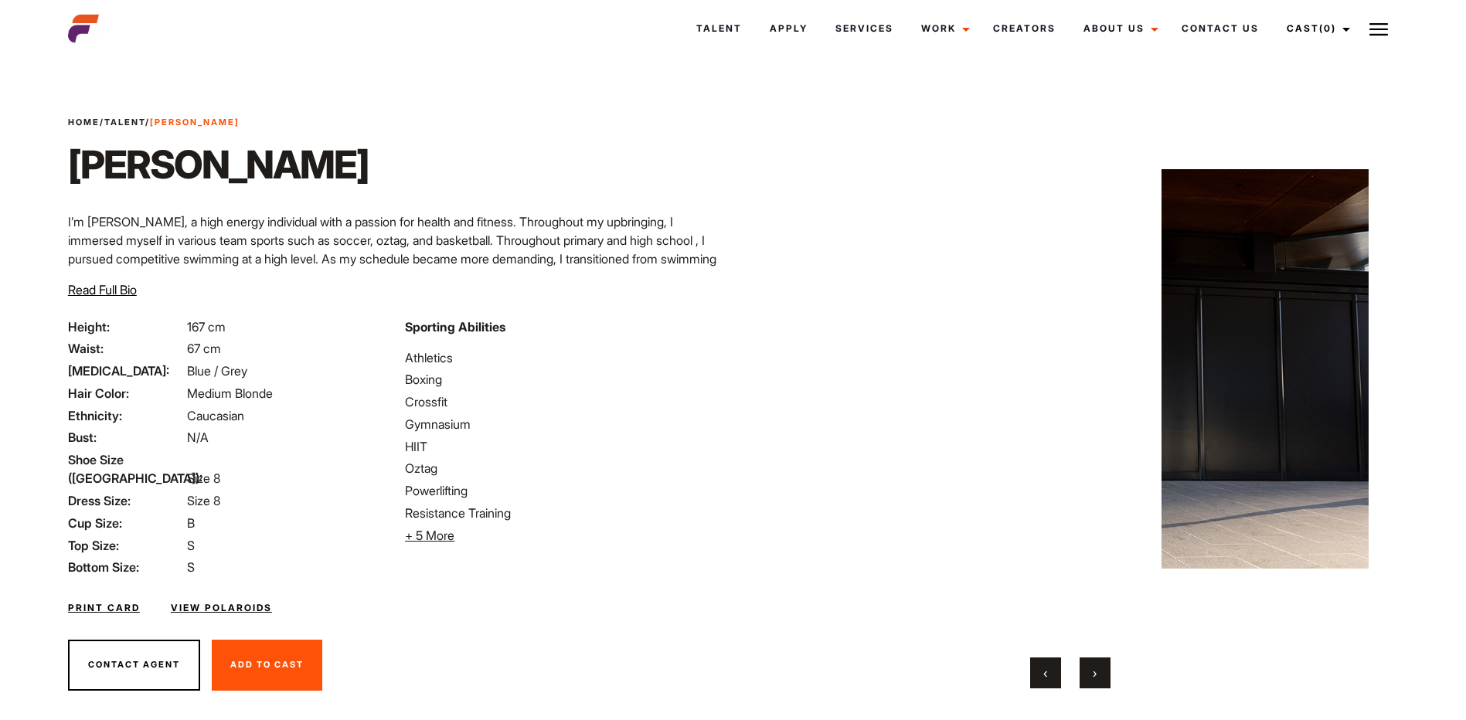
click at [1085, 673] on button "›" at bounding box center [1095, 673] width 31 height 31
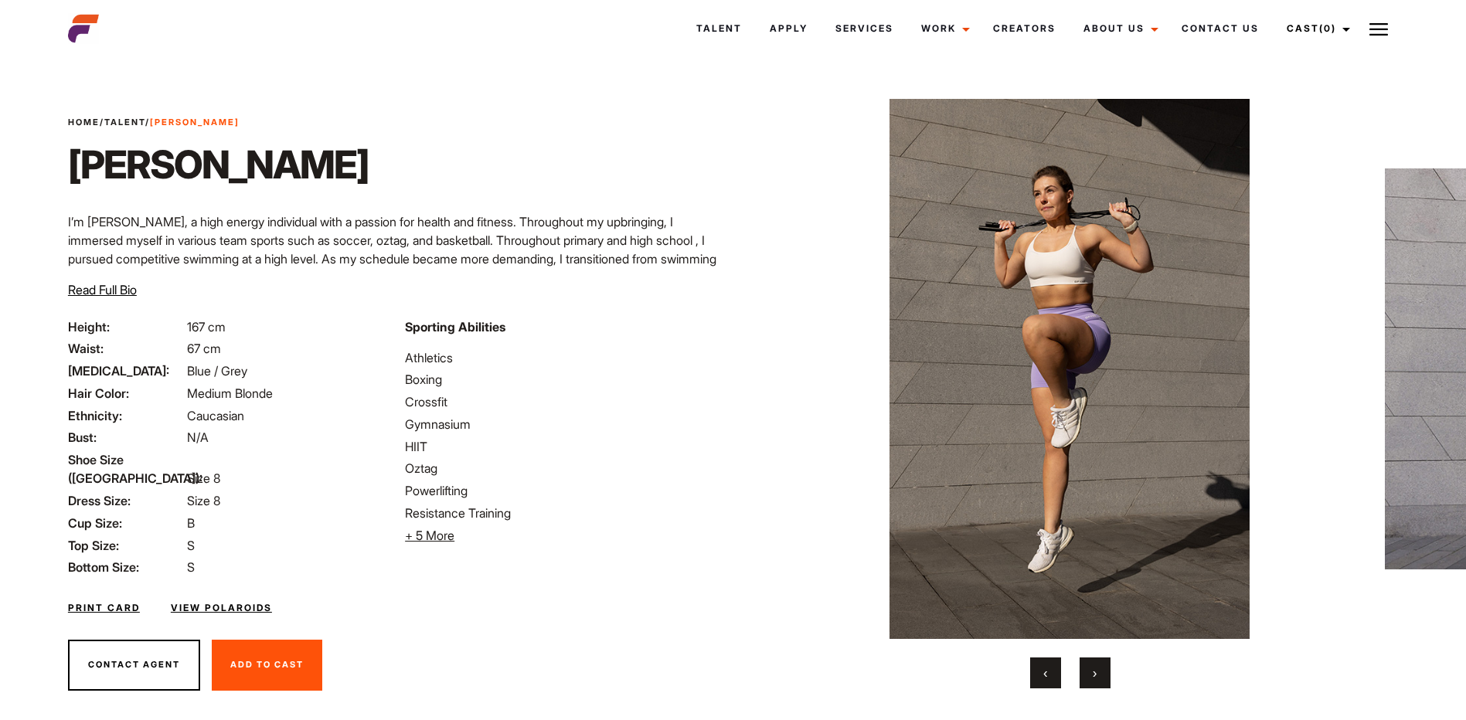
click at [1085, 673] on button "›" at bounding box center [1095, 673] width 31 height 31
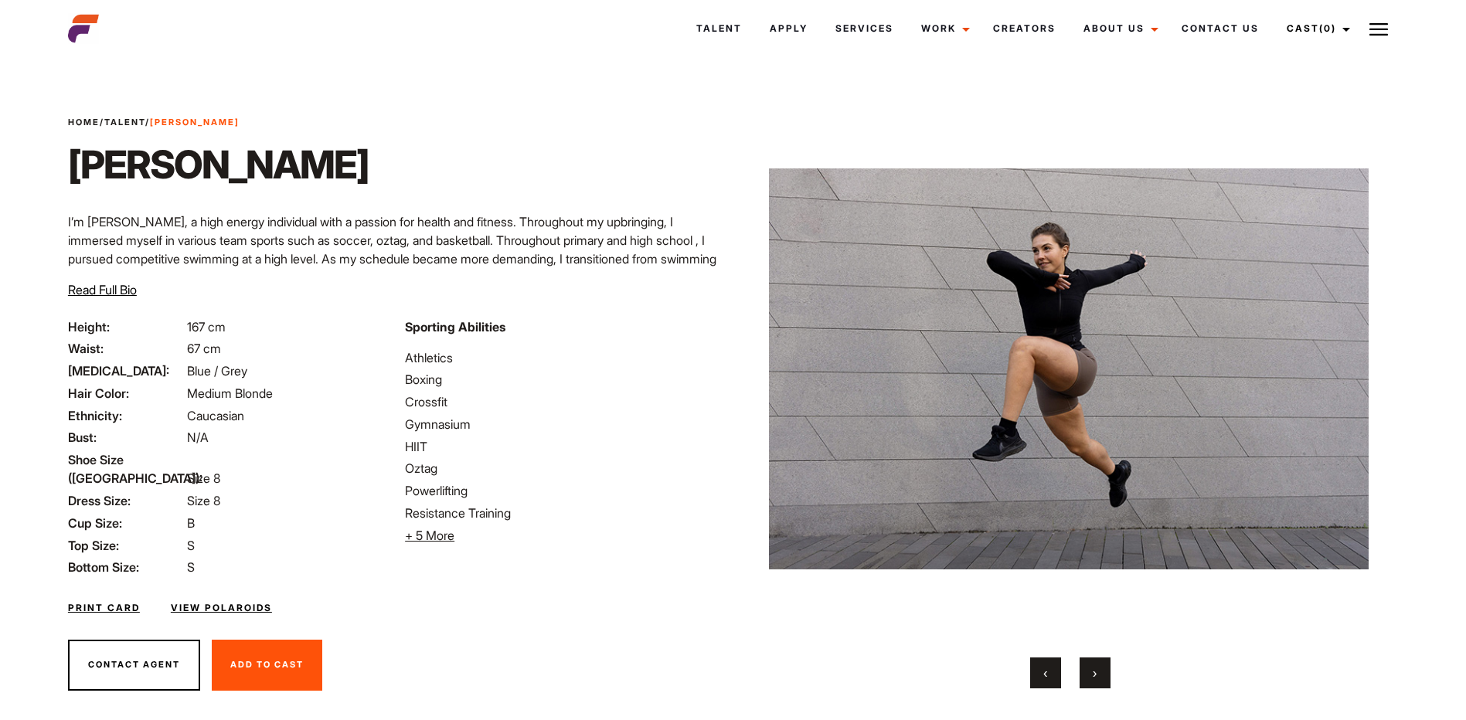
click at [1085, 673] on button "›" at bounding box center [1095, 673] width 31 height 31
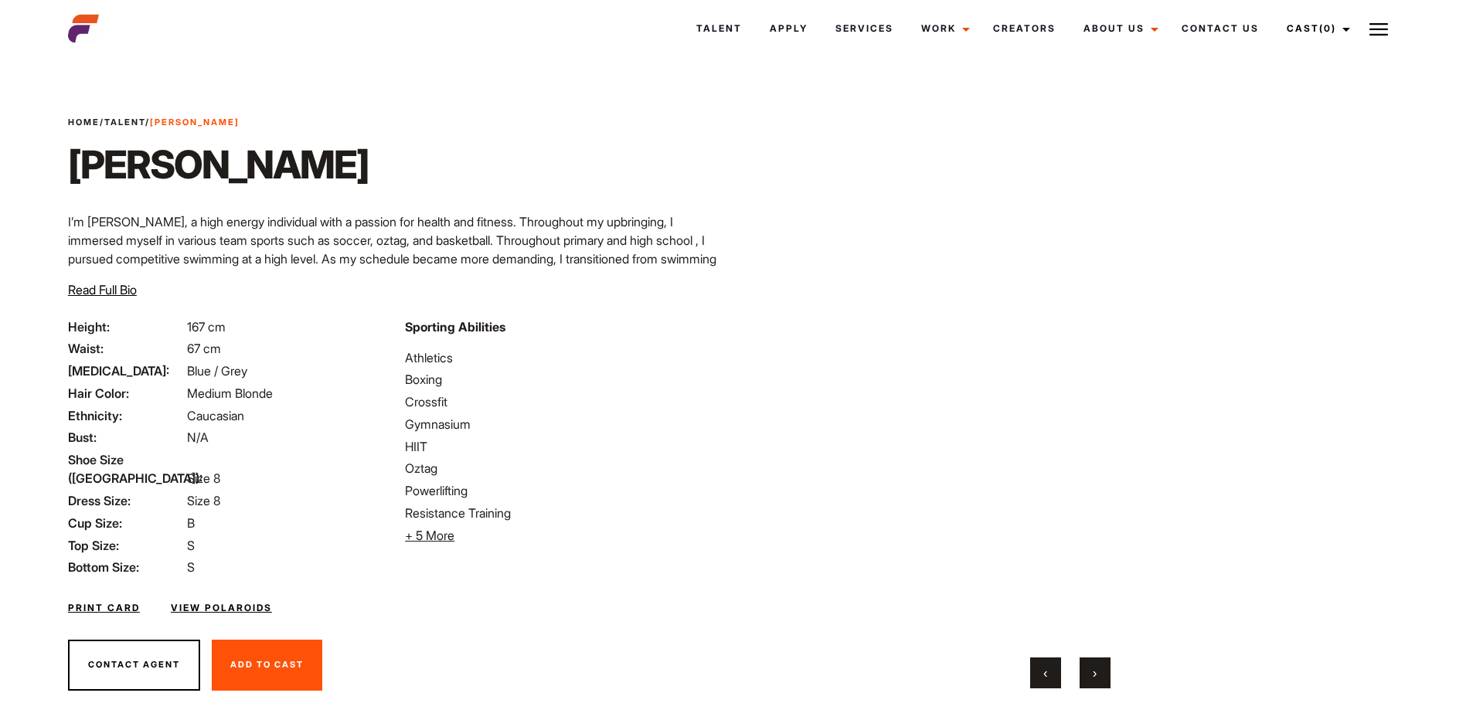
click at [1085, 673] on button "›" at bounding box center [1095, 673] width 31 height 31
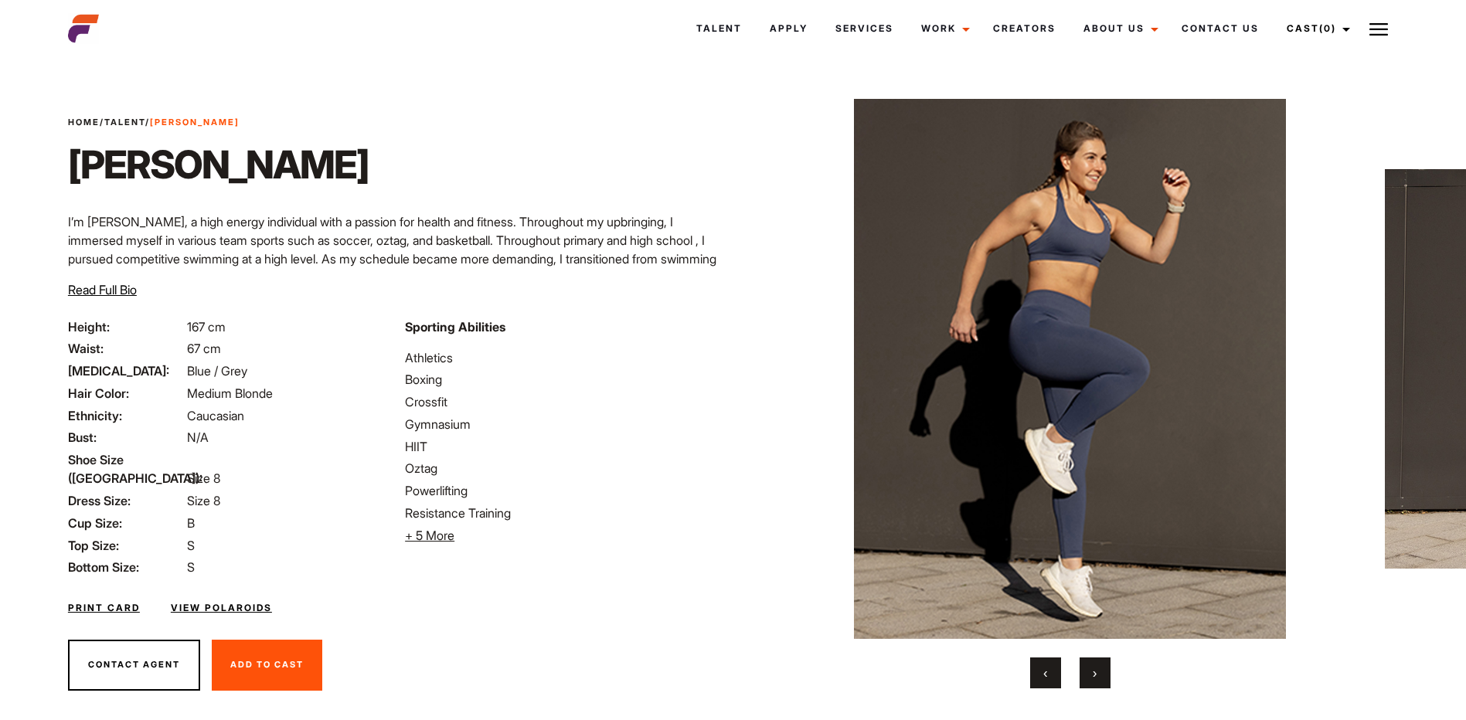
click at [1085, 673] on button "›" at bounding box center [1095, 673] width 31 height 31
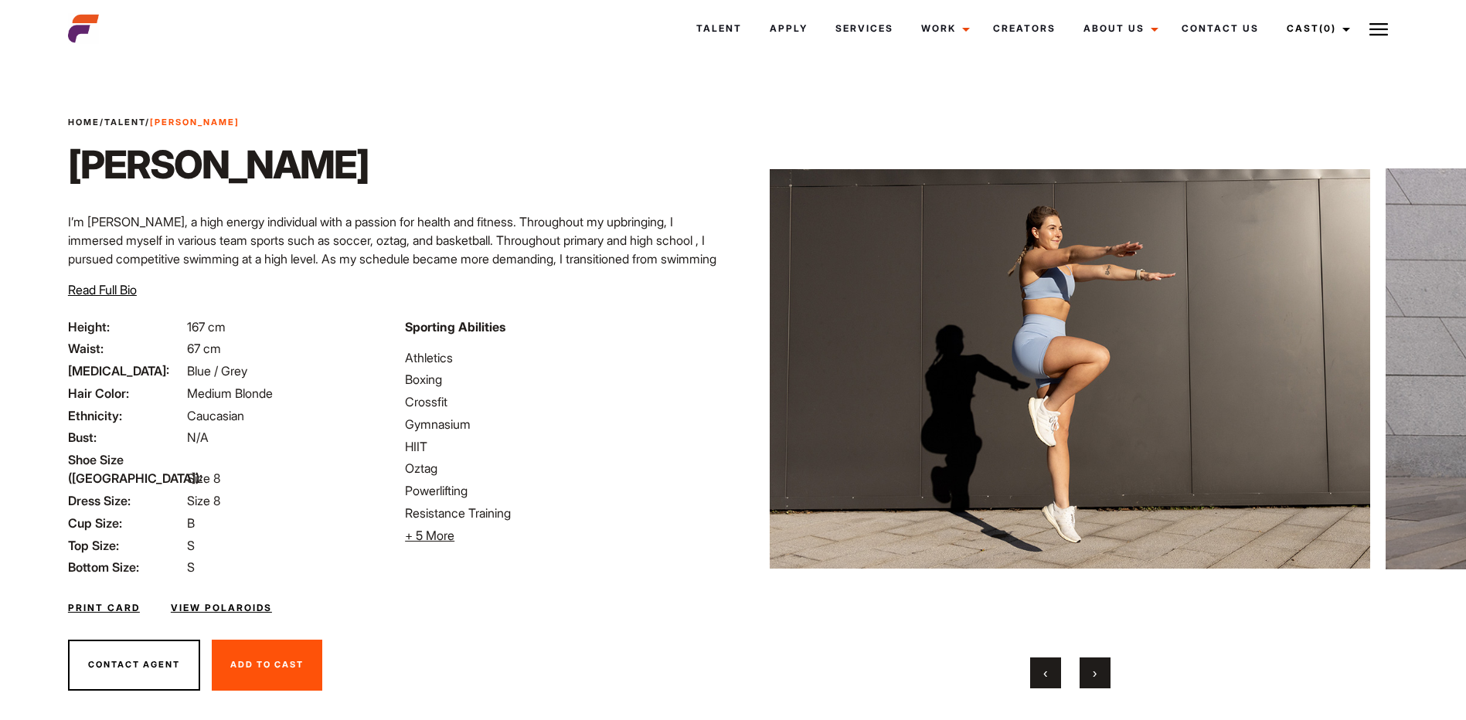
click at [1085, 673] on button "›" at bounding box center [1095, 673] width 31 height 31
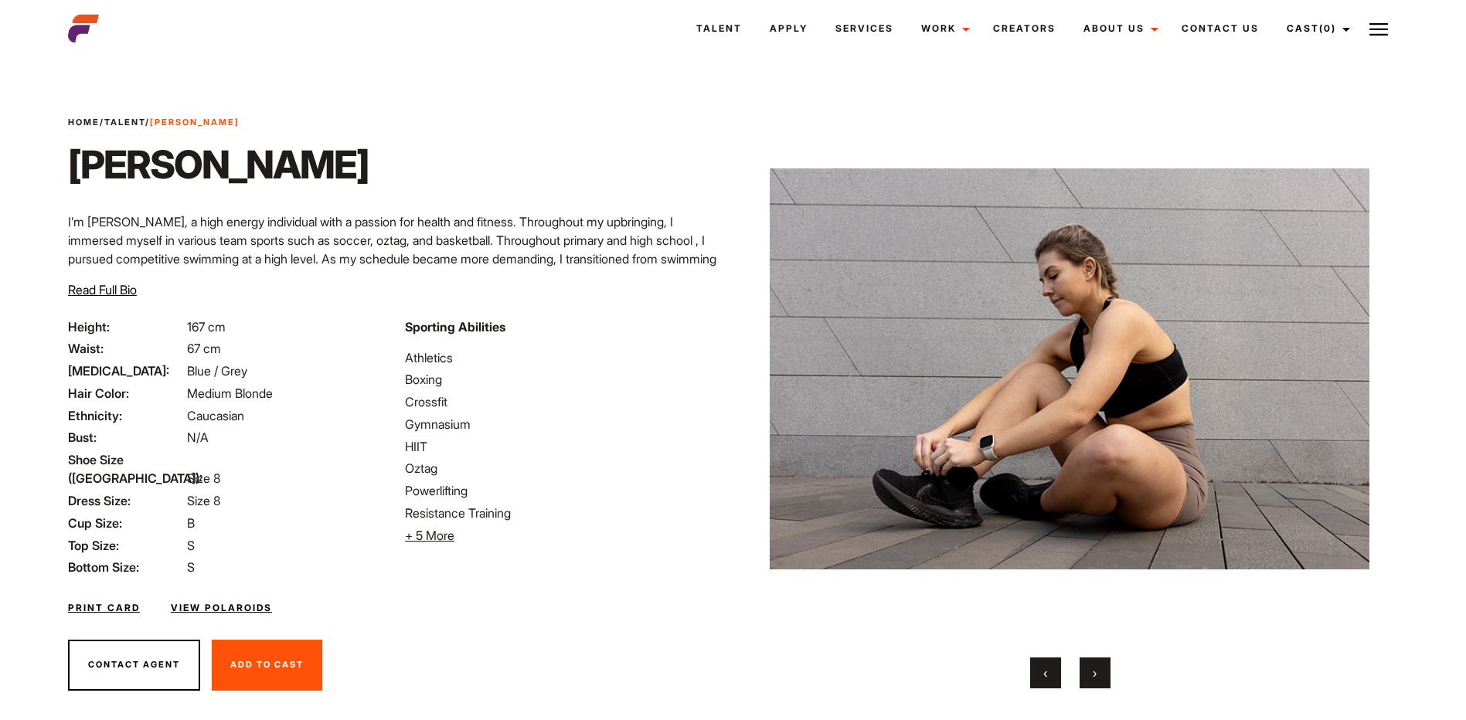
click at [1085, 673] on button "›" at bounding box center [1095, 673] width 31 height 31
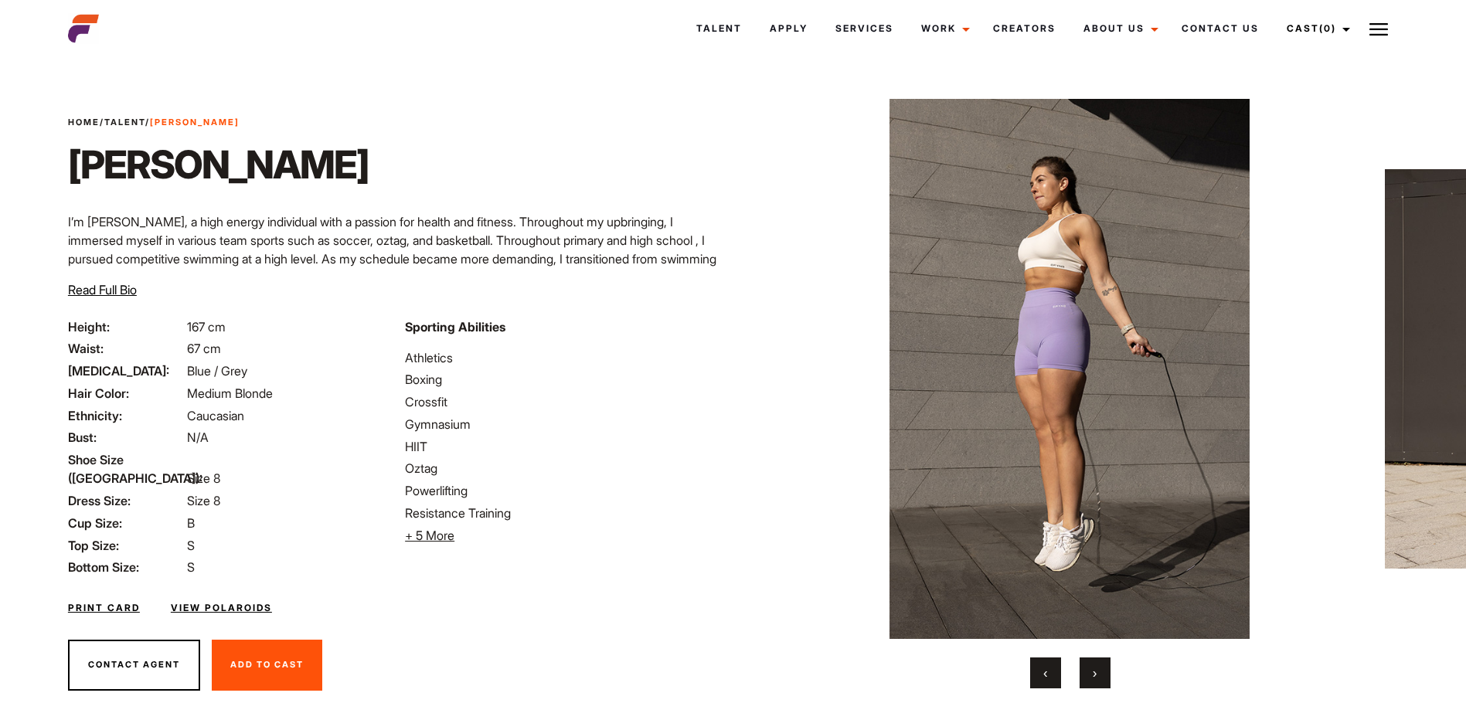
click at [1085, 673] on button "›" at bounding box center [1095, 673] width 31 height 31
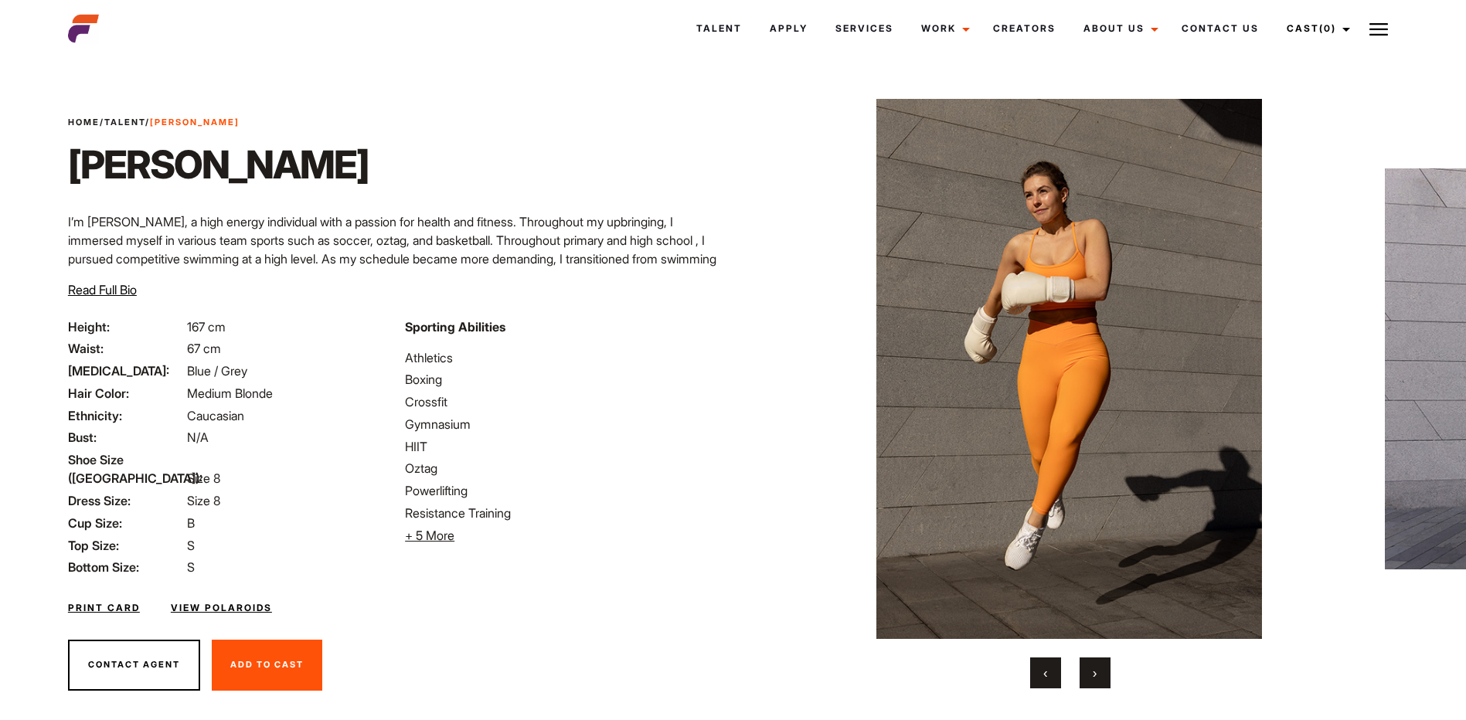
click at [1085, 673] on button "›" at bounding box center [1095, 673] width 31 height 31
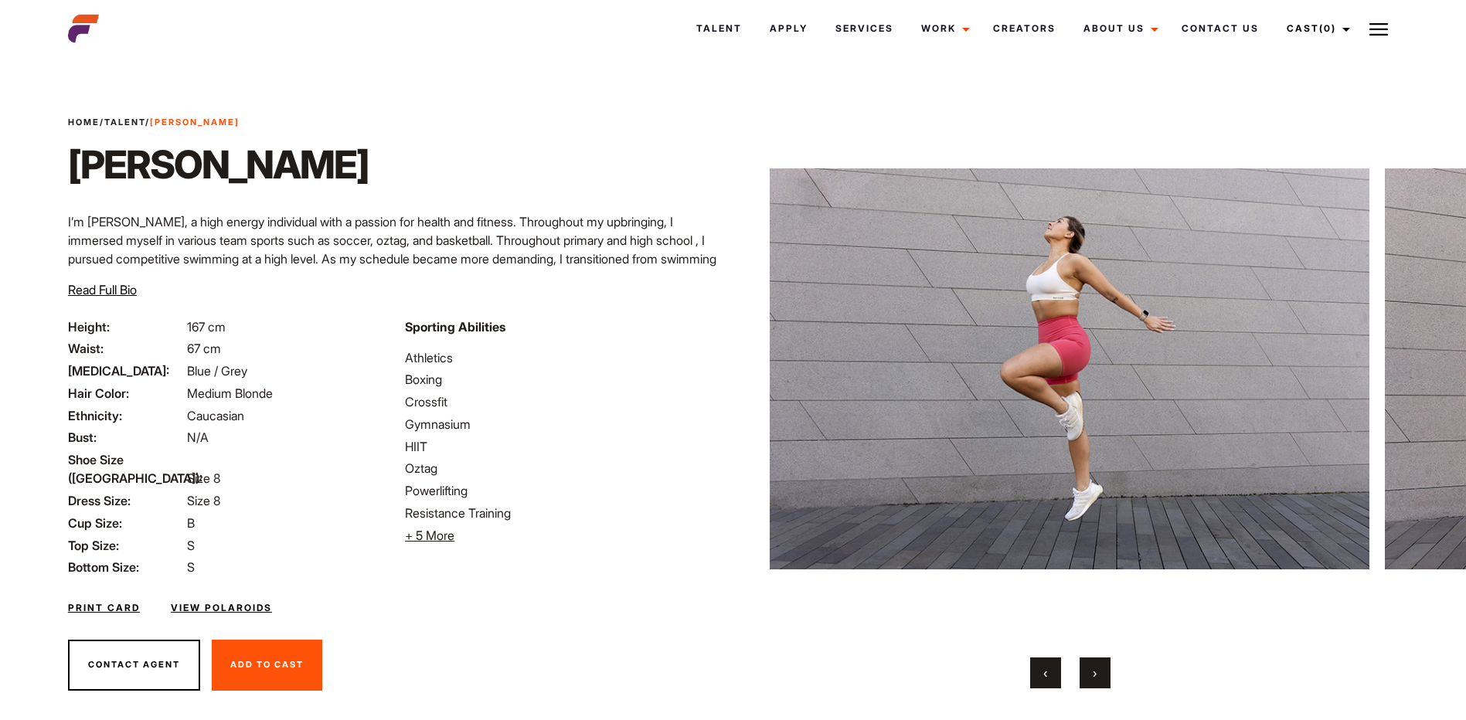
click at [1085, 673] on button "›" at bounding box center [1095, 673] width 31 height 31
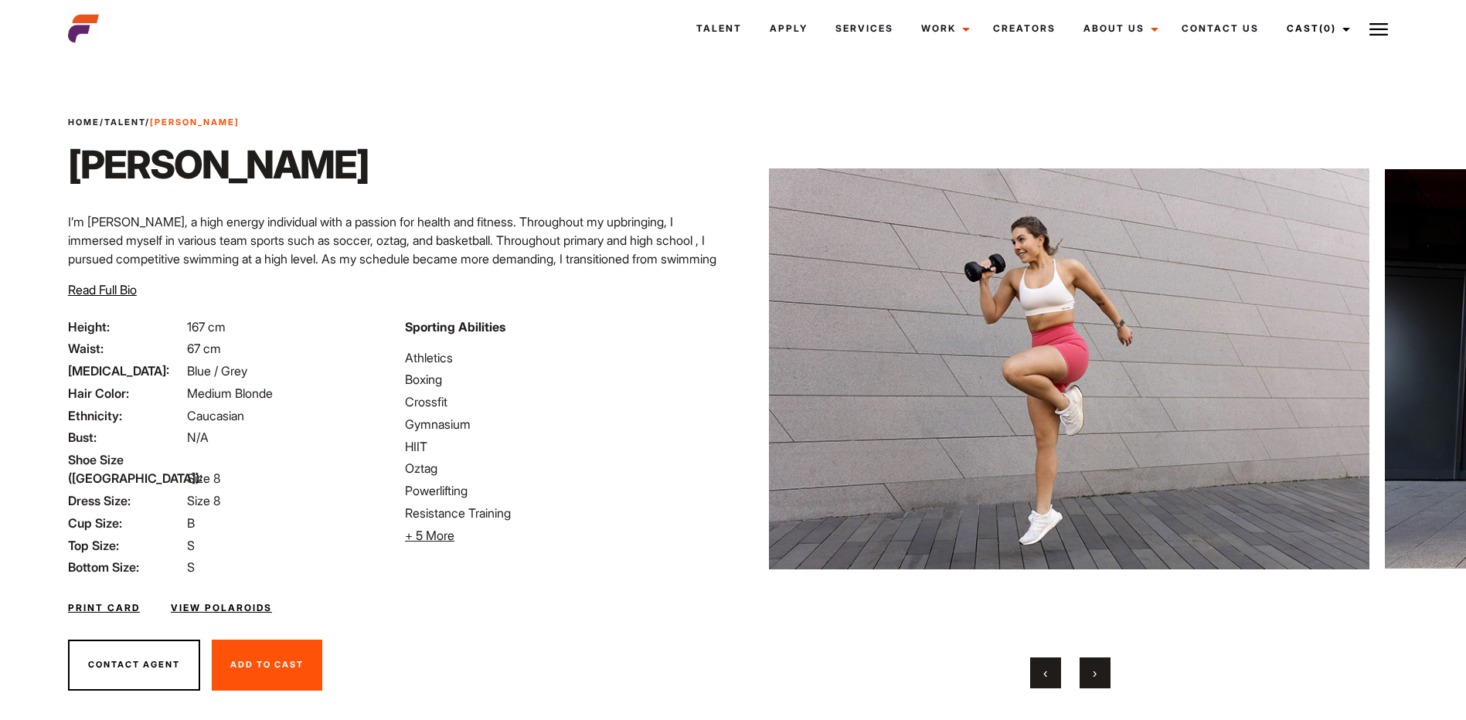
click at [1085, 673] on button "›" at bounding box center [1095, 673] width 31 height 31
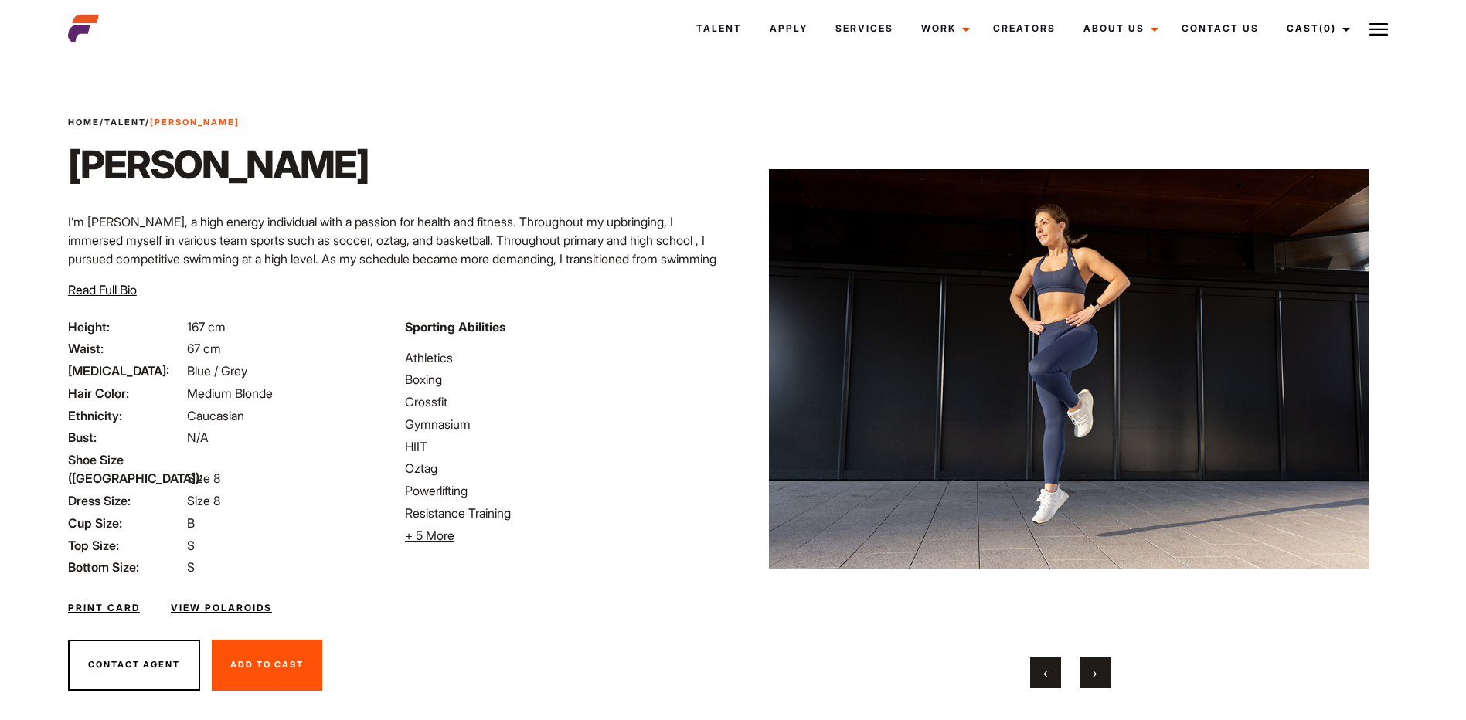
click at [1085, 673] on button "›" at bounding box center [1095, 673] width 31 height 31
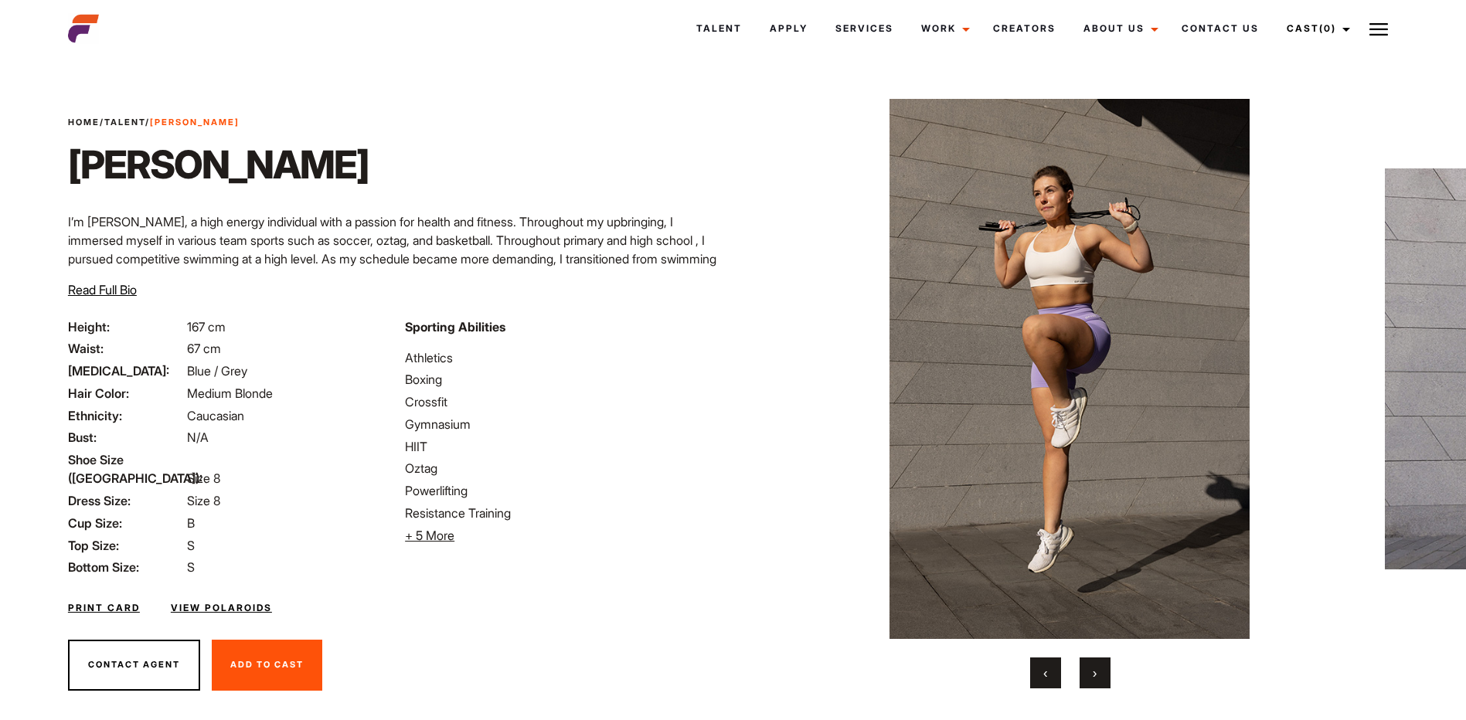
click at [1085, 673] on button "›" at bounding box center [1095, 673] width 31 height 31
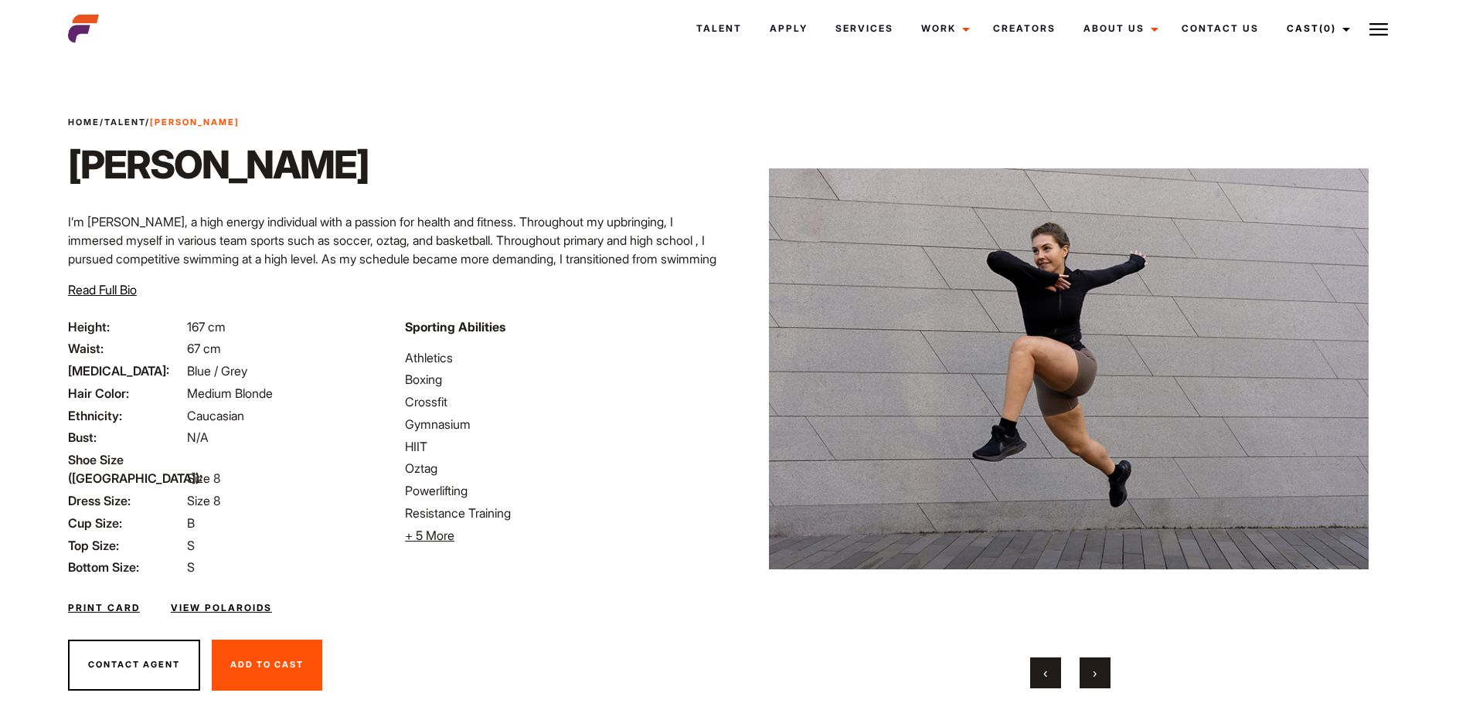
click at [1085, 673] on button "›" at bounding box center [1095, 673] width 31 height 31
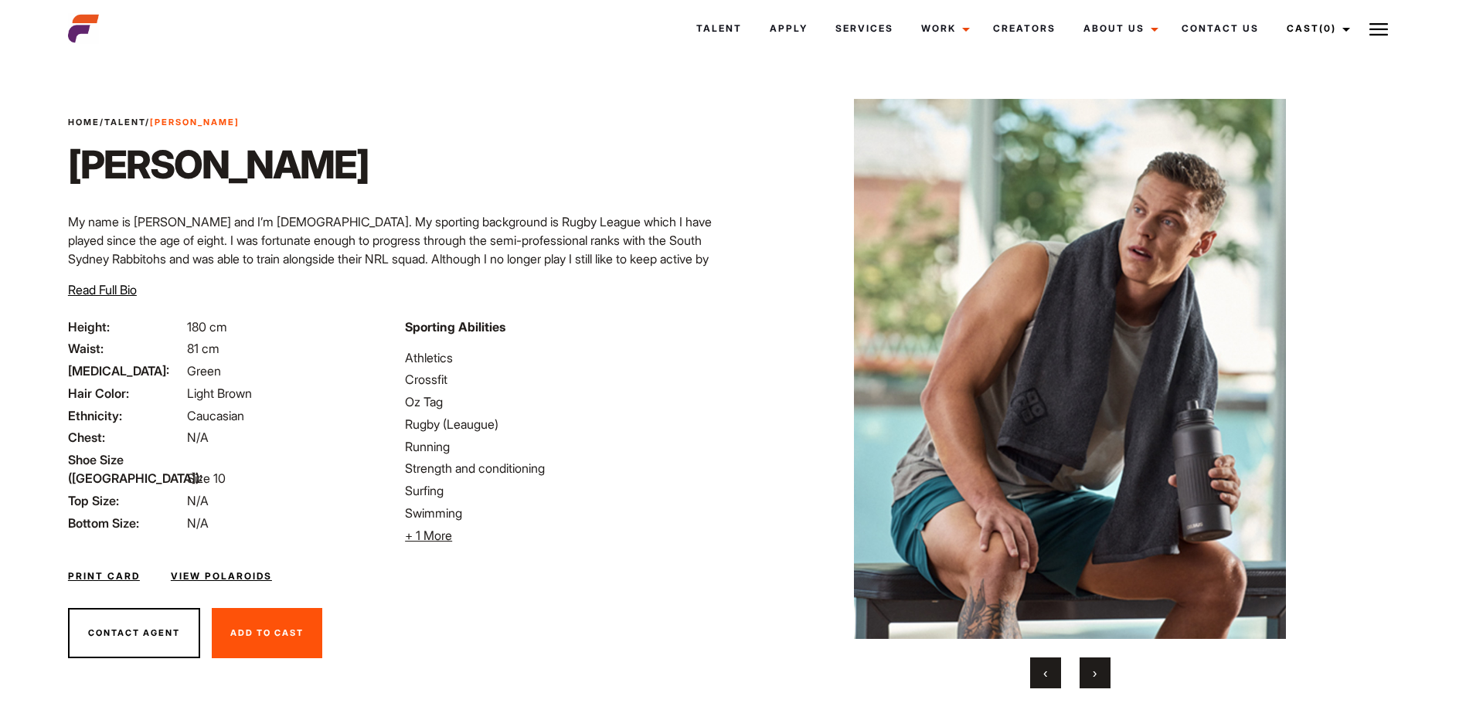
click at [1100, 677] on button "›" at bounding box center [1095, 673] width 31 height 31
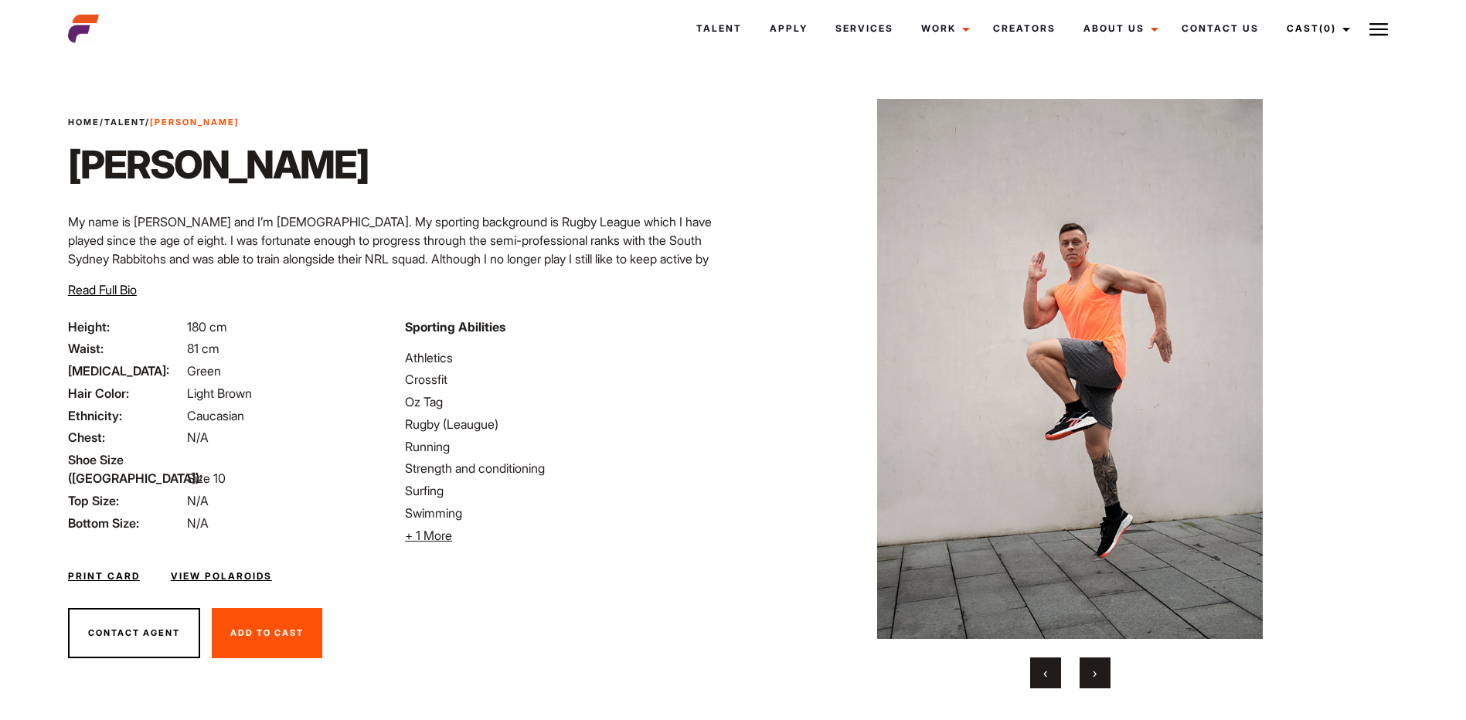
click at [1100, 677] on button "›" at bounding box center [1095, 673] width 31 height 31
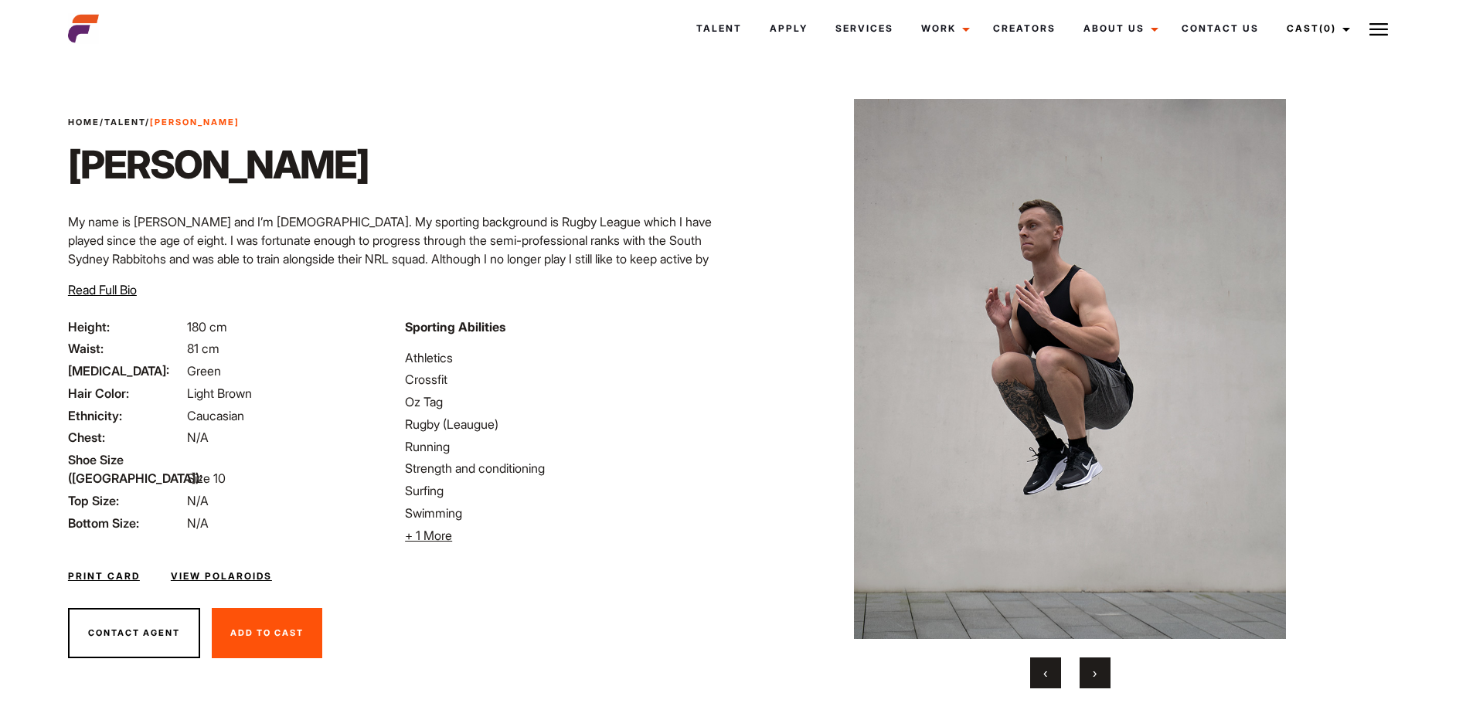
click at [1100, 677] on button "›" at bounding box center [1095, 673] width 31 height 31
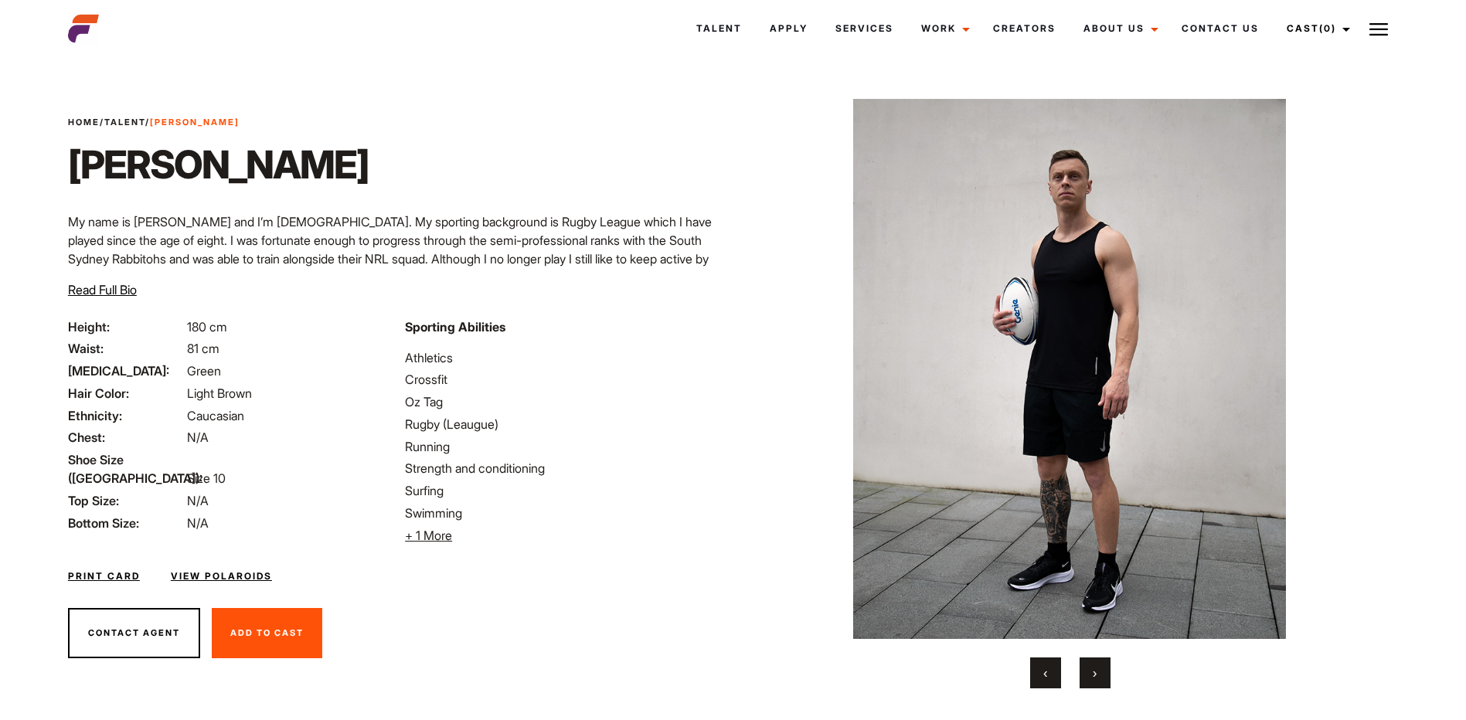
click at [1100, 677] on button "›" at bounding box center [1095, 673] width 31 height 31
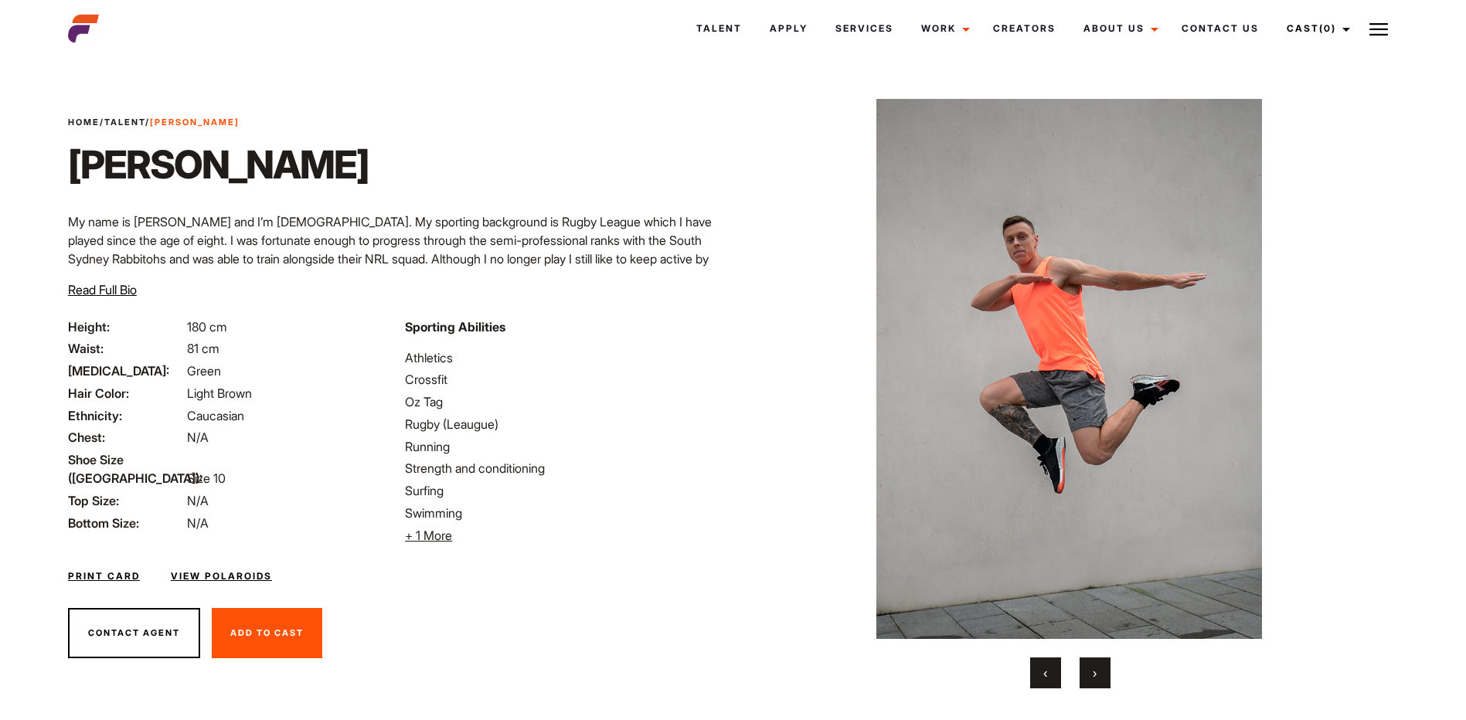
click at [1100, 677] on button "›" at bounding box center [1095, 673] width 31 height 31
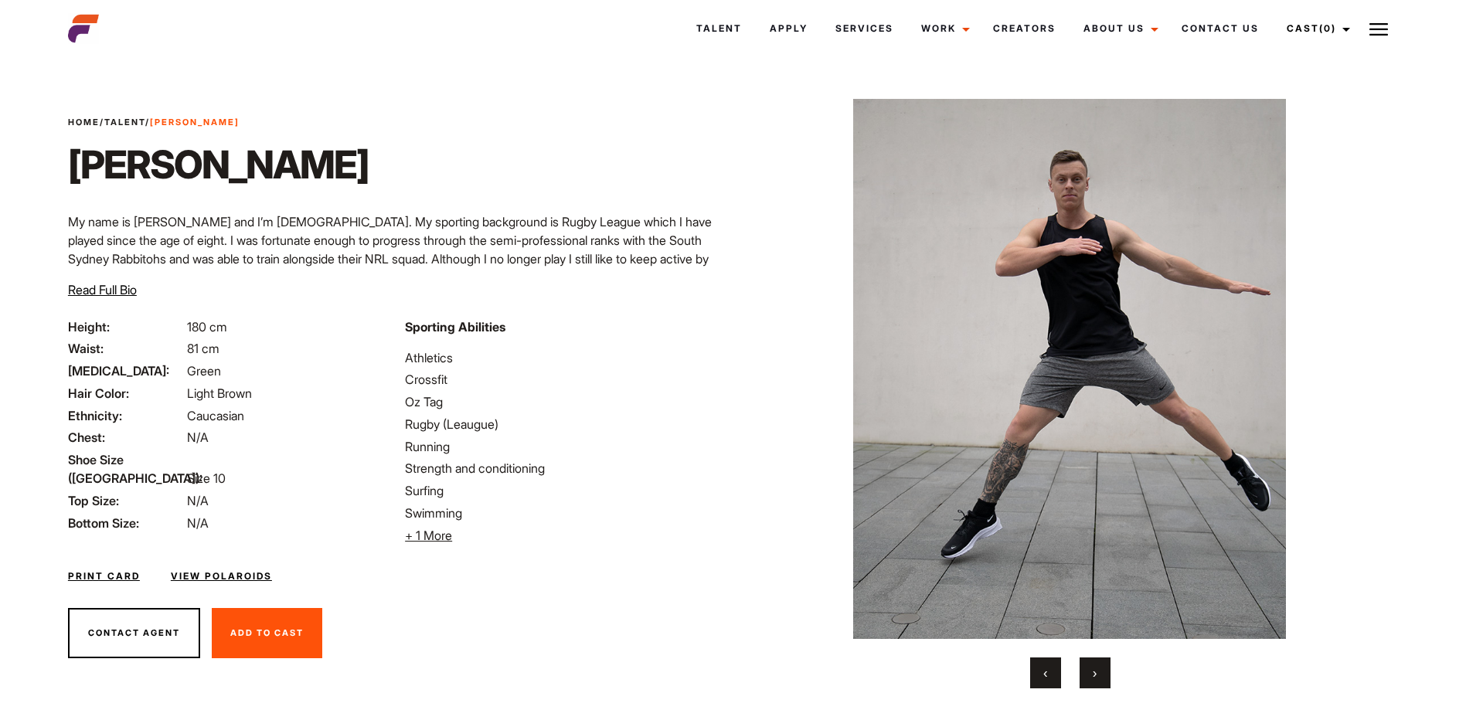
click at [1100, 677] on button "›" at bounding box center [1095, 673] width 31 height 31
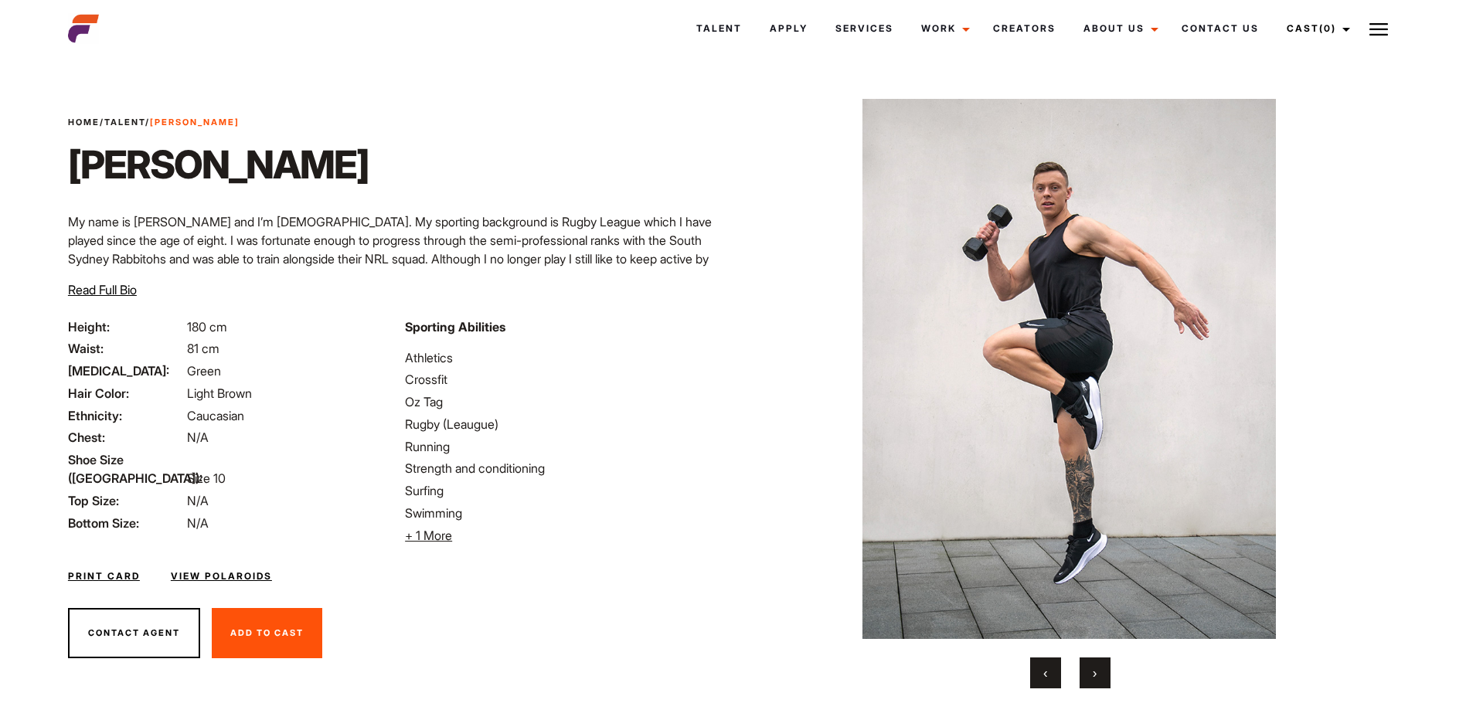
click at [1100, 677] on button "›" at bounding box center [1095, 673] width 31 height 31
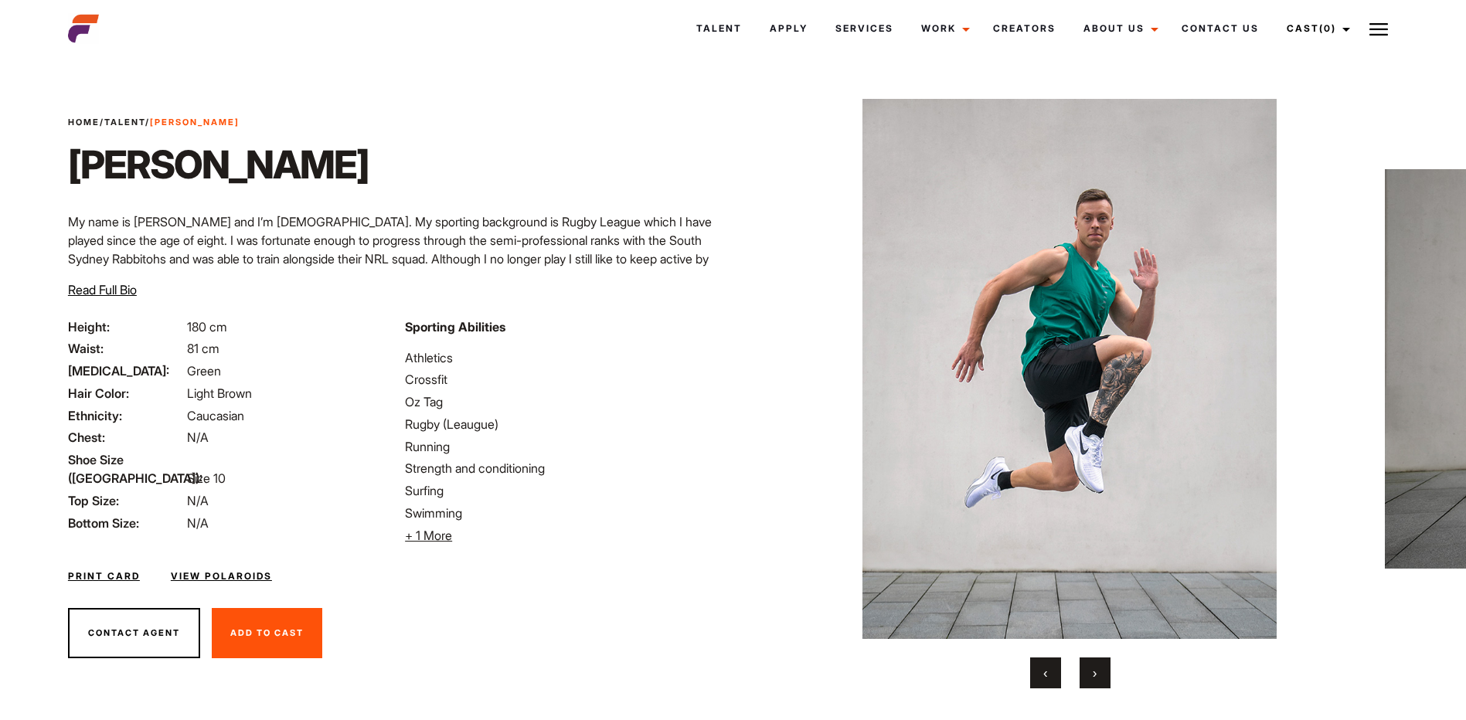
click at [1100, 677] on button "›" at bounding box center [1095, 673] width 31 height 31
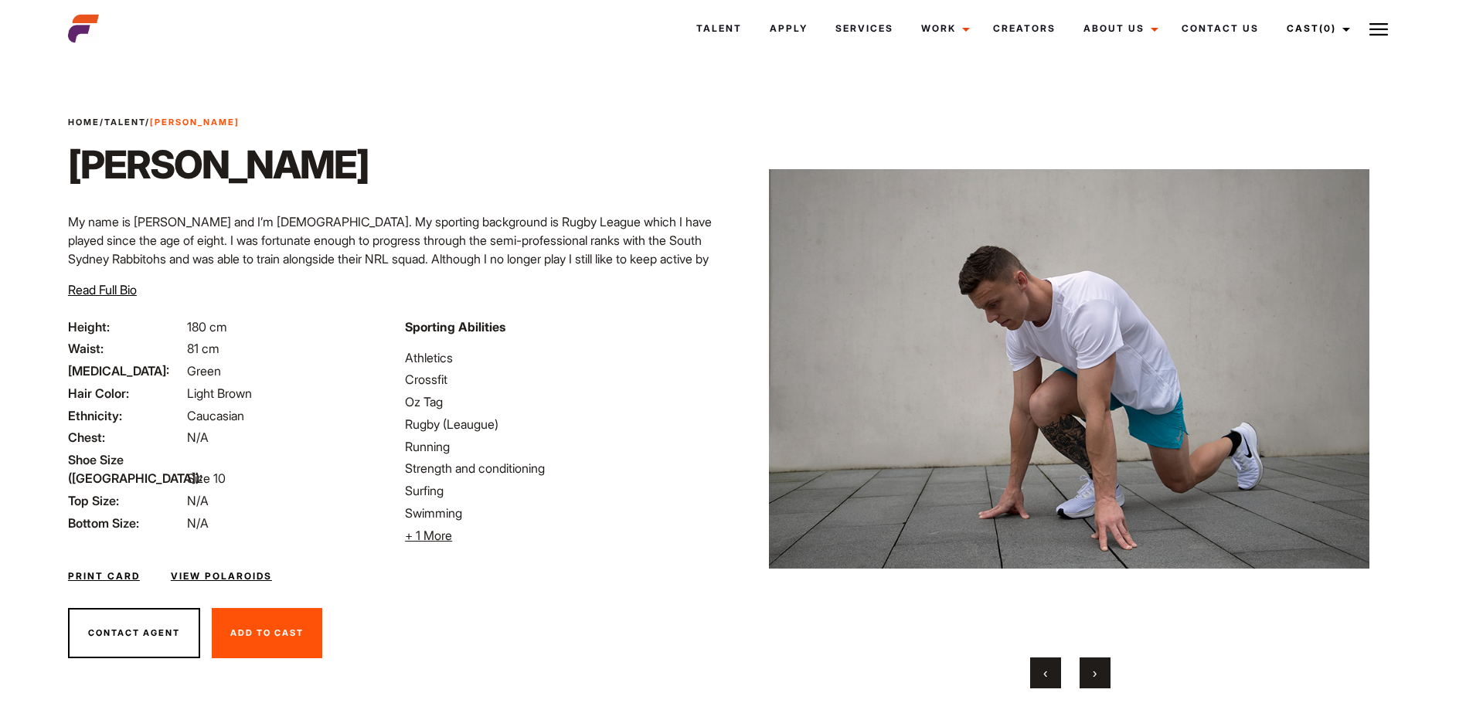
click at [1100, 677] on button "›" at bounding box center [1095, 673] width 31 height 31
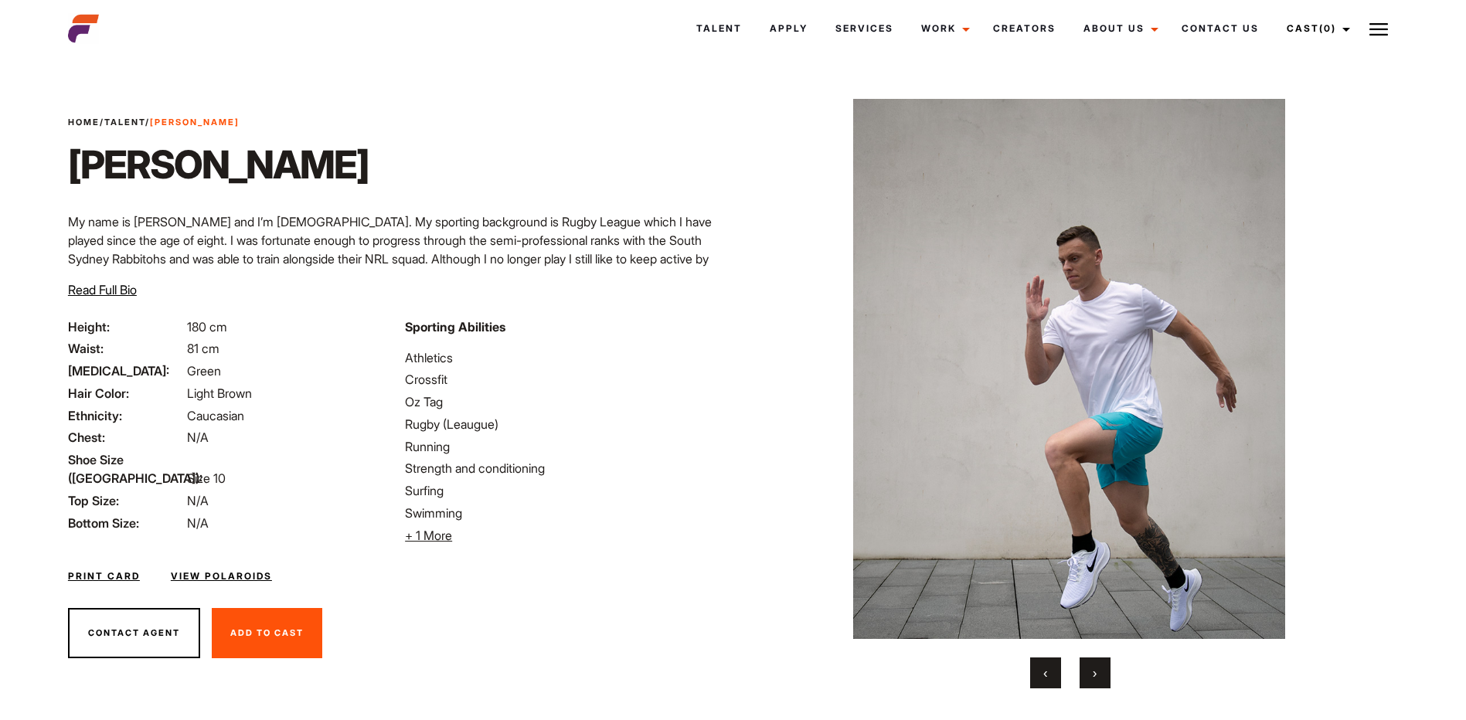
click at [1100, 677] on button "›" at bounding box center [1095, 673] width 31 height 31
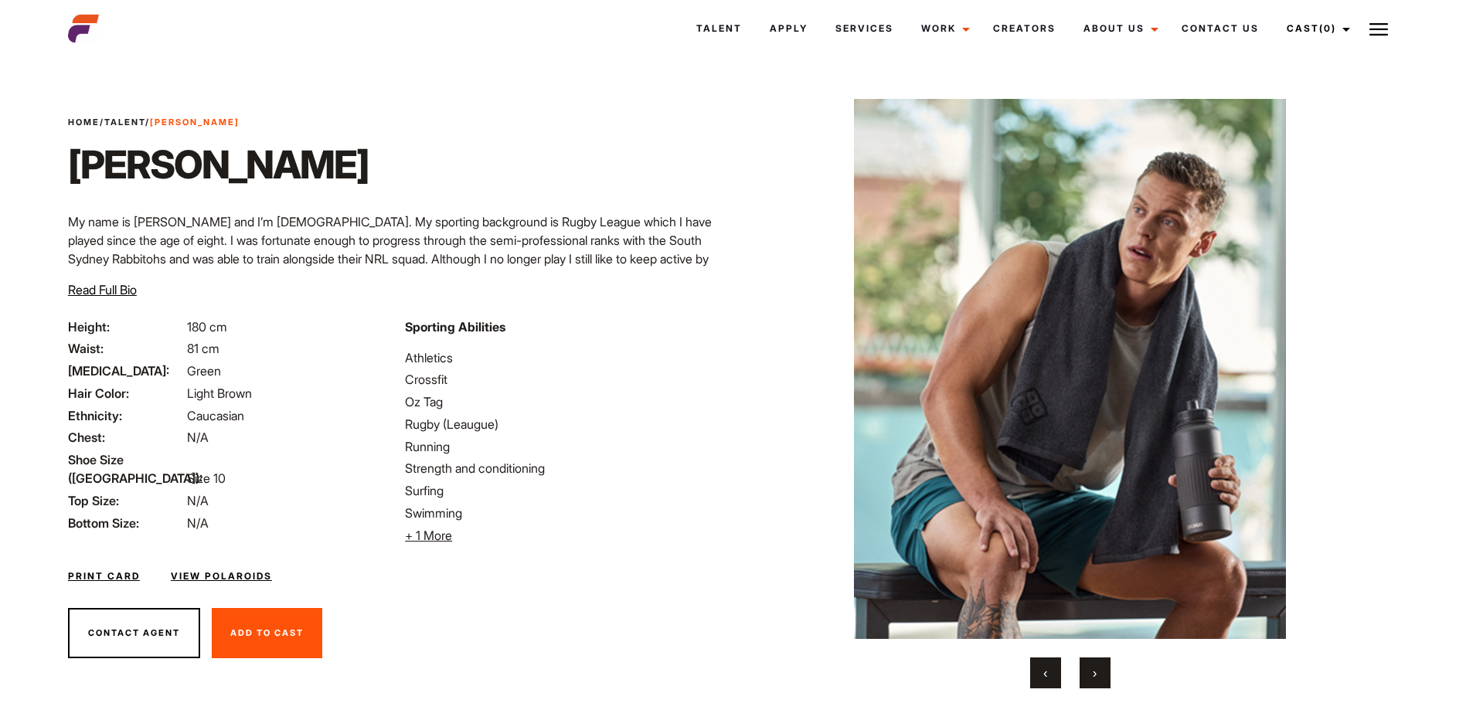
click at [1100, 677] on button "›" at bounding box center [1095, 673] width 31 height 31
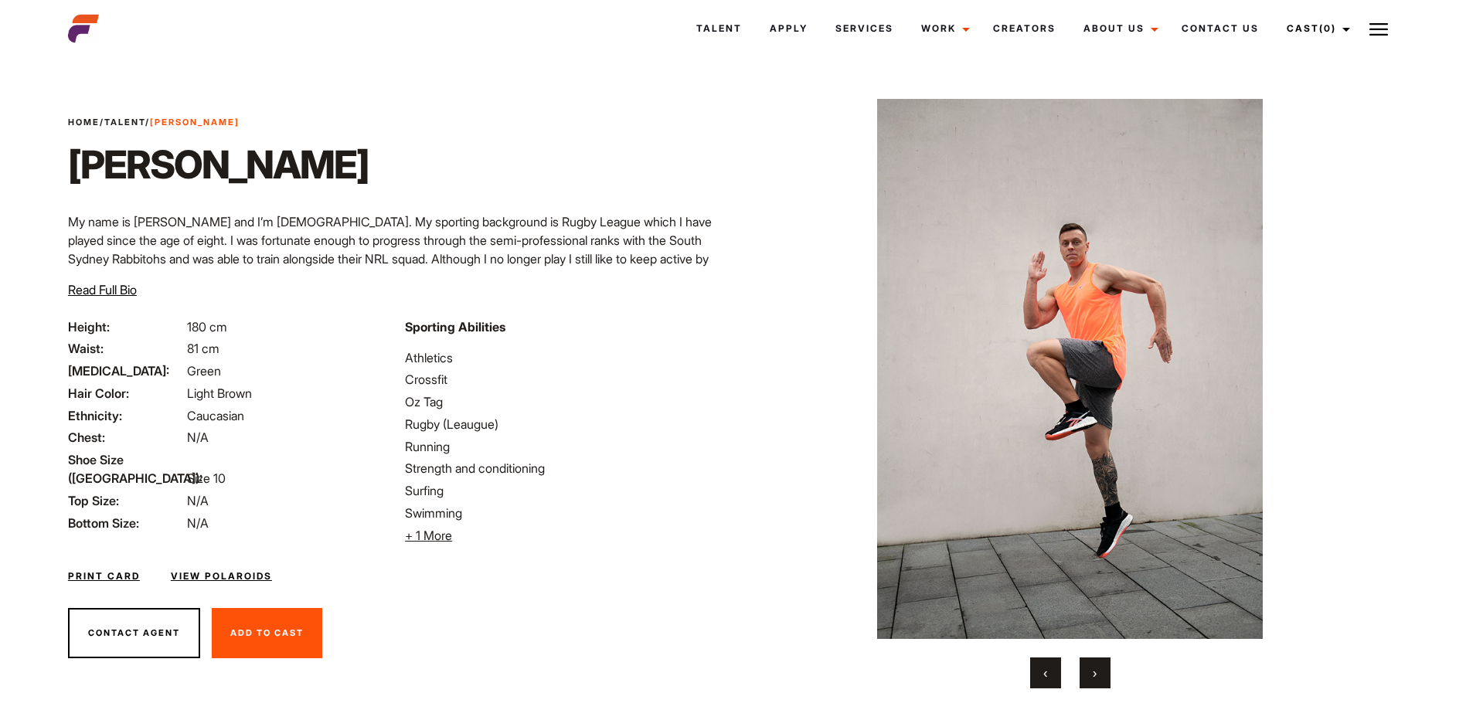
click at [1100, 677] on button "›" at bounding box center [1095, 673] width 31 height 31
